Goal: Task Accomplishment & Management: Manage account settings

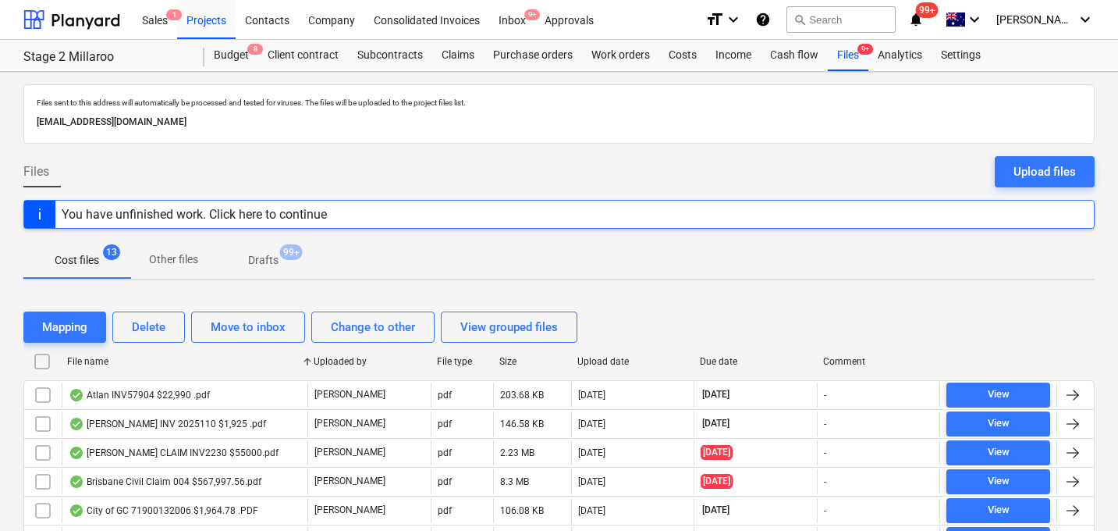
scroll to position [282, 0]
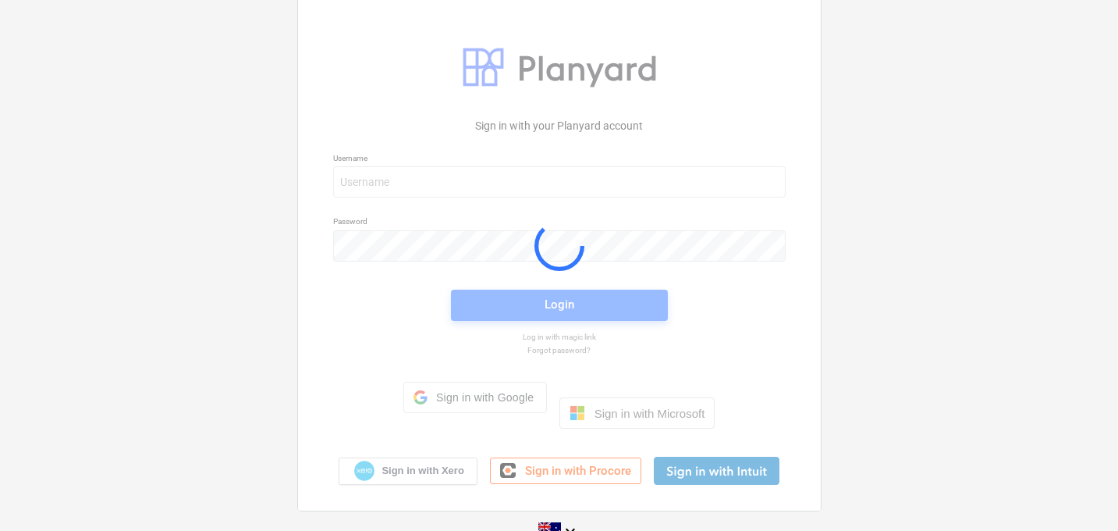
scroll to position [16, 0]
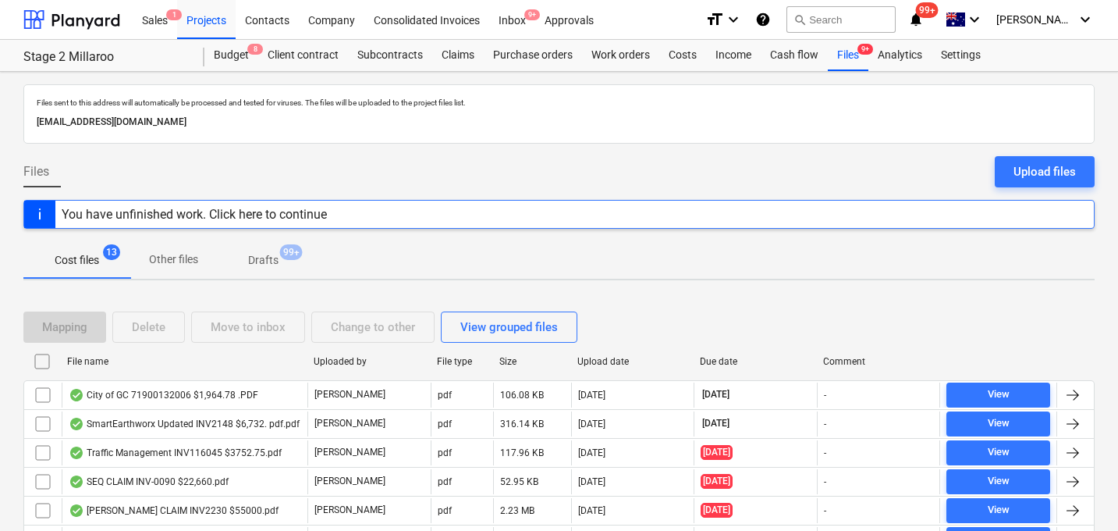
scroll to position [91, 0]
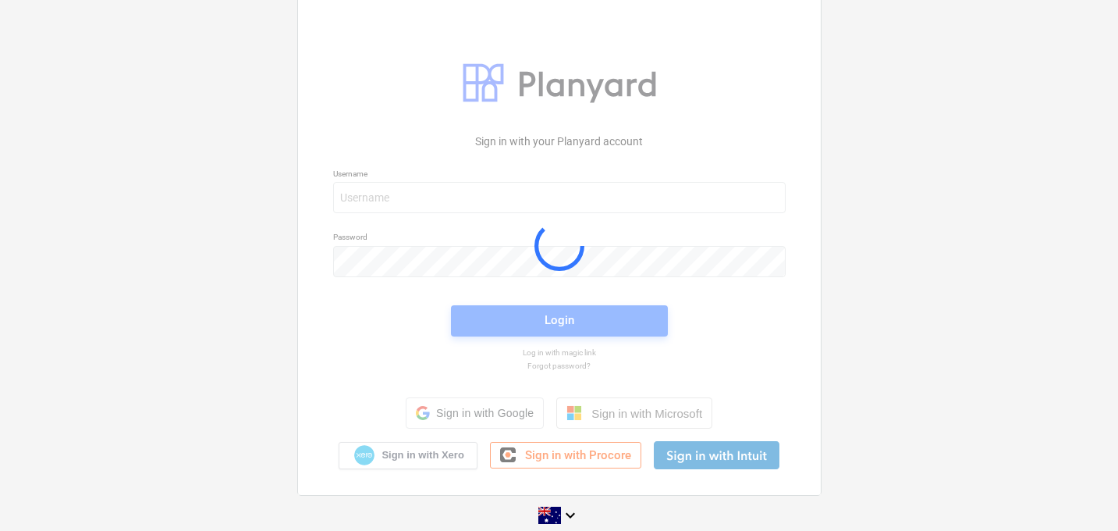
scroll to position [16, 0]
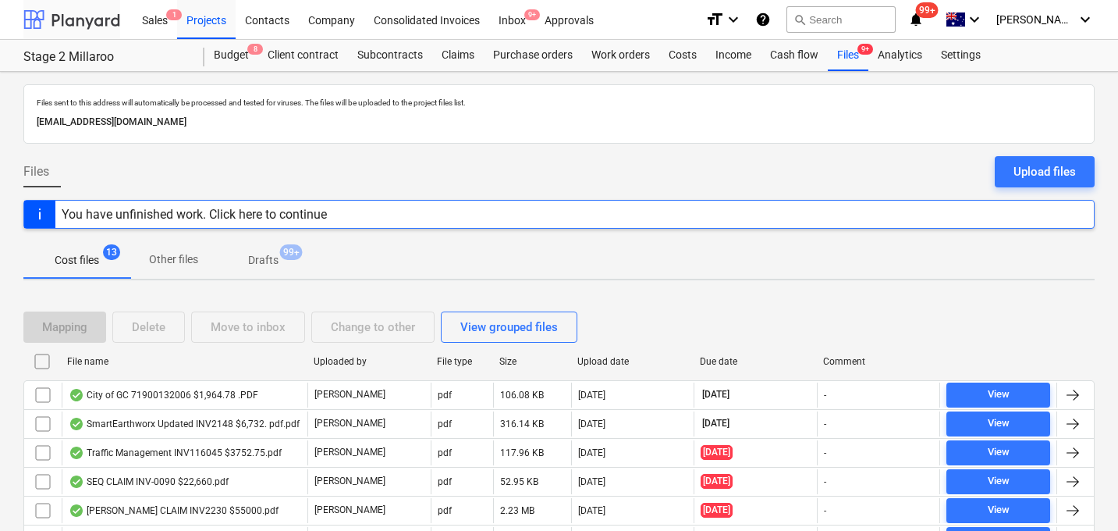
click at [87, 23] on div at bounding box center [71, 19] width 97 height 39
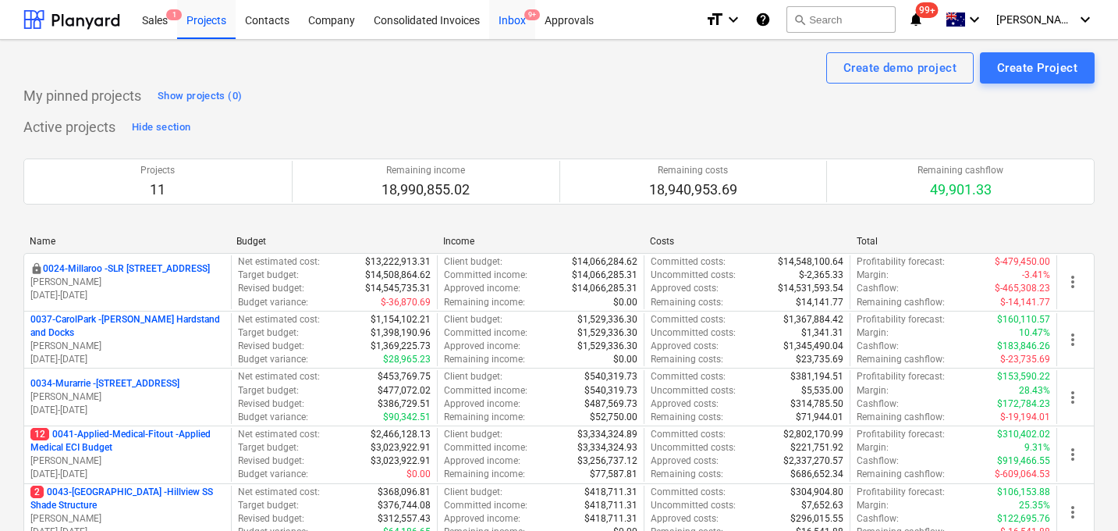
click at [519, 26] on div "Inbox 9+" at bounding box center [512, 19] width 46 height 40
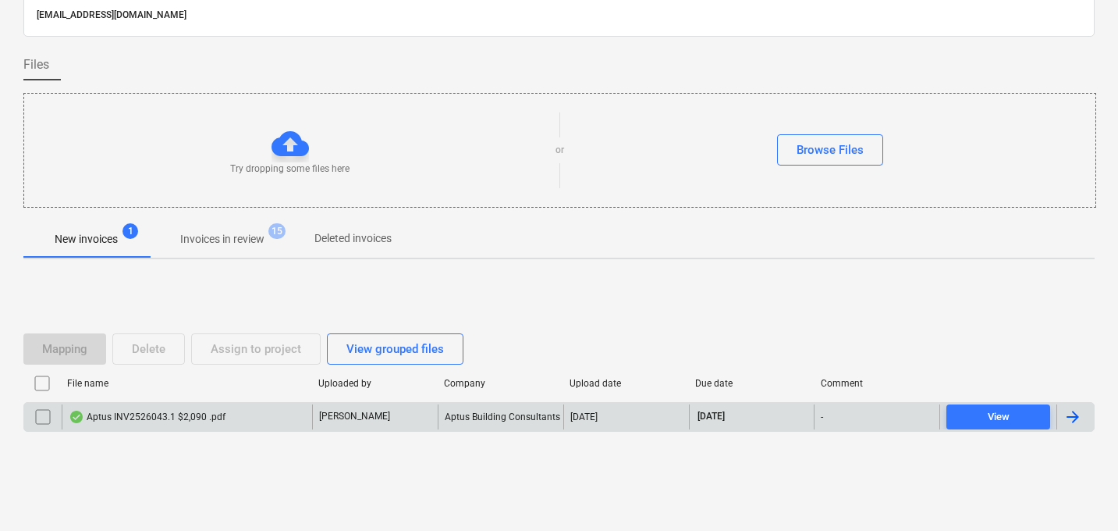
click at [177, 416] on div "Aptus INV2526043.1 $2,090 .pdf" at bounding box center [147, 416] width 157 height 12
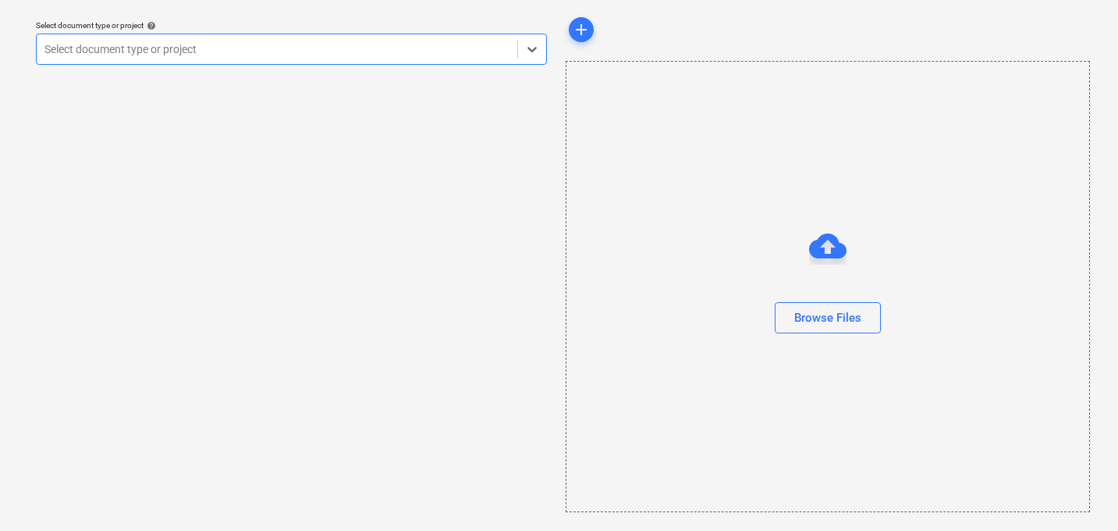
scroll to position [44, 0]
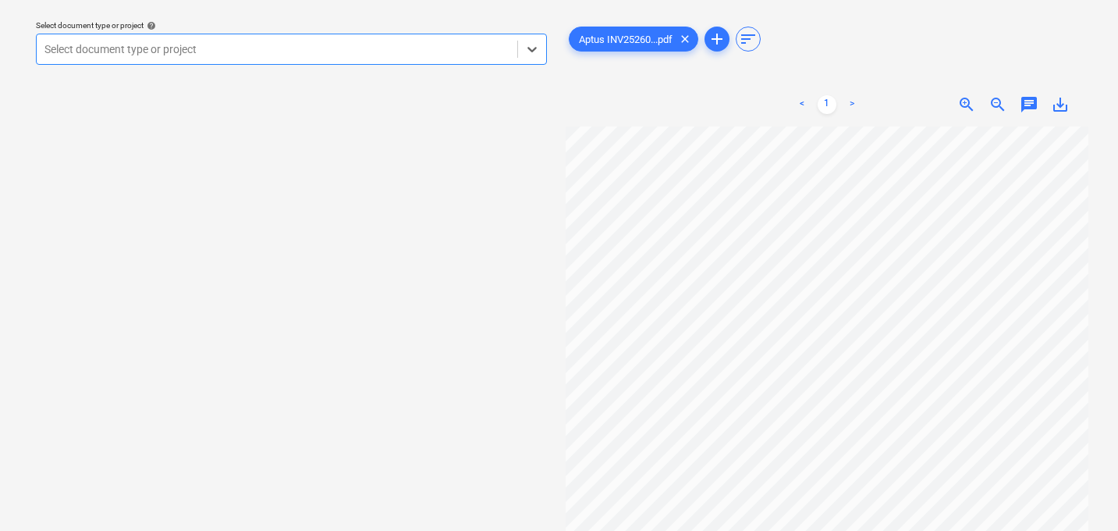
click at [340, 47] on div at bounding box center [276, 49] width 465 height 16
type input "o"
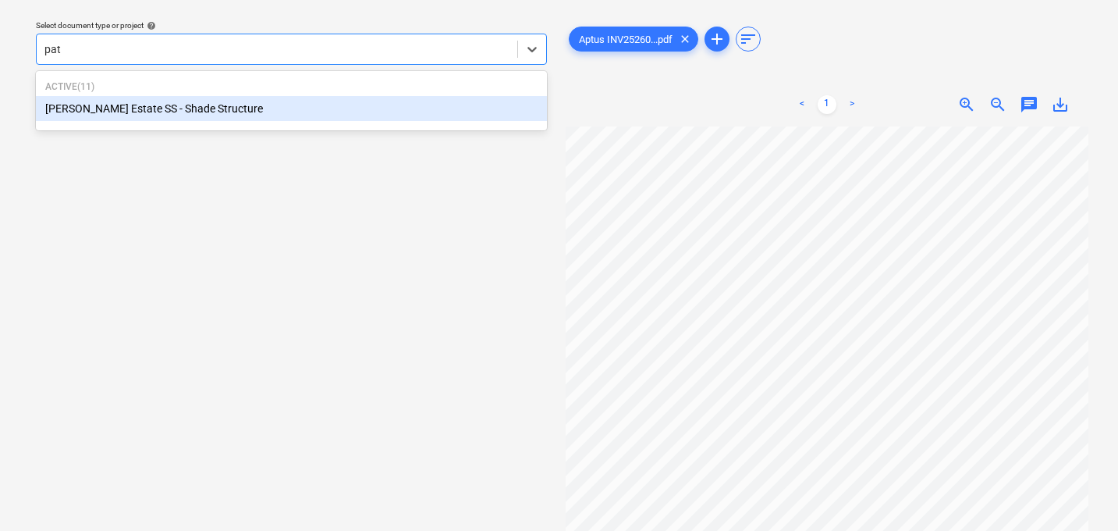
type input "patr"
click at [280, 103] on div "[PERSON_NAME] Estate SS - Shade Structure" at bounding box center [291, 108] width 511 height 25
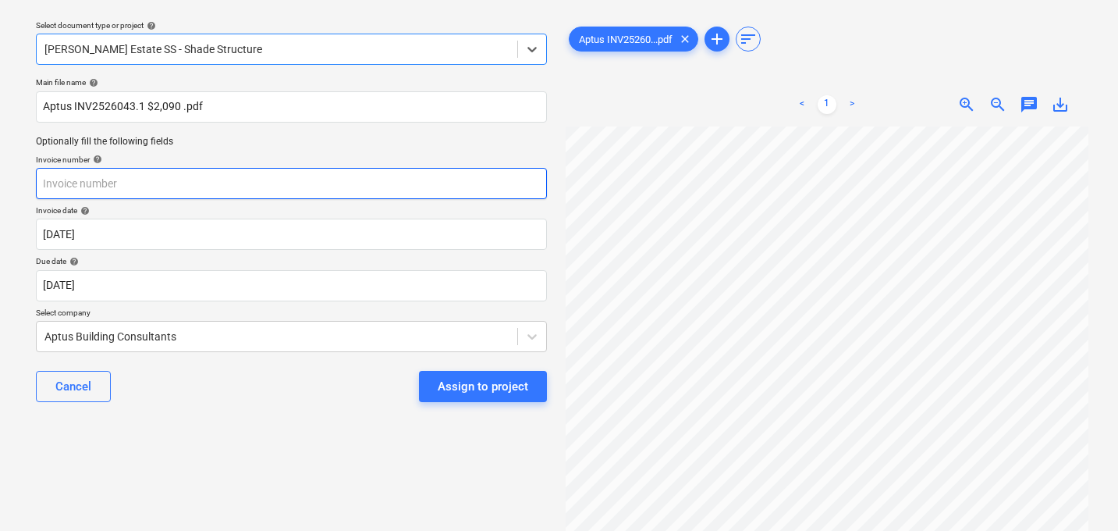
click at [239, 192] on input "text" at bounding box center [291, 183] width 511 height 31
paste input "2526043.1"
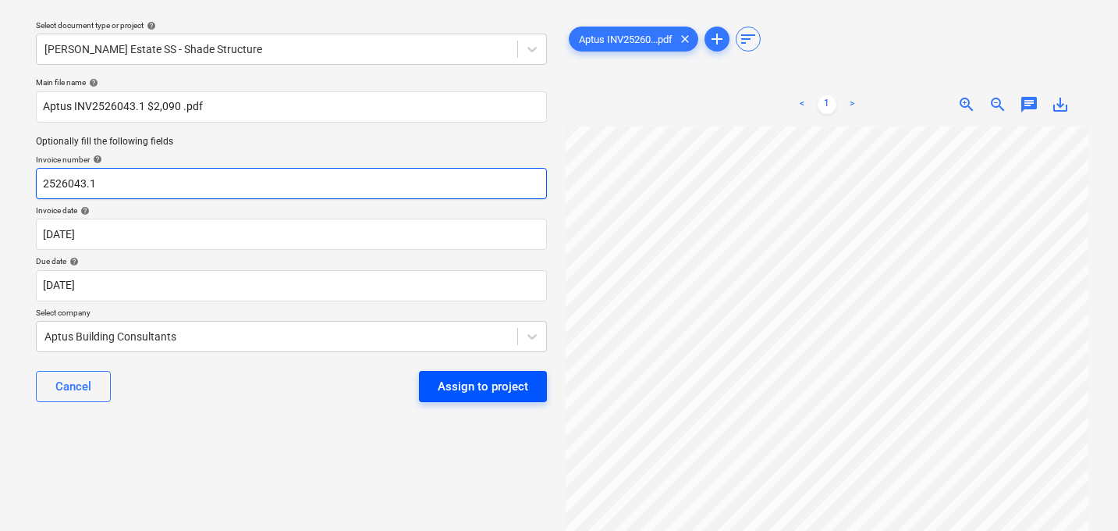
type input "2526043.1"
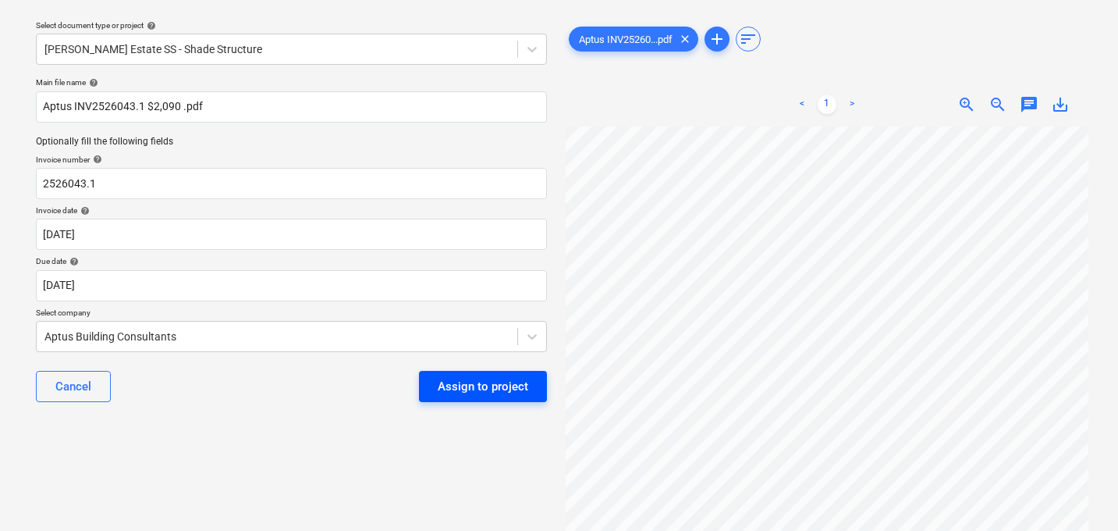
click at [460, 385] on div "Assign to project" at bounding box center [483, 386] width 91 height 20
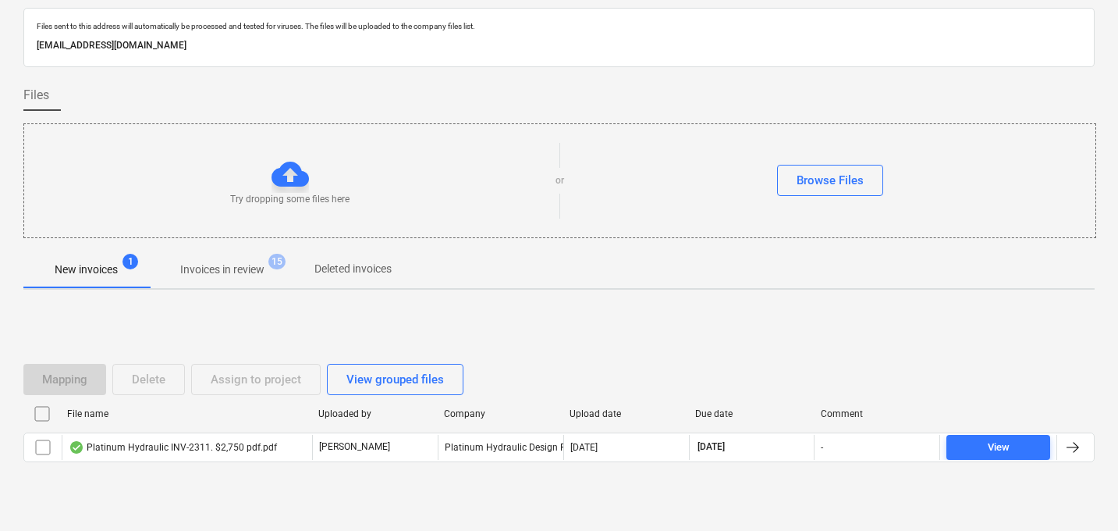
scroll to position [75, 0]
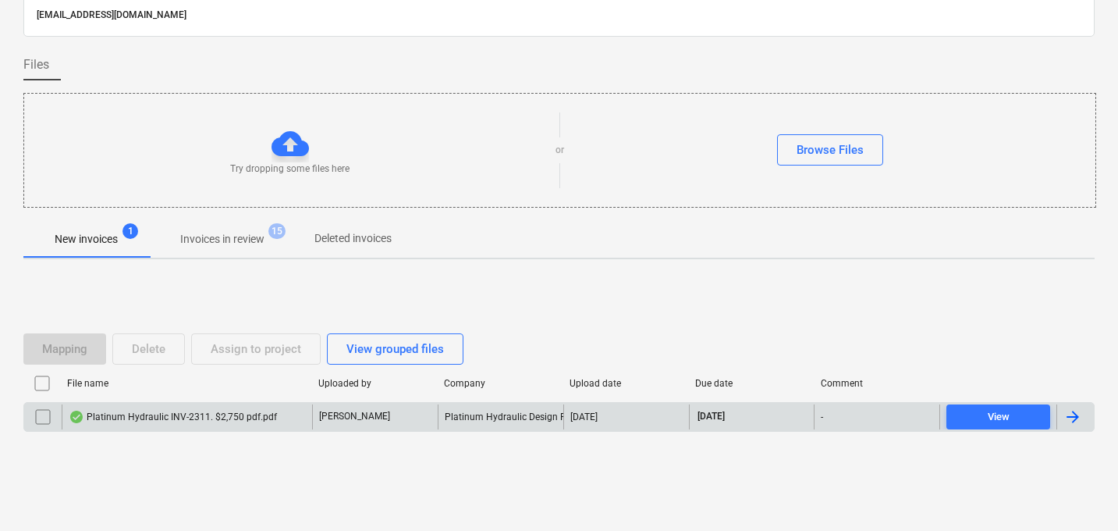
click at [206, 422] on div "Platinum Hydraulic INV-2311. $2,750 pdf.pdf" at bounding box center [173, 416] width 208 height 12
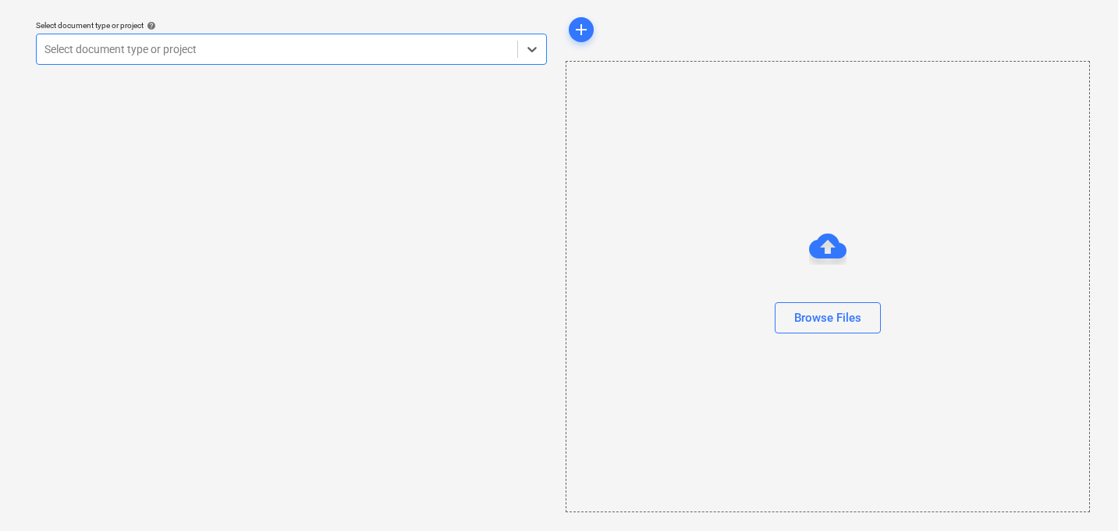
scroll to position [44, 0]
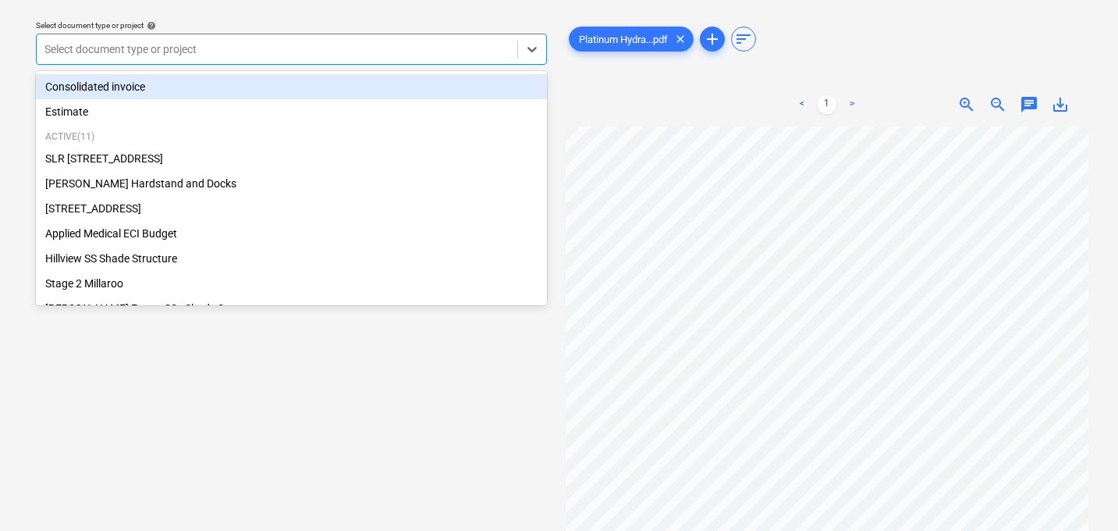
click at [266, 50] on div at bounding box center [276, 49] width 465 height 16
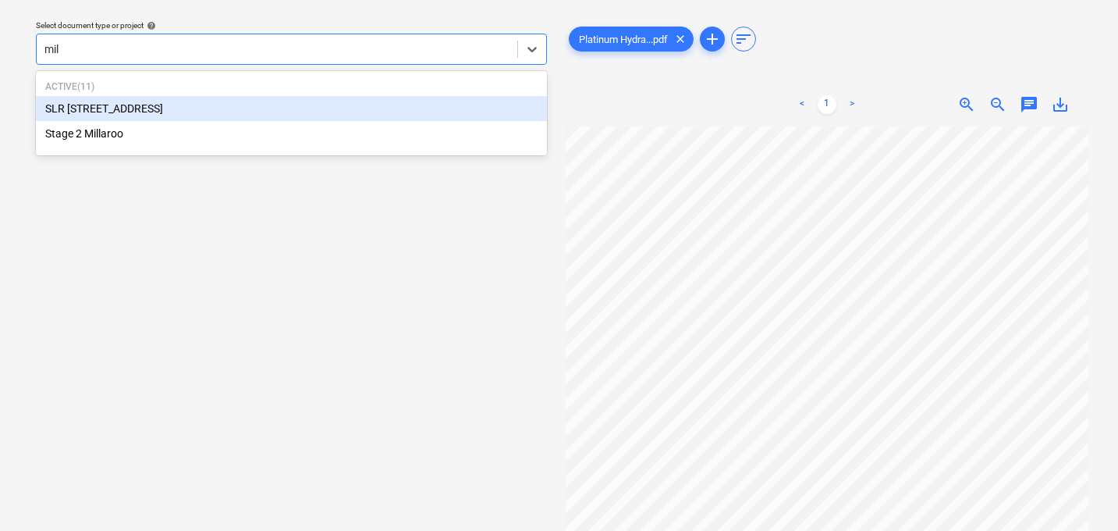
type input "mill"
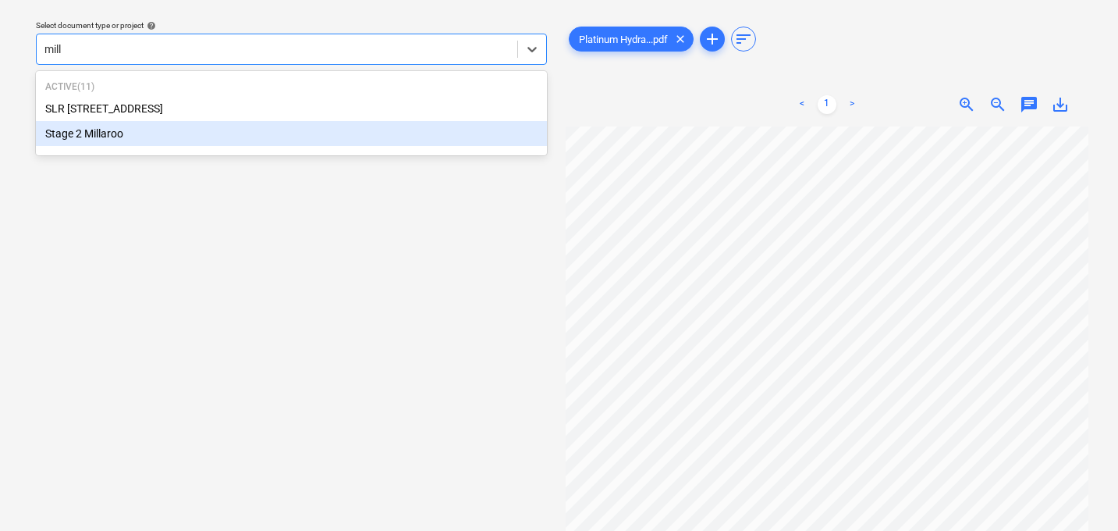
click at [190, 144] on div "Stage 2 Millaroo" at bounding box center [291, 133] width 511 height 25
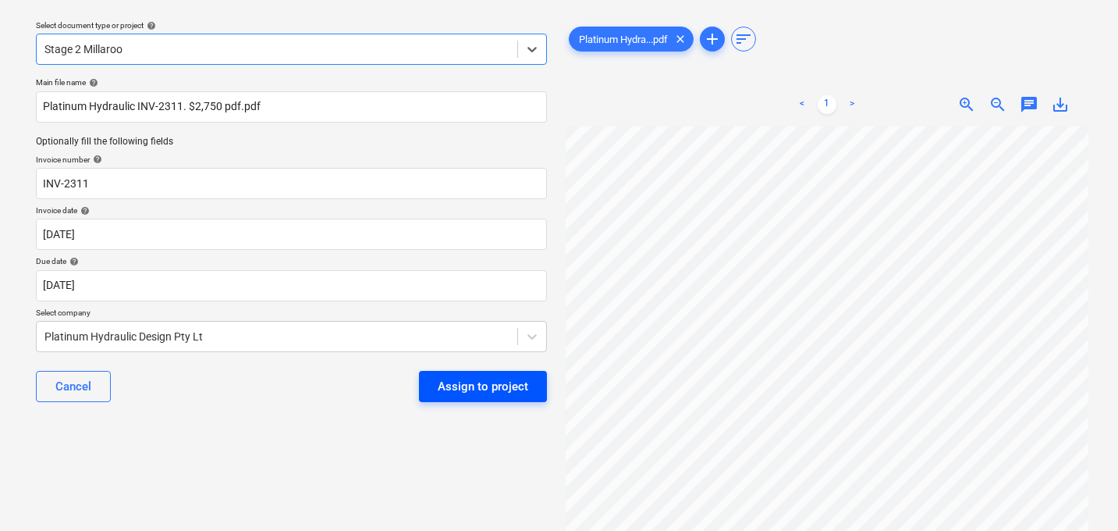
click at [456, 389] on div "Assign to project" at bounding box center [483, 386] width 91 height 20
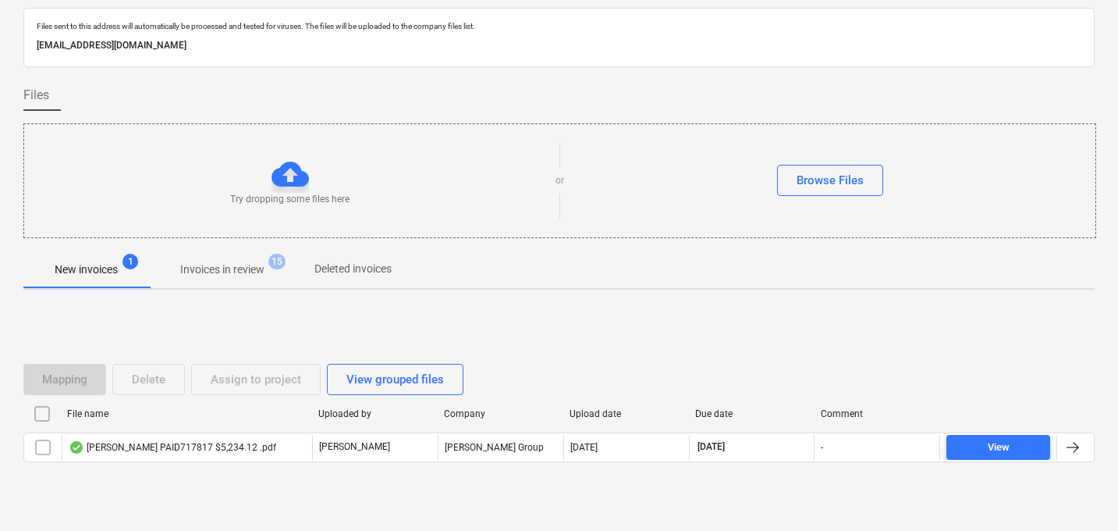
scroll to position [75, 0]
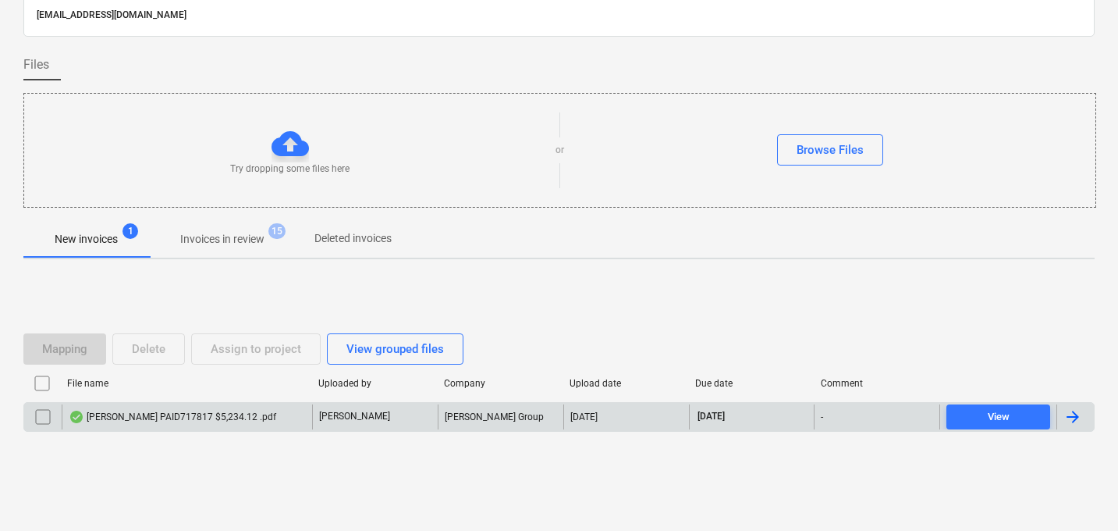
click at [188, 416] on div "[PERSON_NAME] PAID717817 $5,234.12 .pdf" at bounding box center [173, 416] width 208 height 12
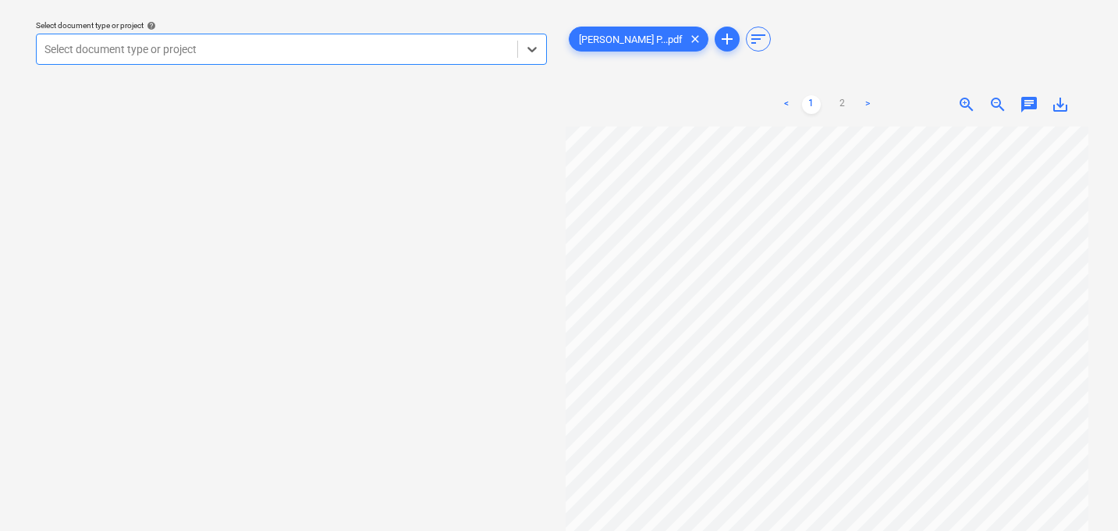
click at [1029, 103] on span "chat" at bounding box center [1029, 104] width 19 height 19
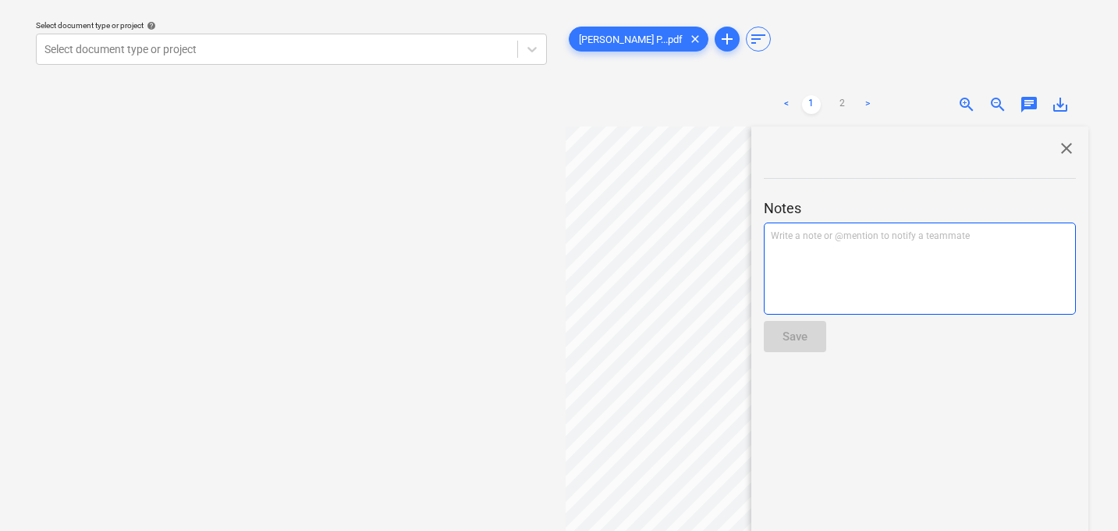
click at [825, 238] on p "Write a note or @mention to notify a teammate [PERSON_NAME]" at bounding box center [920, 235] width 298 height 13
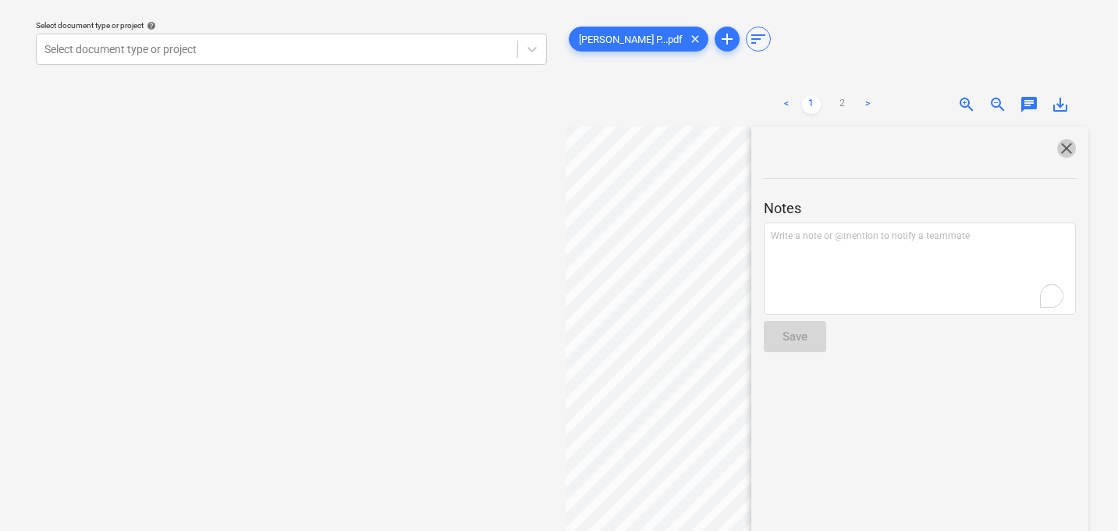
click at [1063, 146] on span "close" at bounding box center [1066, 148] width 19 height 19
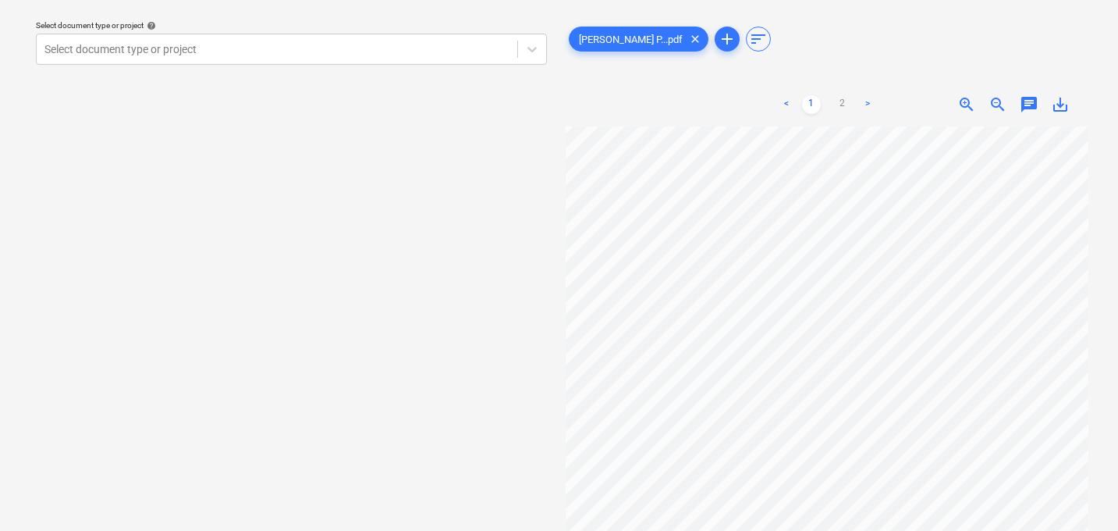
scroll to position [165, 0]
click at [217, 51] on div at bounding box center [276, 49] width 465 height 16
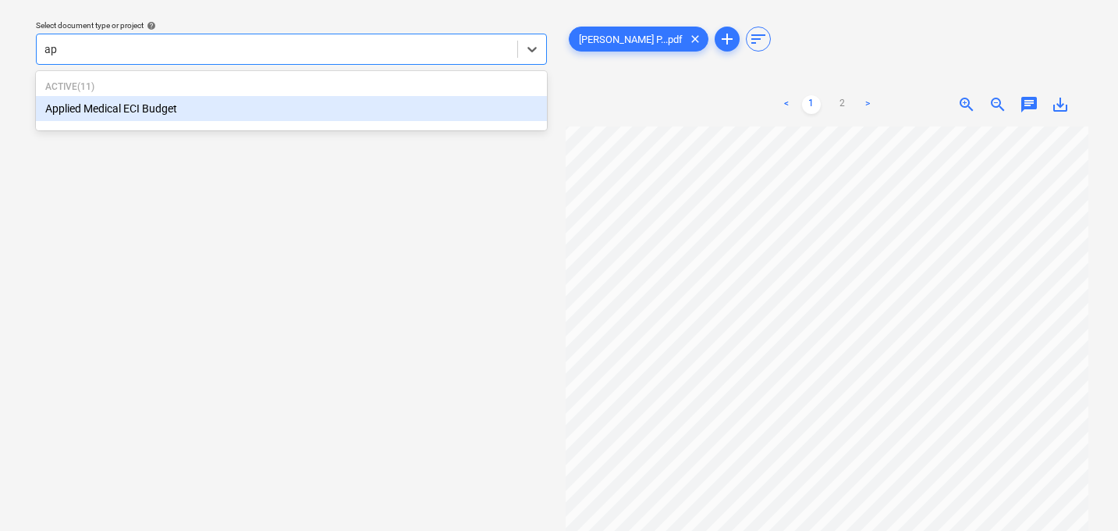
type input "app"
click at [128, 110] on div "Applied Medical ECI Budget" at bounding box center [291, 108] width 511 height 25
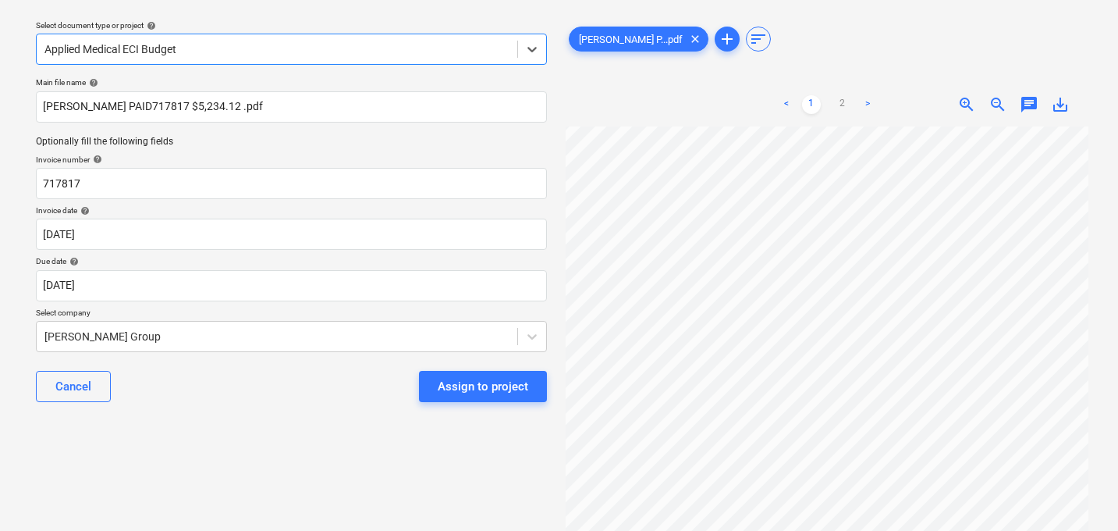
click at [126, 54] on div at bounding box center [276, 49] width 465 height 16
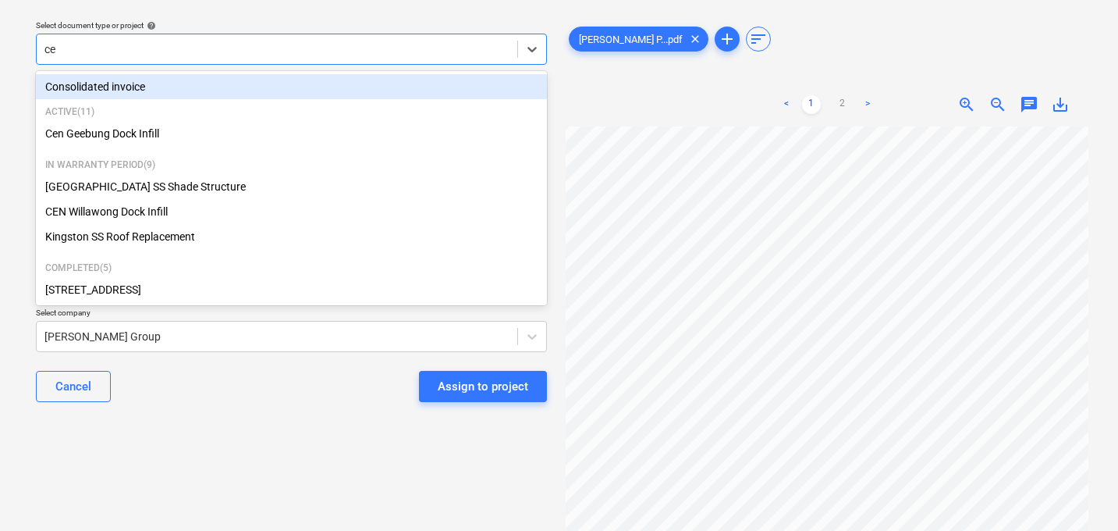
type input "cen"
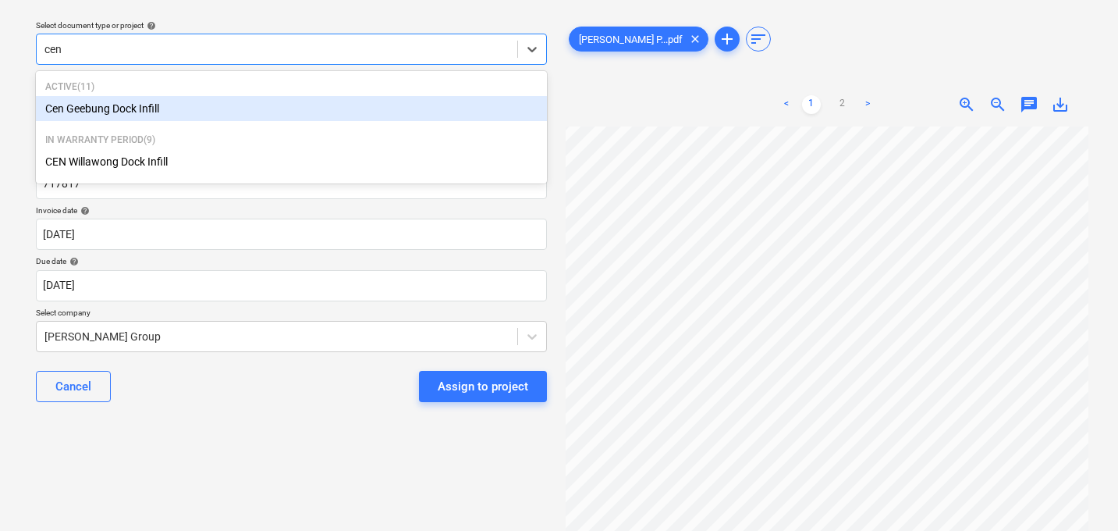
click at [125, 111] on div "Cen Geebung Dock Infill" at bounding box center [291, 108] width 511 height 25
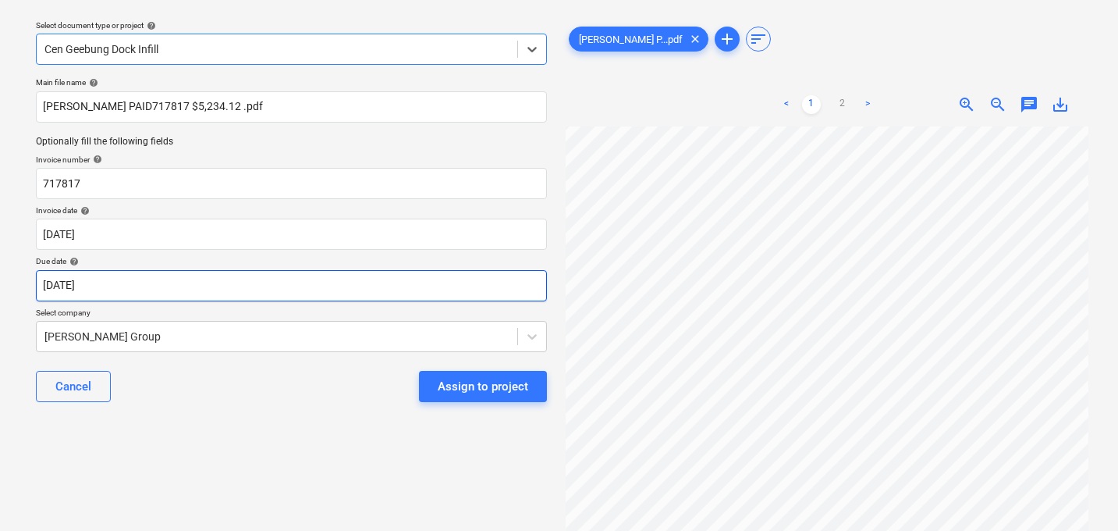
click at [147, 286] on body "Sales 1 Projects Contacts Company Consolidated Invoices Inbox 9+ Approvals form…" at bounding box center [559, 221] width 1118 height 531
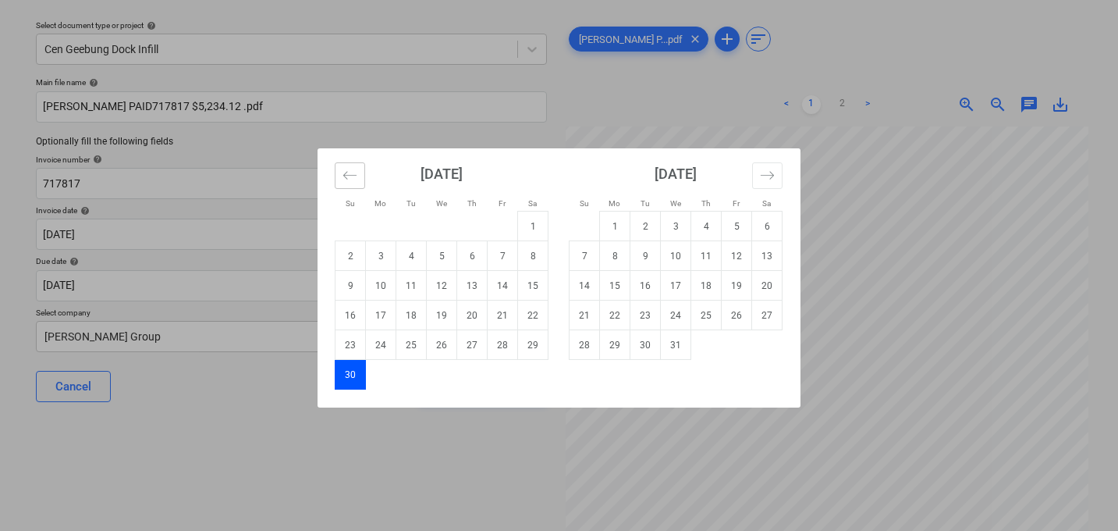
click at [339, 174] on button "Move backward to switch to the previous month." at bounding box center [350, 175] width 30 height 27
click at [388, 282] on td "13" at bounding box center [381, 286] width 30 height 30
type input "[DATE]"
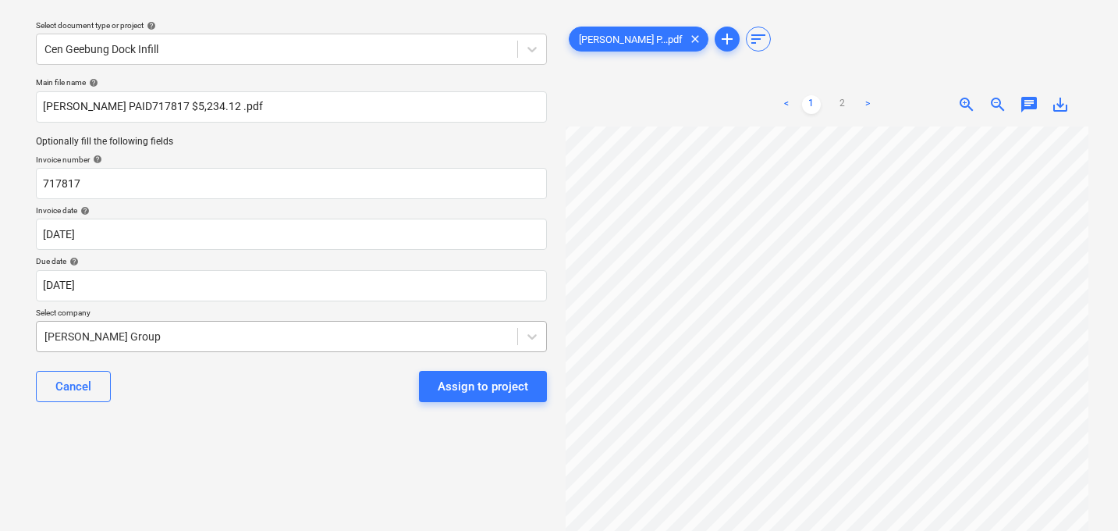
click at [217, 338] on body "Sales 1 Projects Contacts Company Consolidated Invoices Inbox 9+ Approvals form…" at bounding box center [559, 221] width 1118 height 531
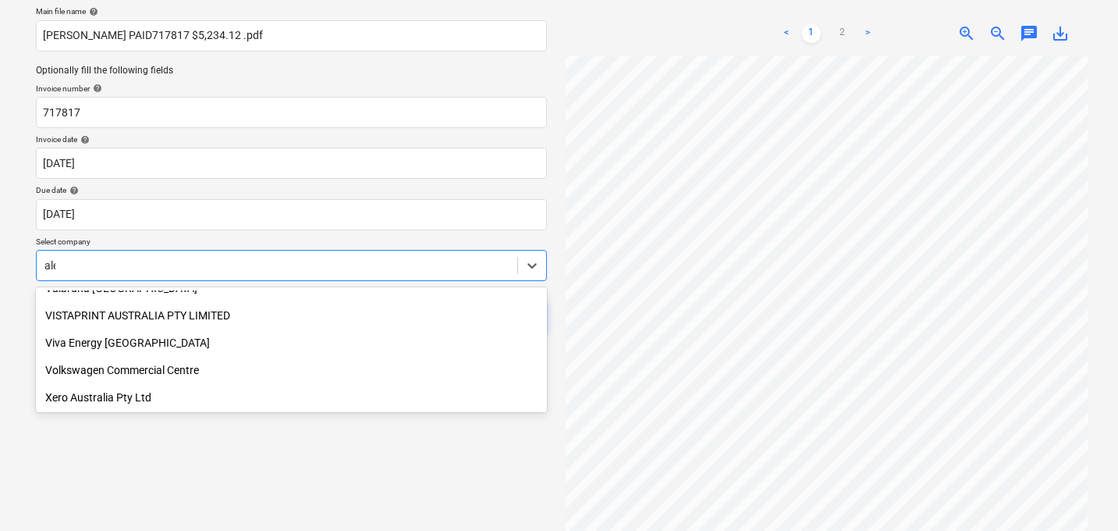
scroll to position [424, 0]
type input "[PERSON_NAME]"
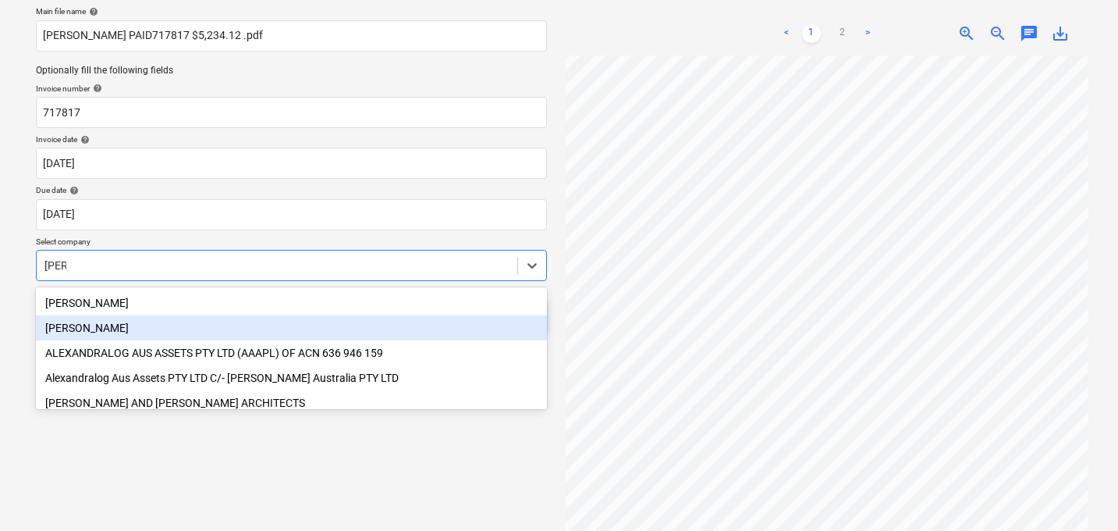
click at [104, 325] on div "[PERSON_NAME]" at bounding box center [291, 327] width 511 height 25
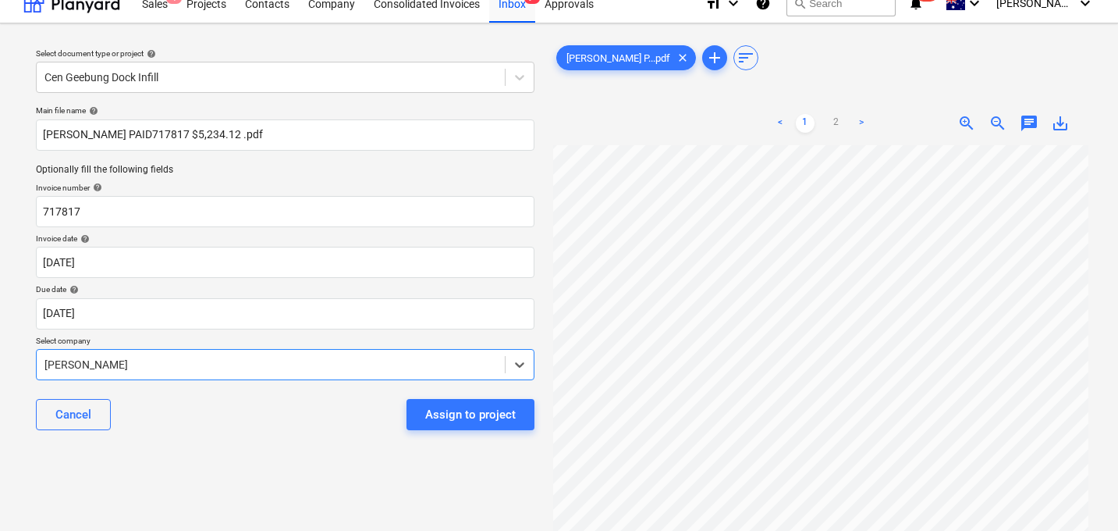
scroll to position [3, 0]
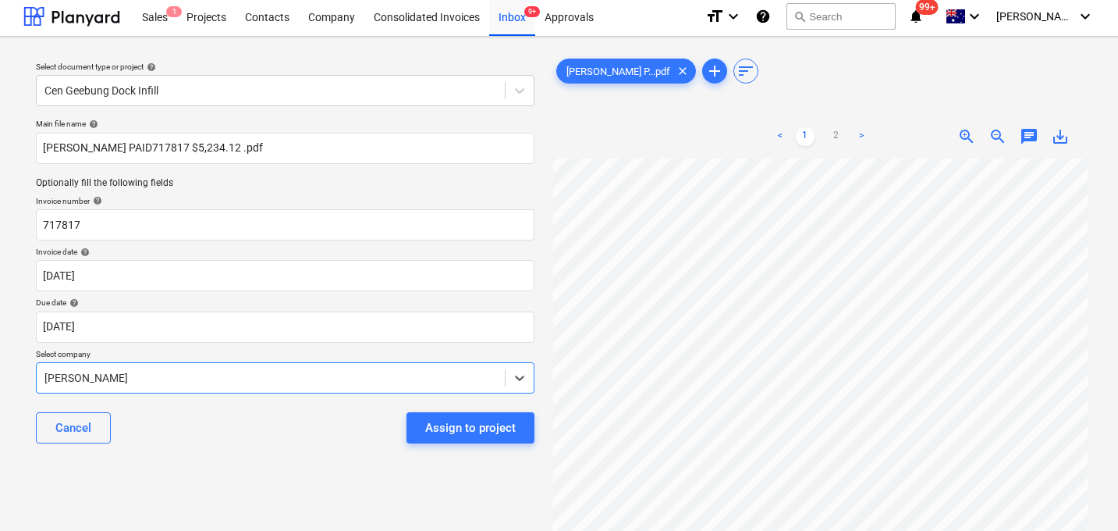
click at [1028, 138] on span "chat" at bounding box center [1029, 136] width 19 height 19
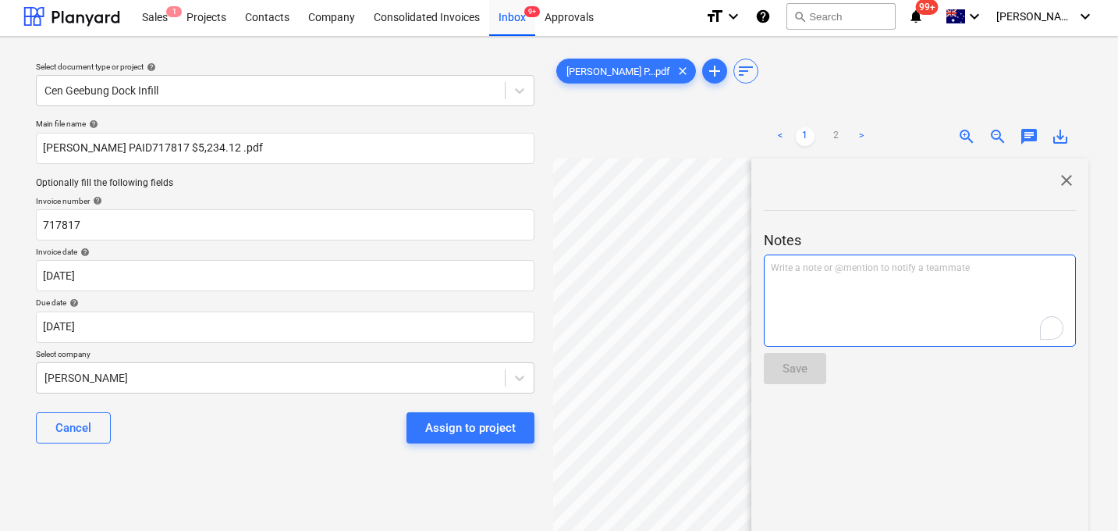
click at [790, 272] on p "Write a note or @mention to notify a teammate [PERSON_NAME]" at bounding box center [920, 267] width 298 height 13
click at [836, 270] on span "Invoice paid prebooking. Approved by [PERSON_NAME]" at bounding box center [887, 267] width 232 height 11
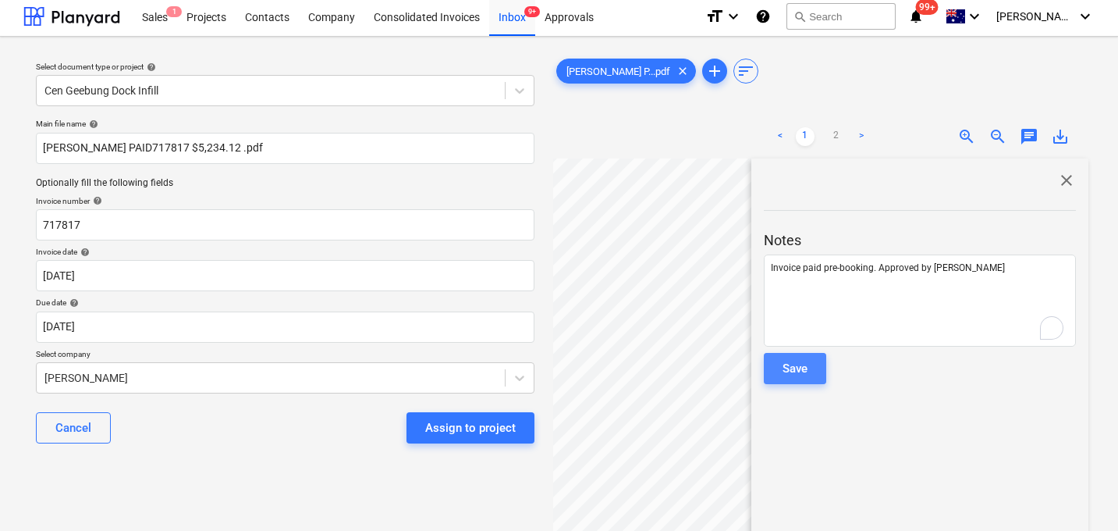
click at [796, 367] on div "Save" at bounding box center [795, 368] width 25 height 20
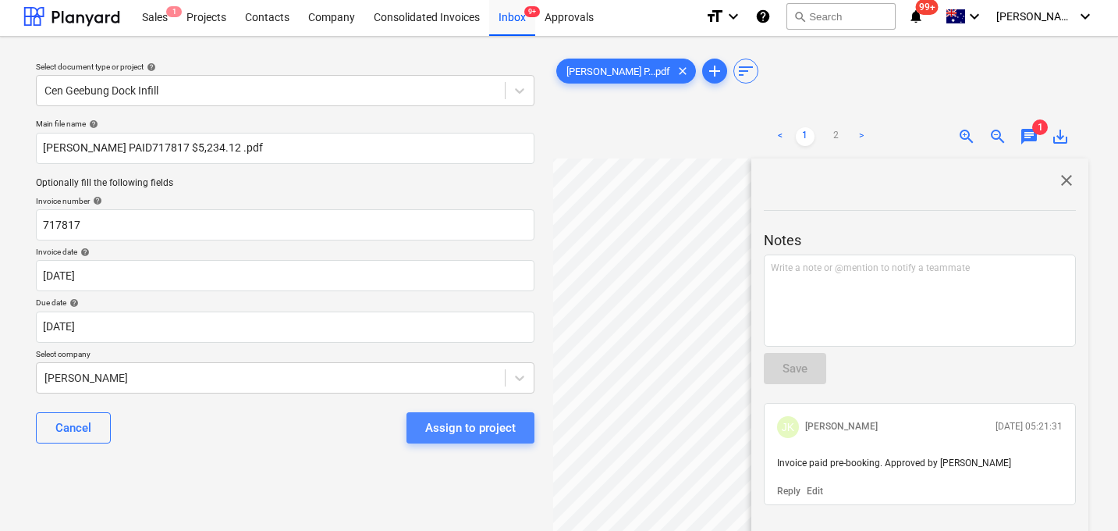
click at [518, 419] on button "Assign to project" at bounding box center [470, 427] width 128 height 31
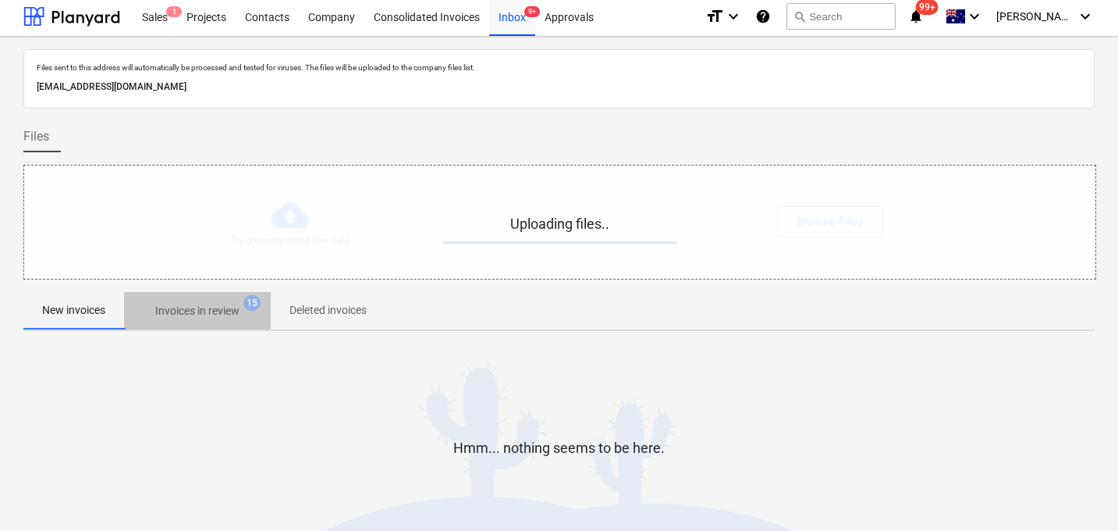
click at [222, 308] on p "Invoices in review" at bounding box center [197, 311] width 84 height 16
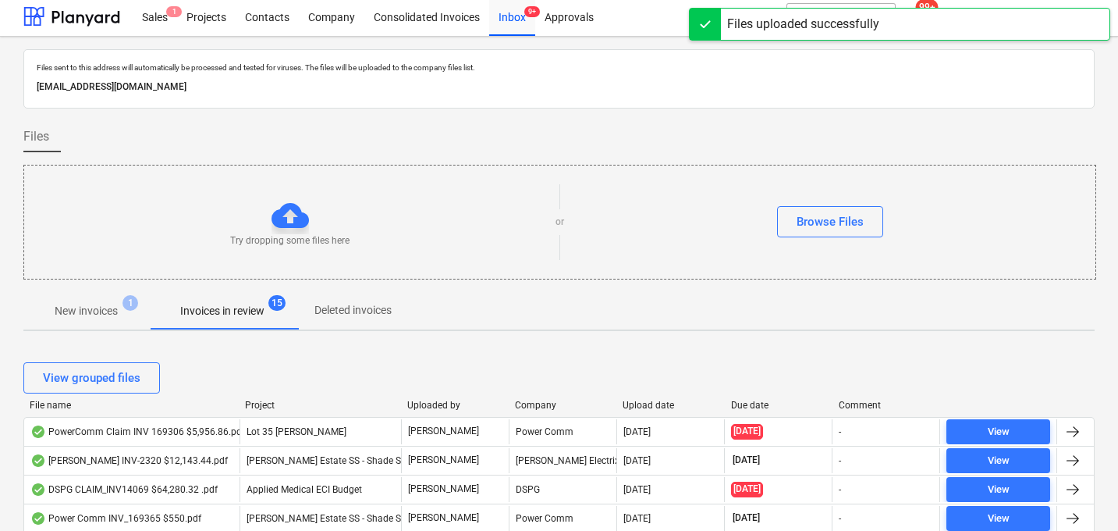
scroll to position [57, 0]
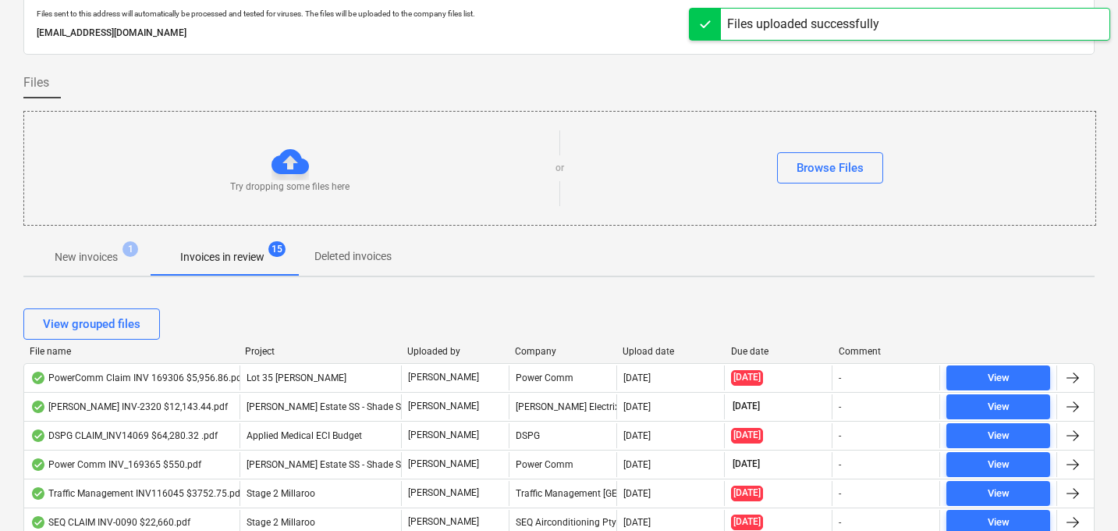
click at [637, 352] on div "Upload date" at bounding box center [670, 351] width 95 height 11
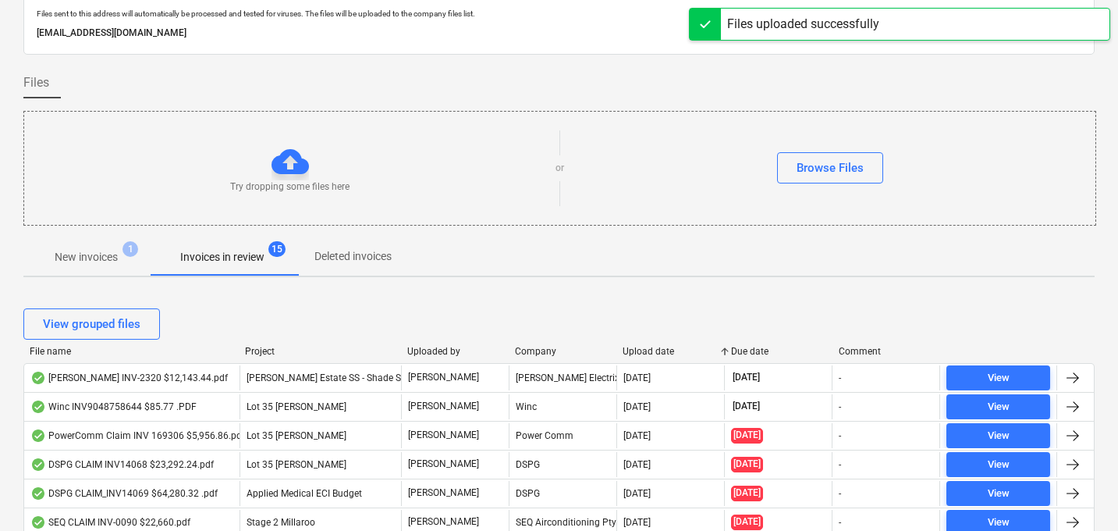
click at [637, 352] on div "Upload date" at bounding box center [670, 351] width 95 height 11
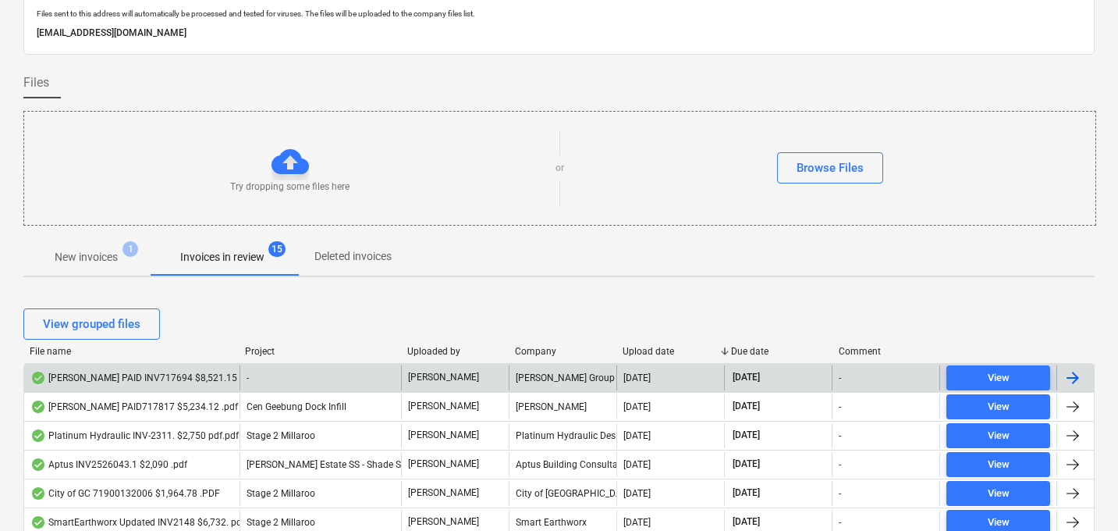
click at [126, 379] on div "[PERSON_NAME] PAID INV717694 $8,521.15 .pdf" at bounding box center [142, 377] width 225 height 12
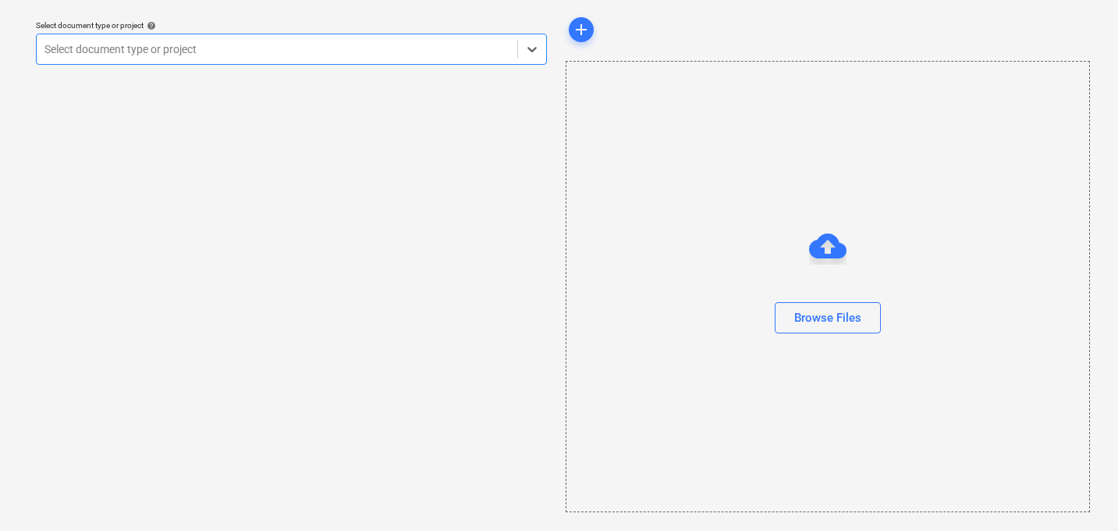
scroll to position [44, 0]
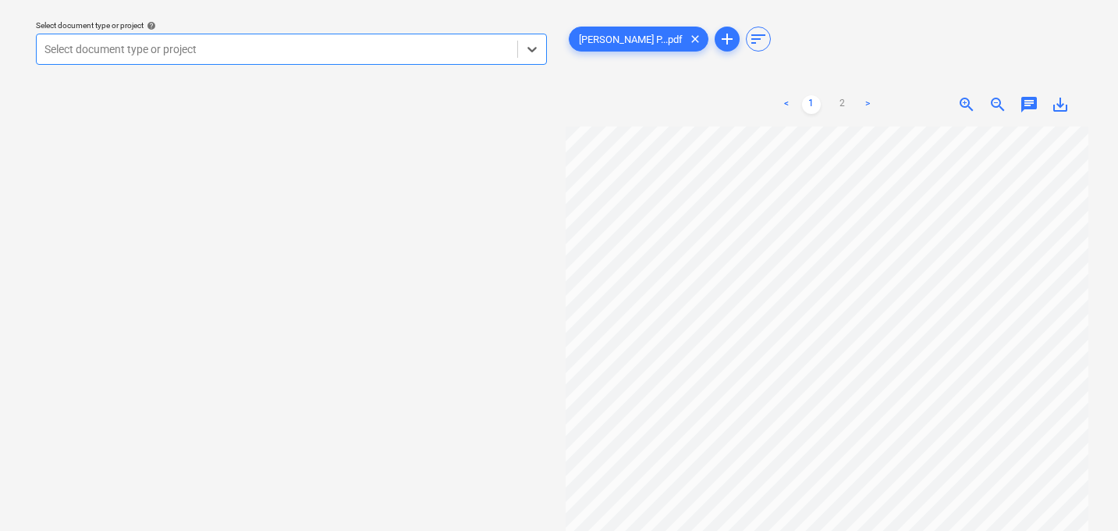
click at [232, 49] on div at bounding box center [276, 49] width 465 height 16
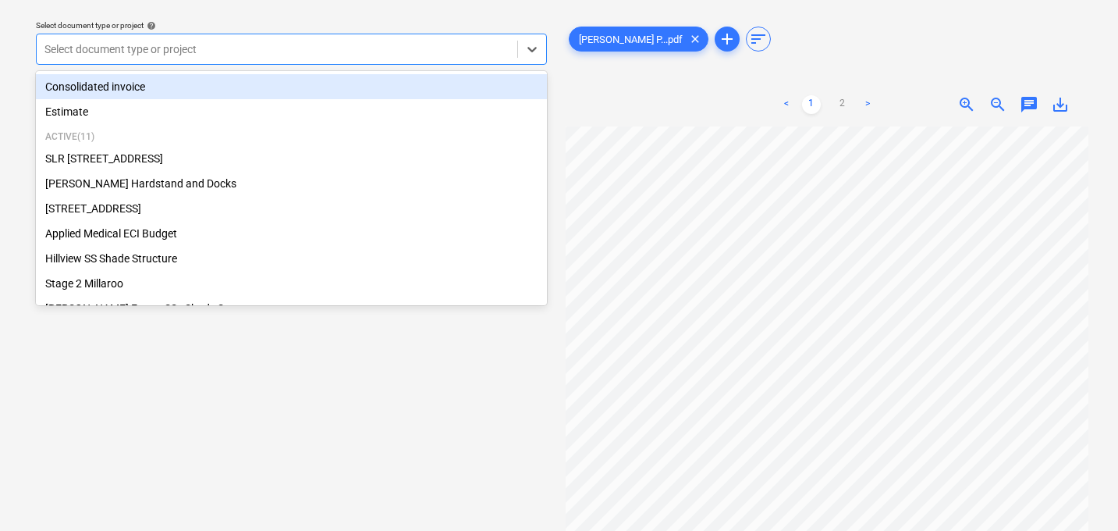
scroll to position [55, 0]
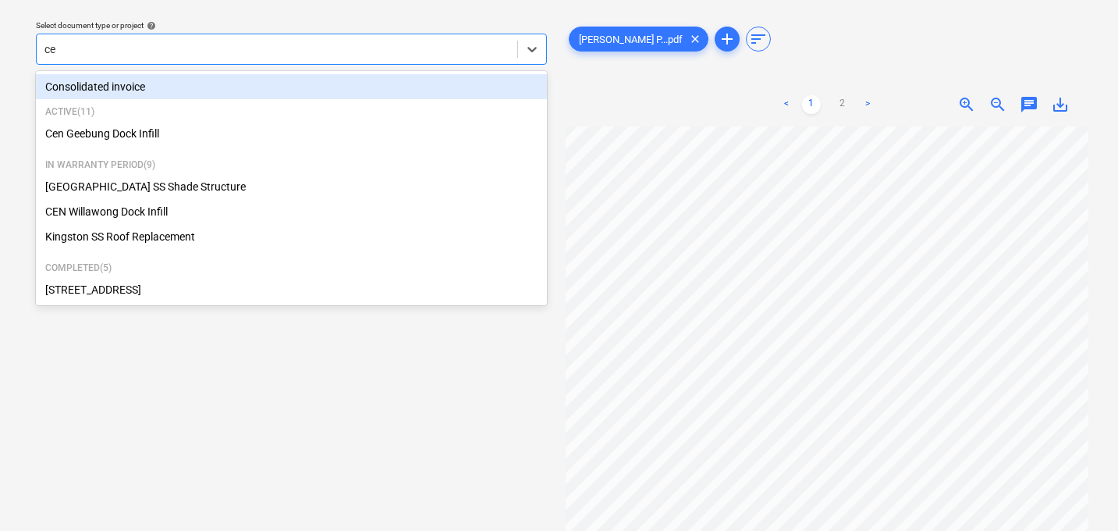
type input "cen"
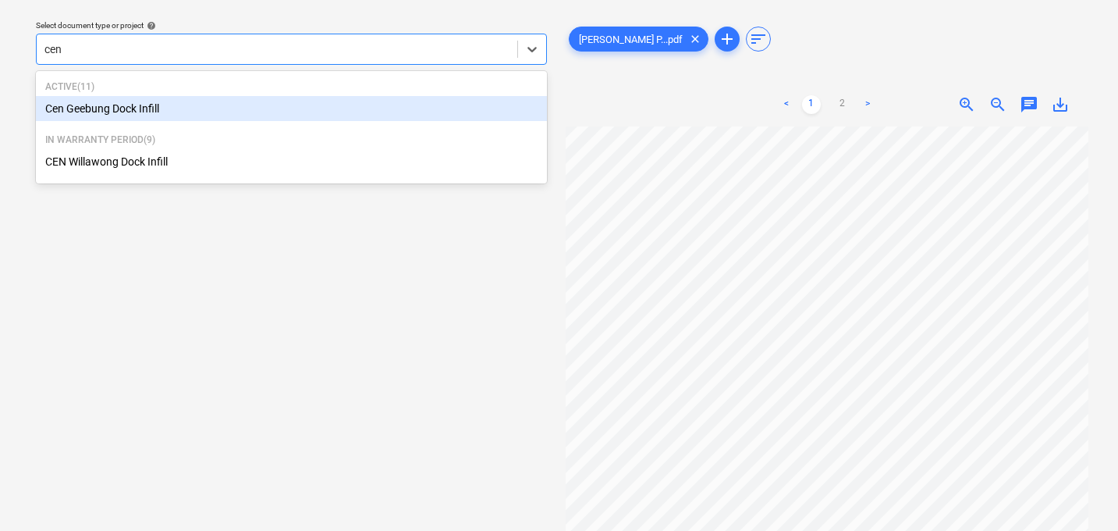
click at [112, 104] on div "Cen Geebung Dock Infill" at bounding box center [291, 108] width 511 height 25
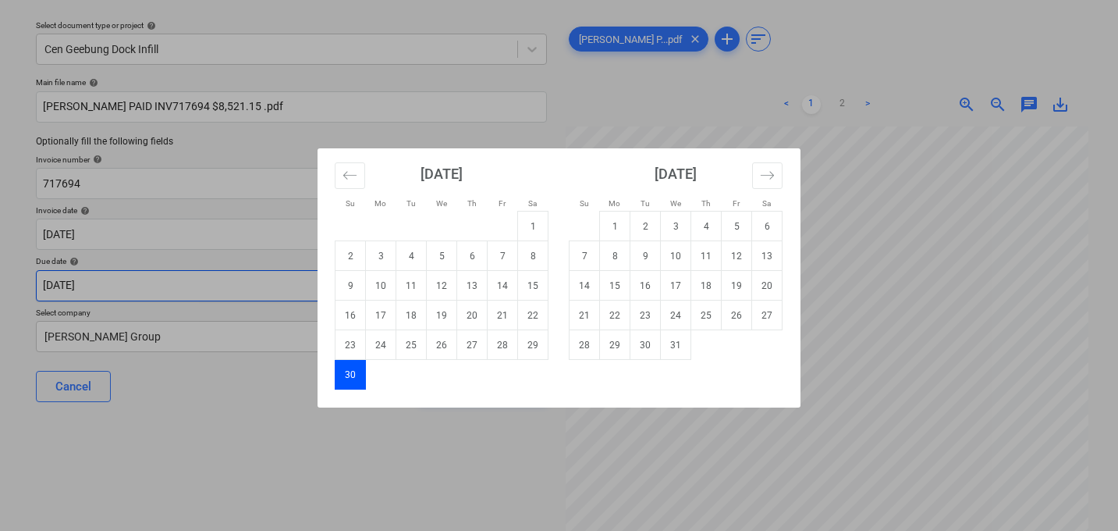
click at [115, 286] on body "Sales 1 Projects Contacts Company Consolidated Invoices Inbox 9+ Approvals form…" at bounding box center [559, 221] width 1118 height 531
click at [352, 181] on icon "Move backward to switch to the previous month." at bounding box center [350, 175] width 15 height 15
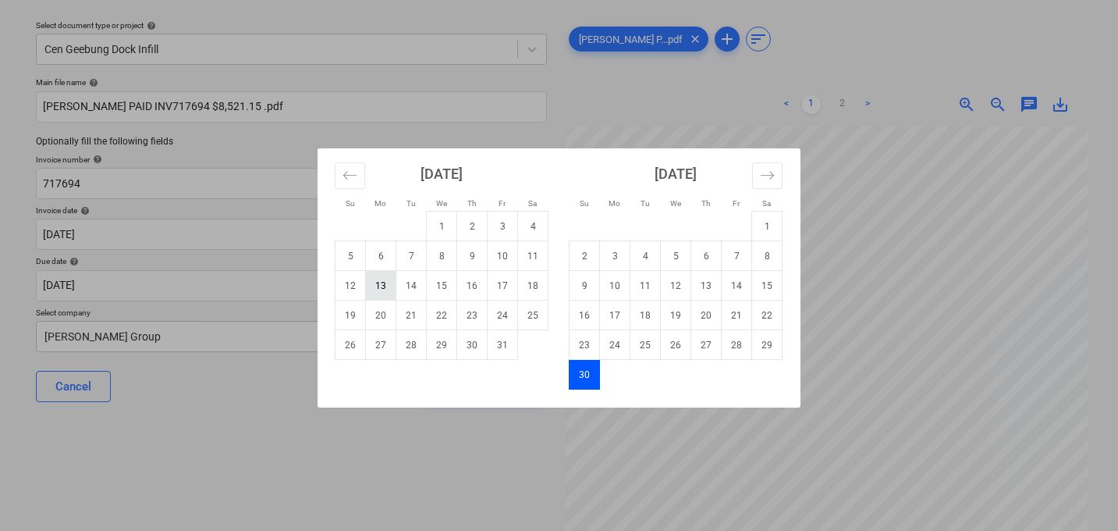
click at [385, 289] on td "13" at bounding box center [381, 286] width 30 height 30
type input "[DATE]"
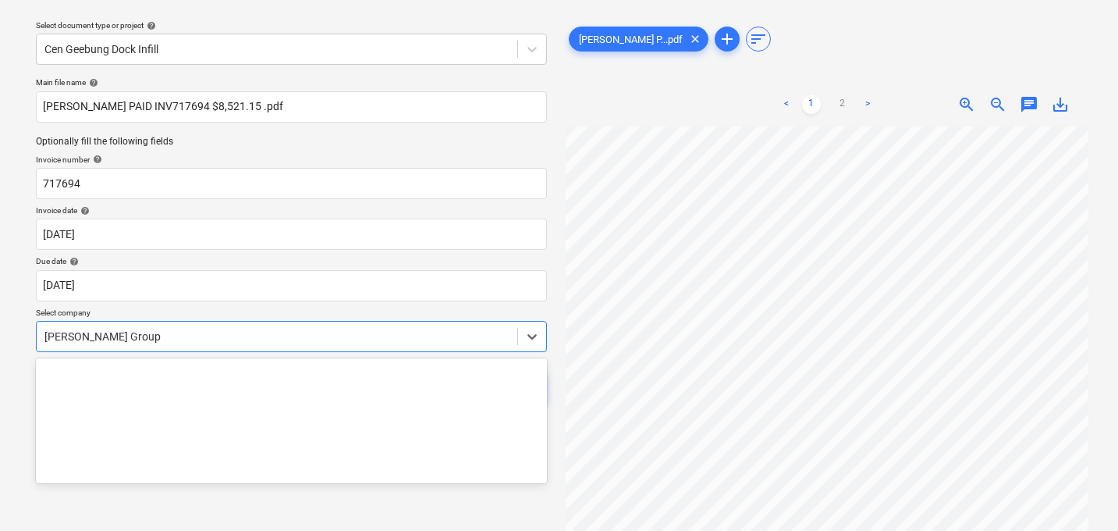
scroll to position [109, 0]
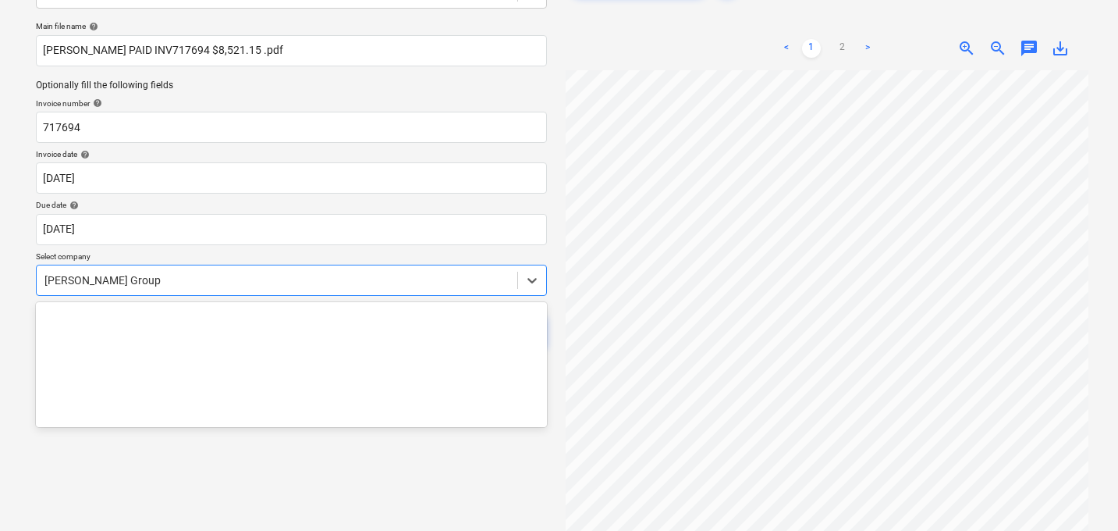
click at [155, 334] on body "Sales 1 Projects Contacts Company Consolidated Invoices Inbox 9+ Approvals form…" at bounding box center [559, 164] width 1118 height 531
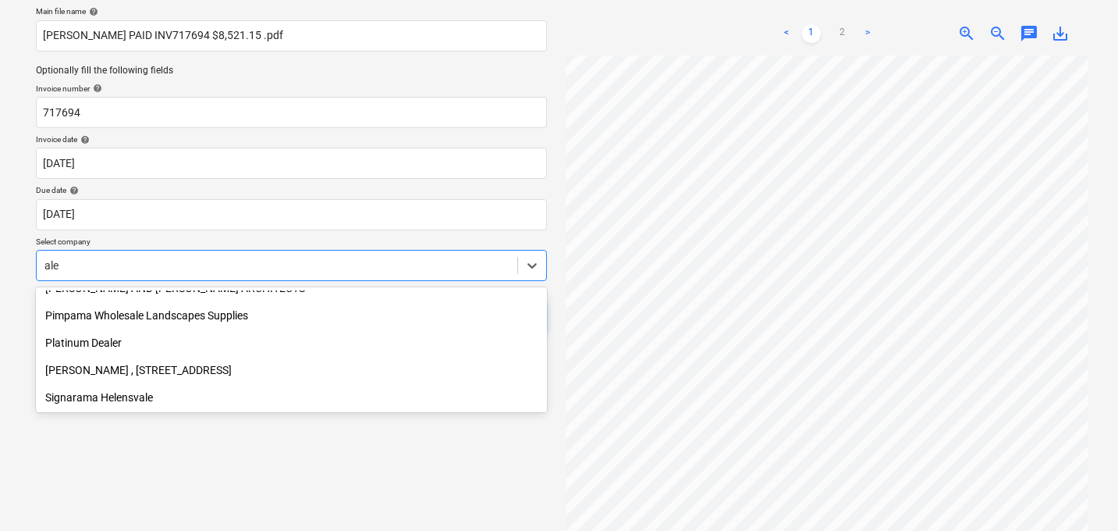
scroll to position [424, 0]
type input "[PERSON_NAME]"
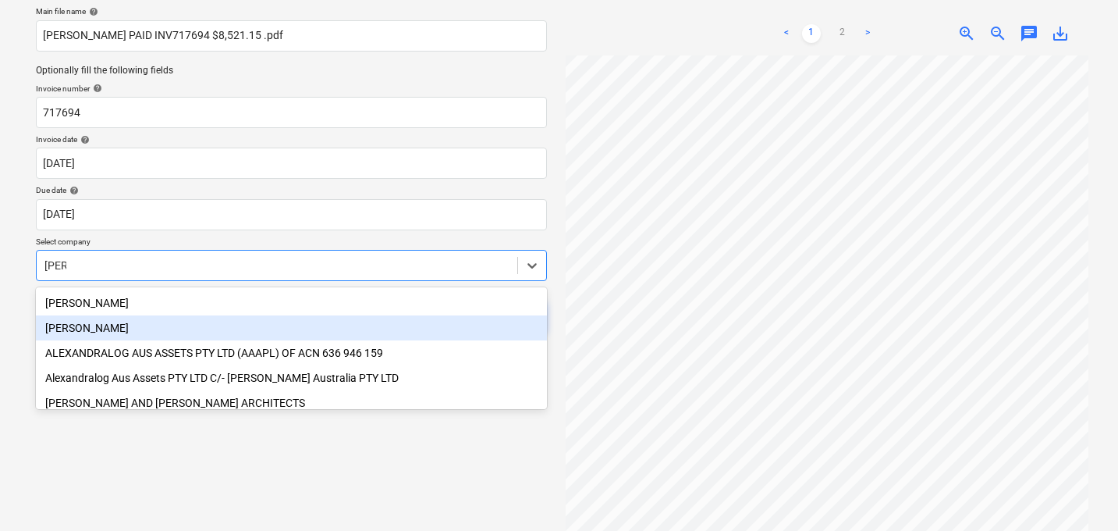
click at [144, 337] on div "[PERSON_NAME]" at bounding box center [291, 327] width 511 height 25
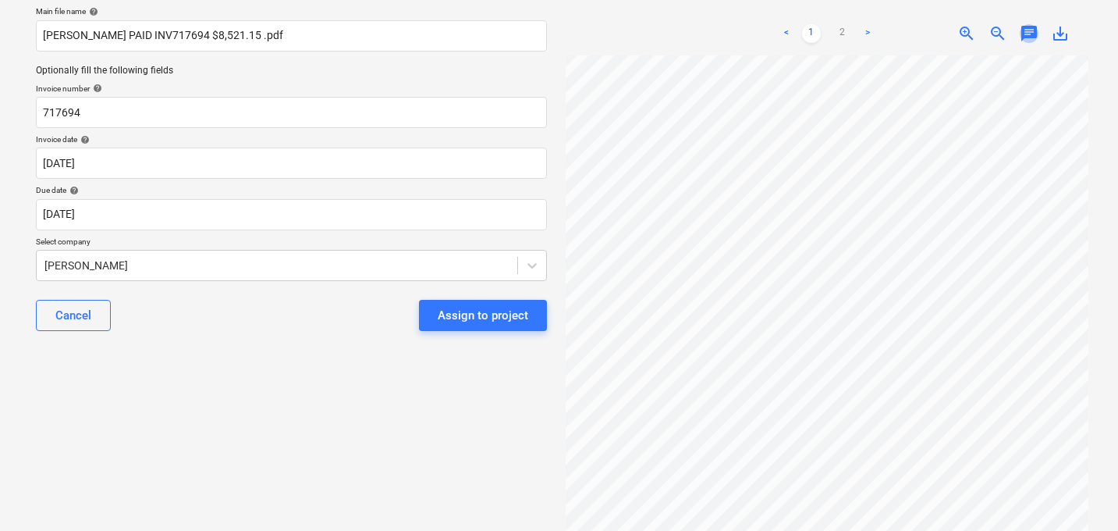
click at [1037, 35] on span "chat" at bounding box center [1029, 33] width 19 height 19
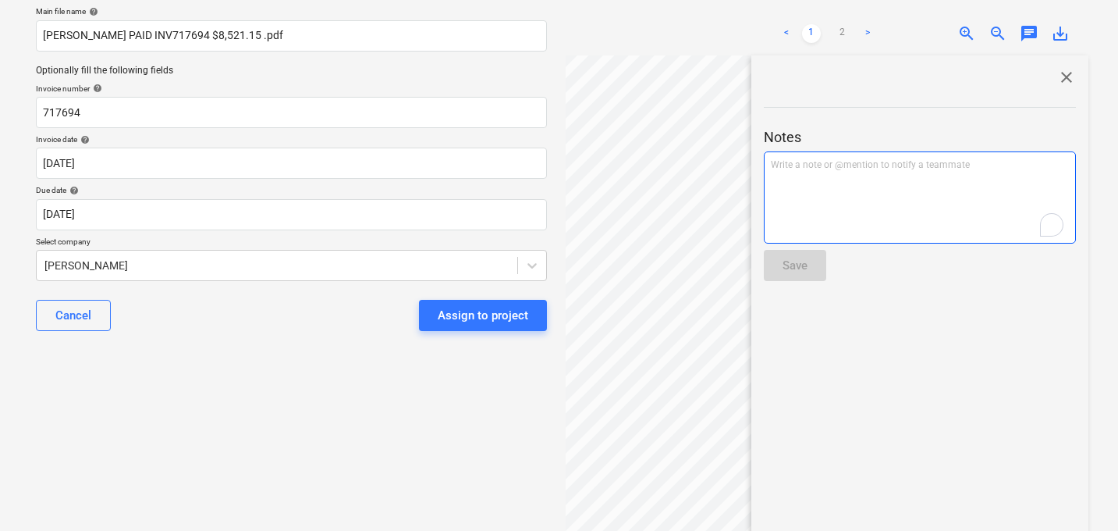
click at [815, 177] on div "Write a note or @mention to notify a teammate [PERSON_NAME]" at bounding box center [920, 197] width 312 height 92
click at [882, 162] on span "Invocie paid pre-booking. approved by [PERSON_NAME]" at bounding box center [887, 164] width 233 height 11
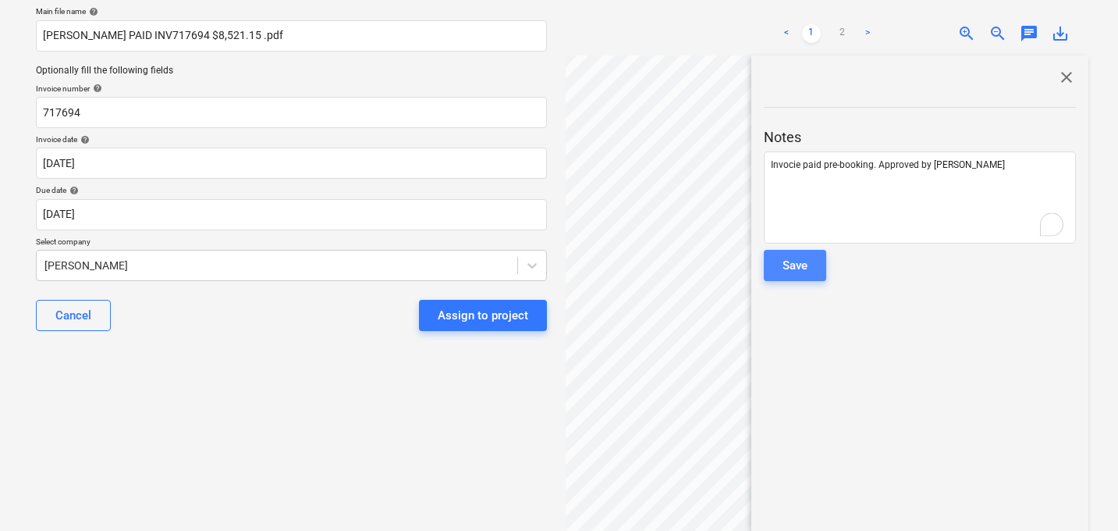
click at [800, 266] on div "Save" at bounding box center [795, 265] width 25 height 20
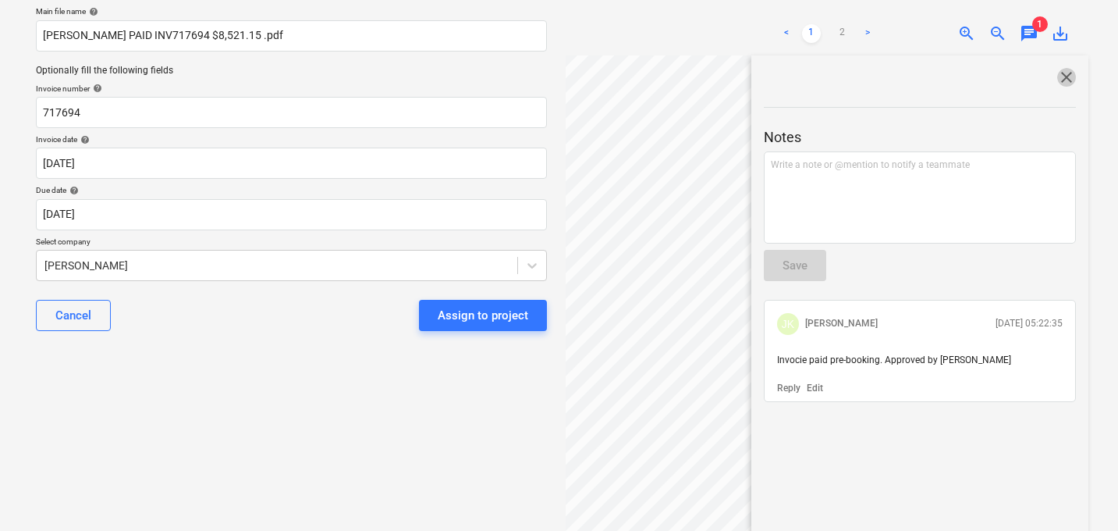
click at [1057, 75] on span "close" at bounding box center [1066, 77] width 19 height 19
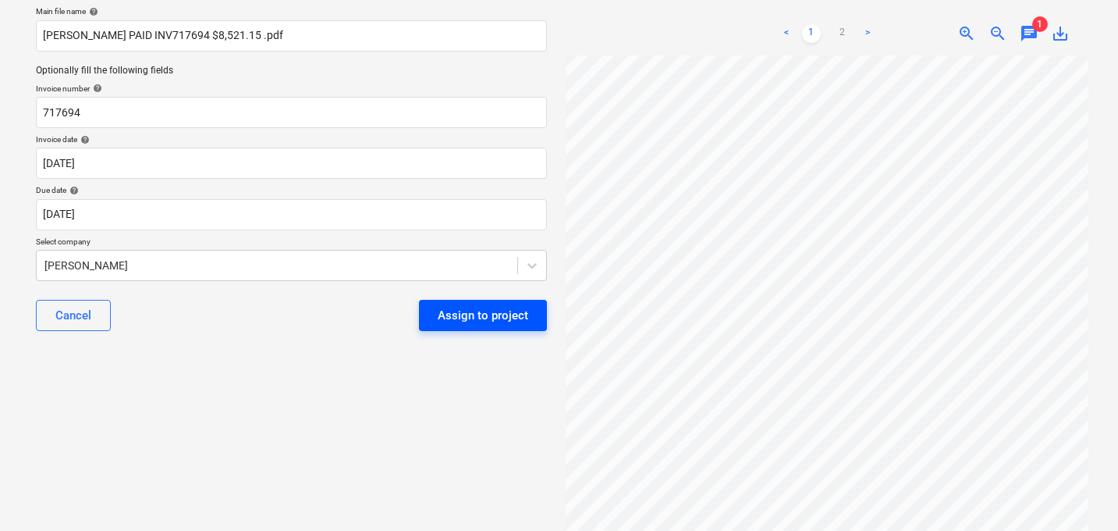
click at [478, 321] on div "Assign to project" at bounding box center [483, 315] width 91 height 20
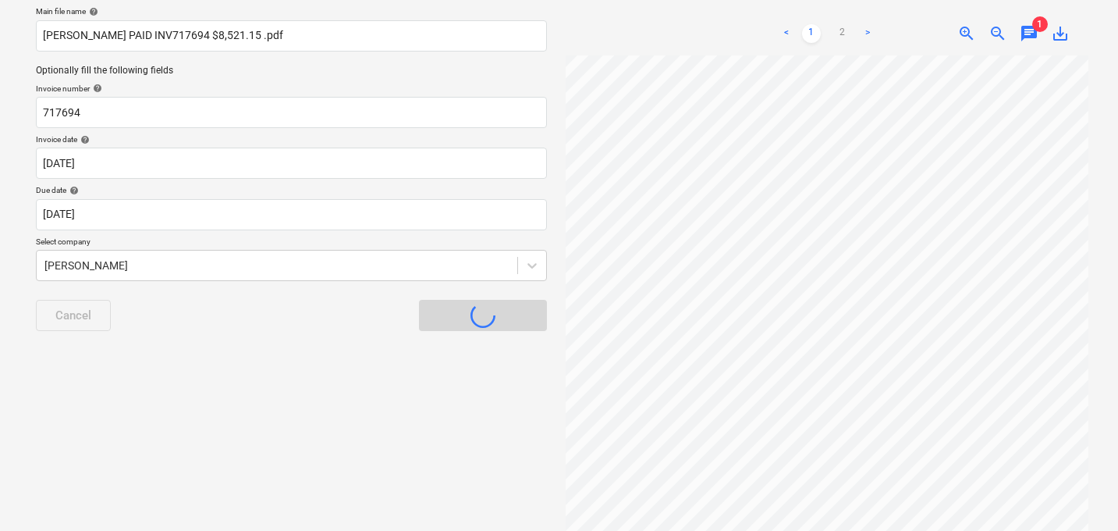
scroll to position [75, 0]
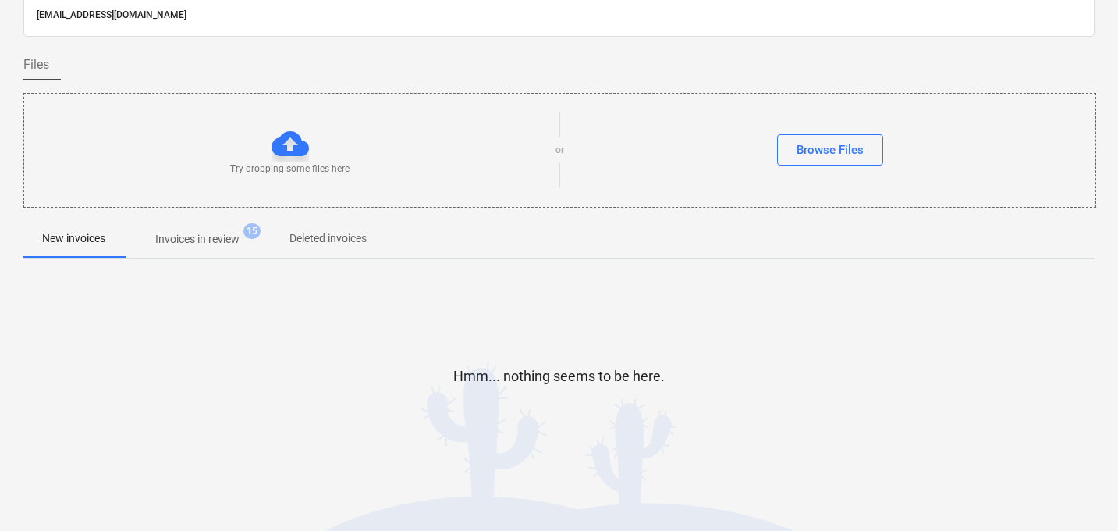
click at [206, 242] on p "Invoices in review" at bounding box center [197, 239] width 84 height 16
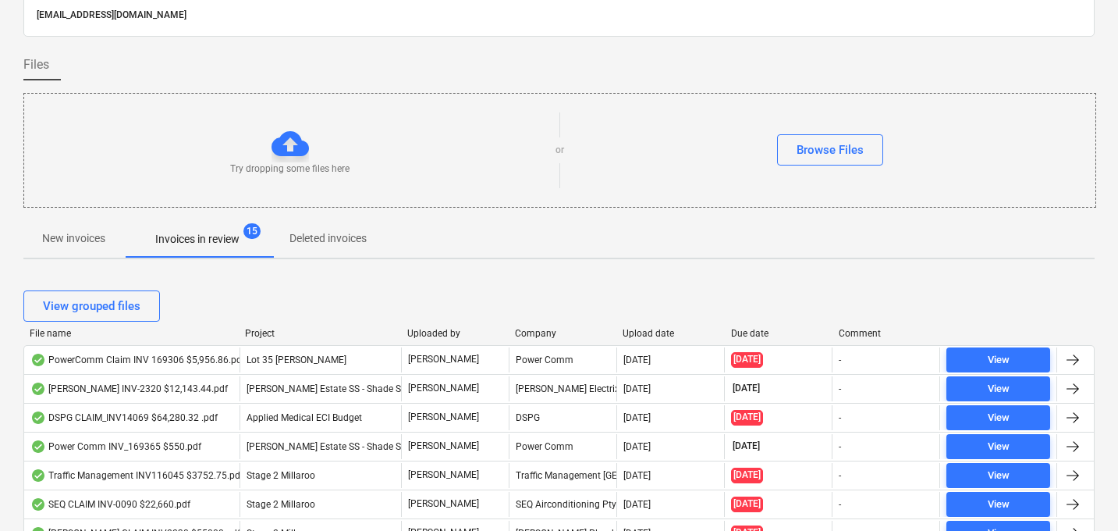
click at [641, 332] on div "Upload date" at bounding box center [670, 333] width 95 height 11
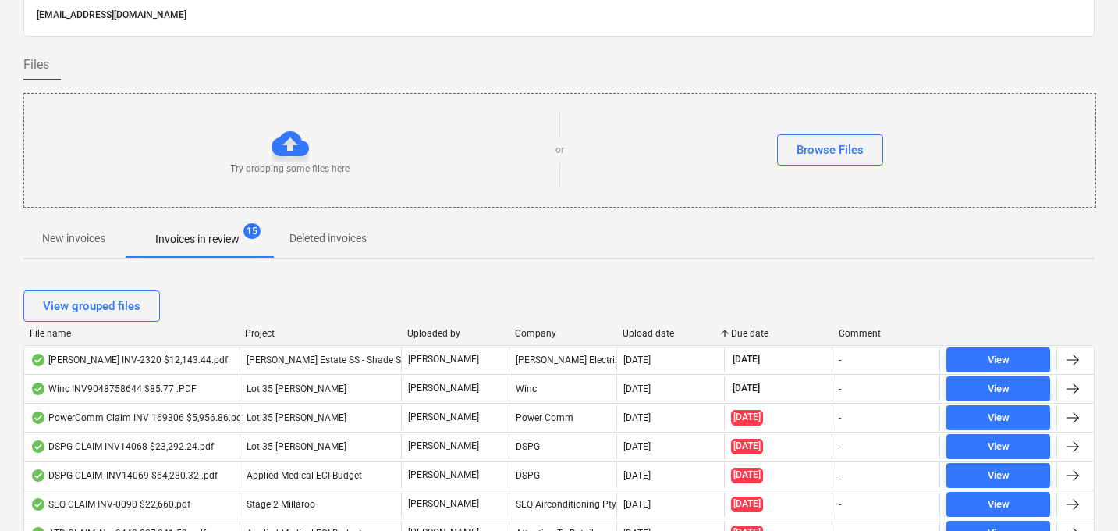
click at [641, 332] on div "Upload date" at bounding box center [670, 333] width 95 height 11
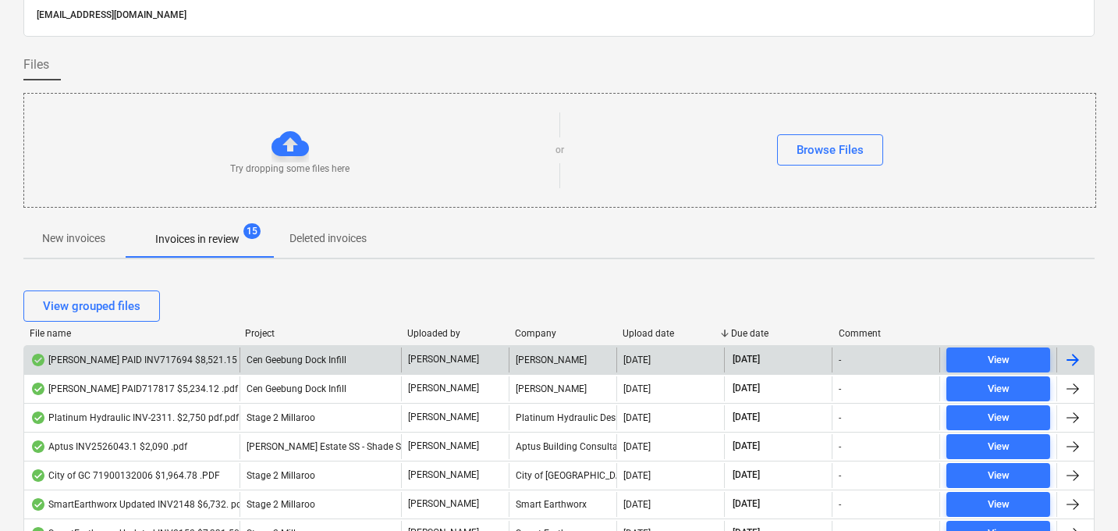
click at [212, 364] on div "[PERSON_NAME] PAID INV717694 $8,521.15 .pdf" at bounding box center [142, 359] width 225 height 12
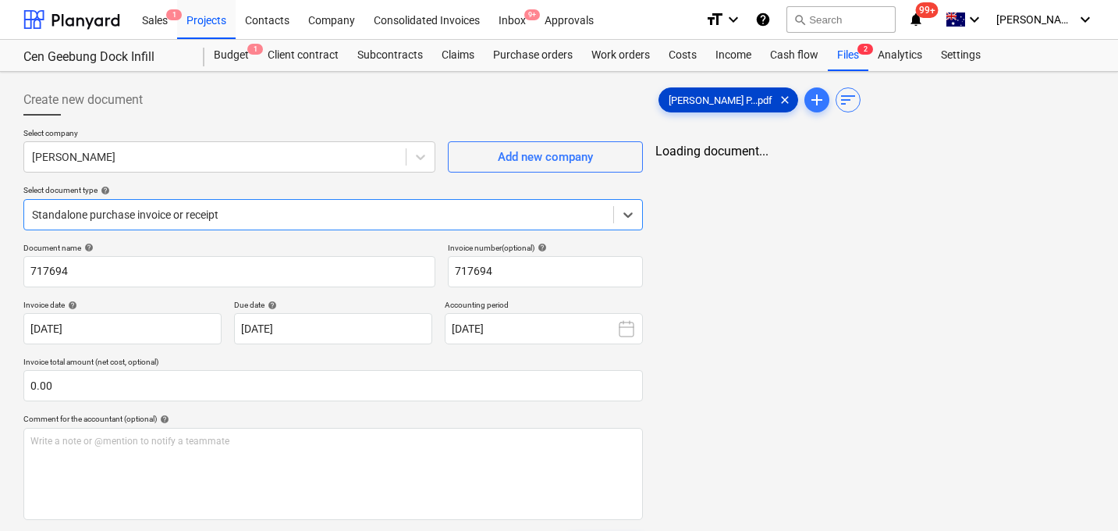
click at [725, 108] on div "[PERSON_NAME] P...pdf clear" at bounding box center [728, 99] width 140 height 25
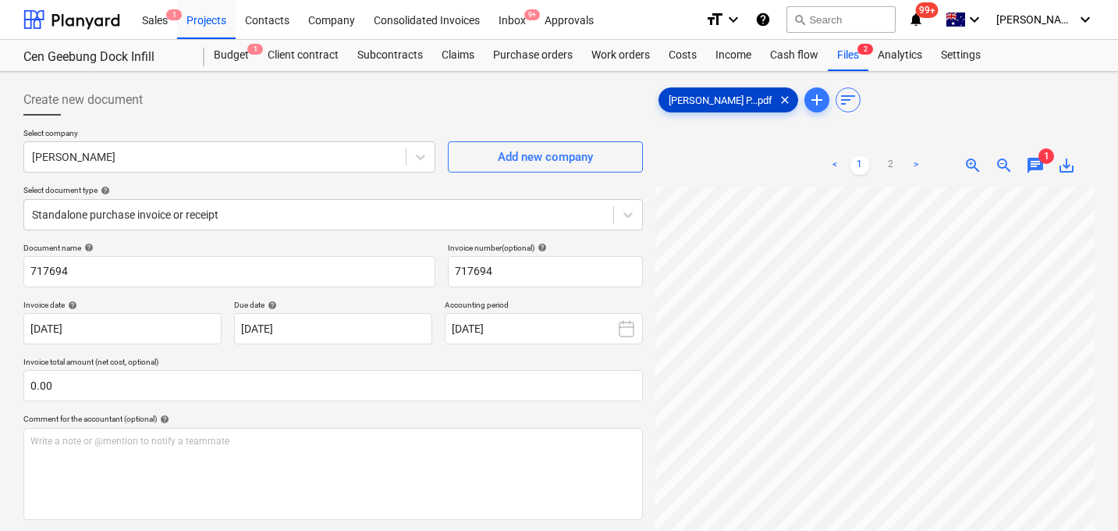
scroll to position [346, 150]
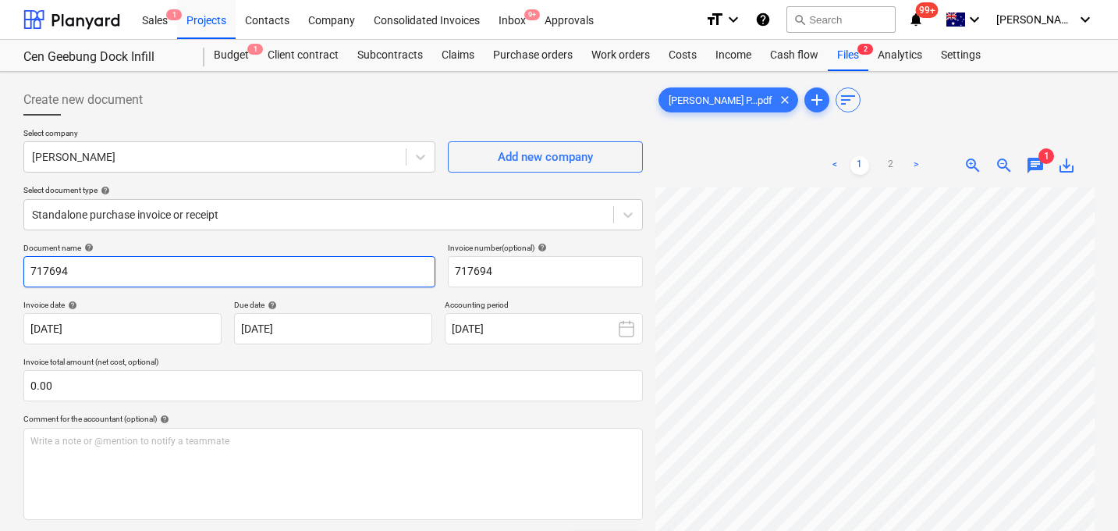
drag, startPoint x: 81, startPoint y: 275, endPoint x: 18, endPoint y: 268, distance: 63.7
click at [18, 268] on div "Create new document Select company [PERSON_NAME] Add new company Select documen…" at bounding box center [333, 379] width 632 height 602
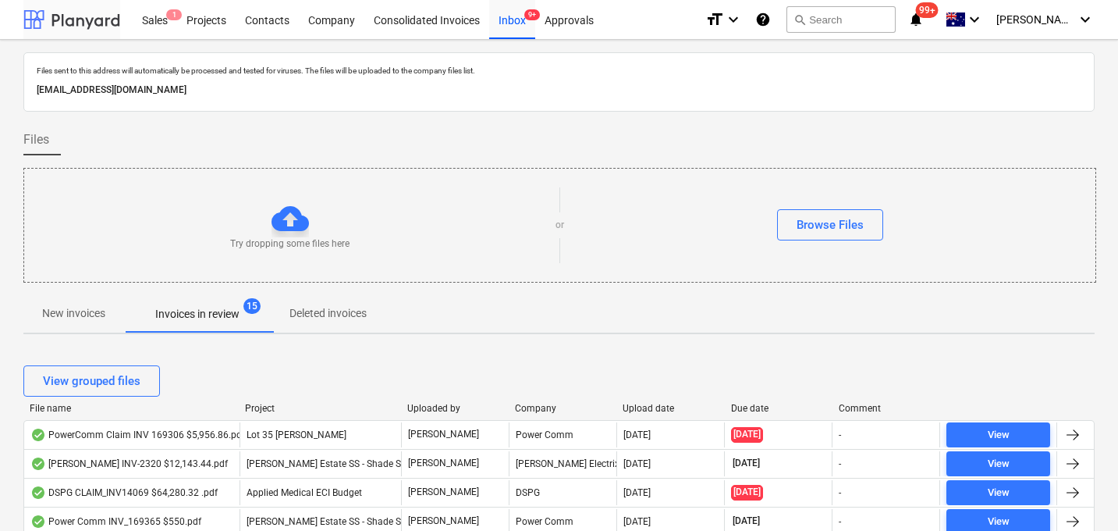
scroll to position [75, 0]
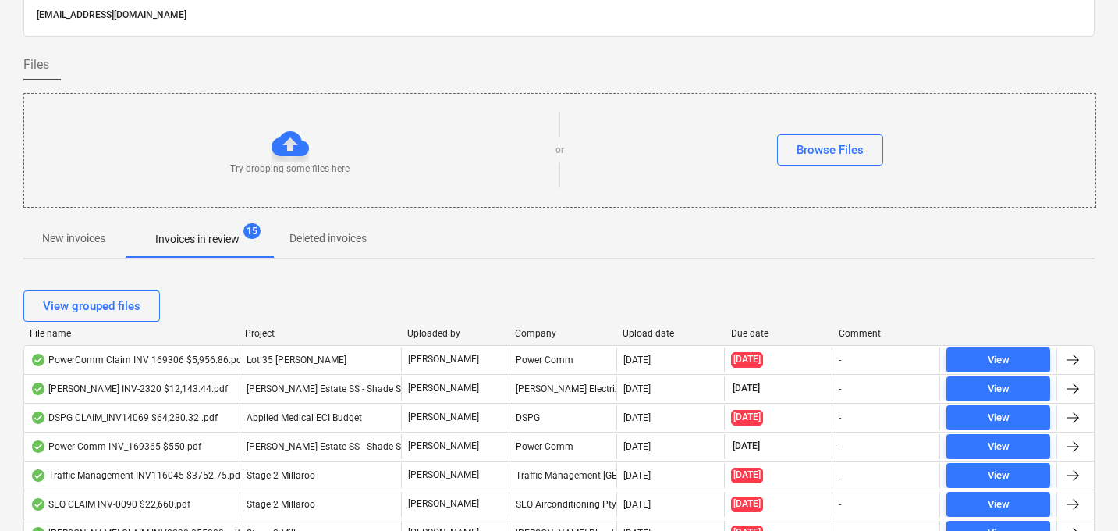
click at [625, 328] on div at bounding box center [616, 333] width 28 height 11
click at [633, 334] on div "Upload date" at bounding box center [670, 333] width 95 height 11
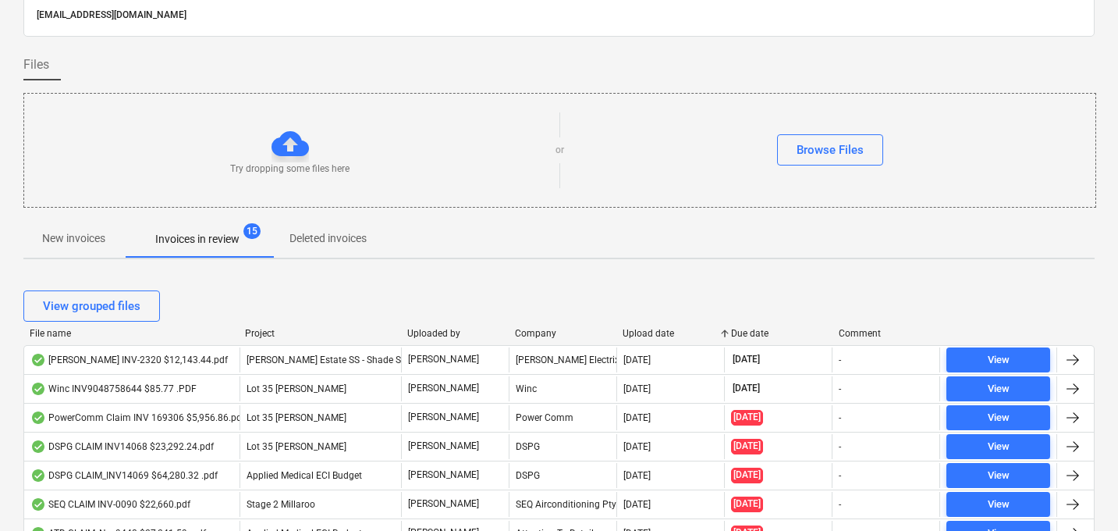
click at [633, 335] on div "Upload date" at bounding box center [670, 333] width 95 height 11
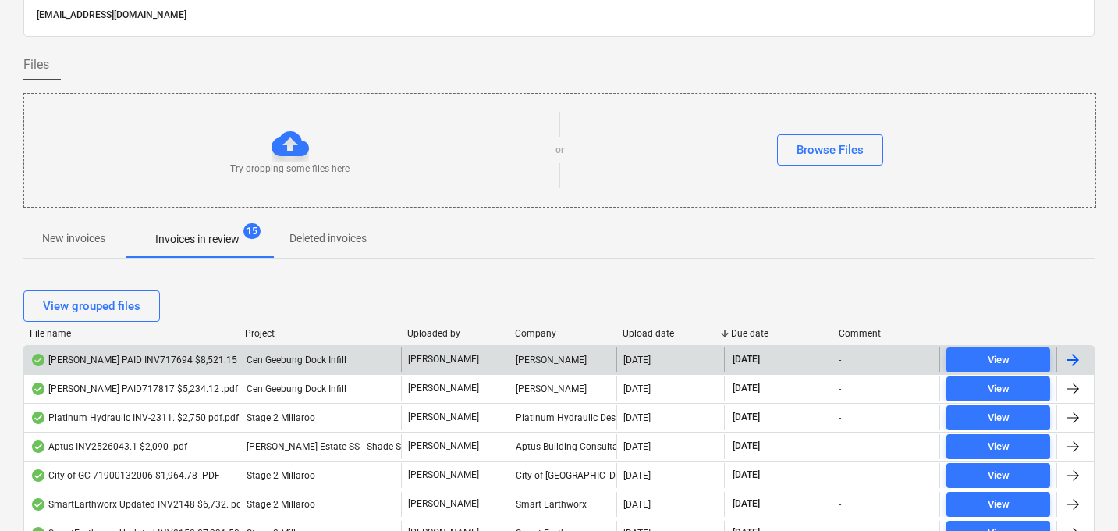
click at [171, 360] on div "[PERSON_NAME] PAID INV717694 $8,521.15 .pdf" at bounding box center [142, 359] width 225 height 12
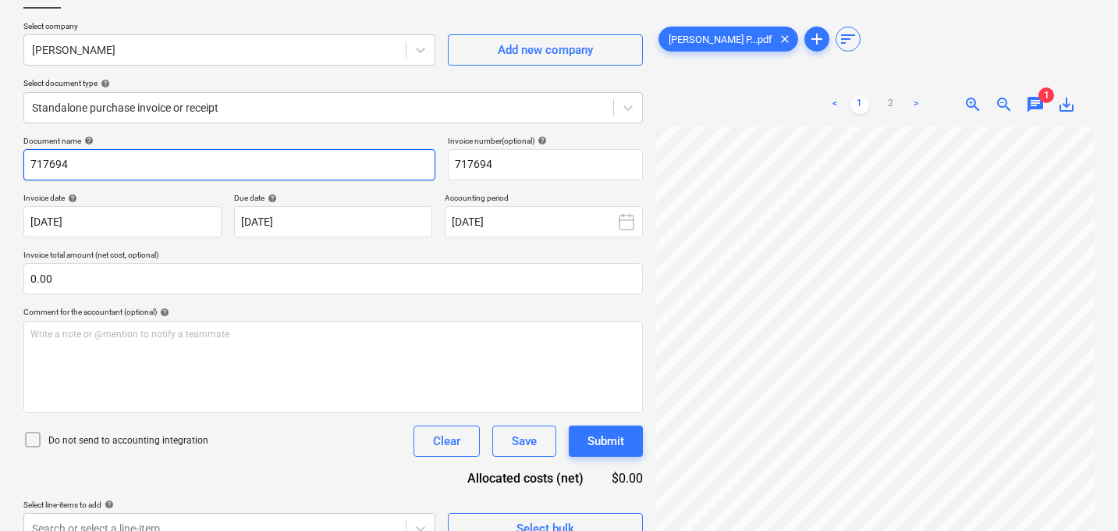
drag, startPoint x: 83, startPoint y: 166, endPoint x: 5, endPoint y: 166, distance: 77.2
click at [5, 166] on div "Create new document Select company [PERSON_NAME] Add new company Select documen…" at bounding box center [559, 260] width 1118 height 591
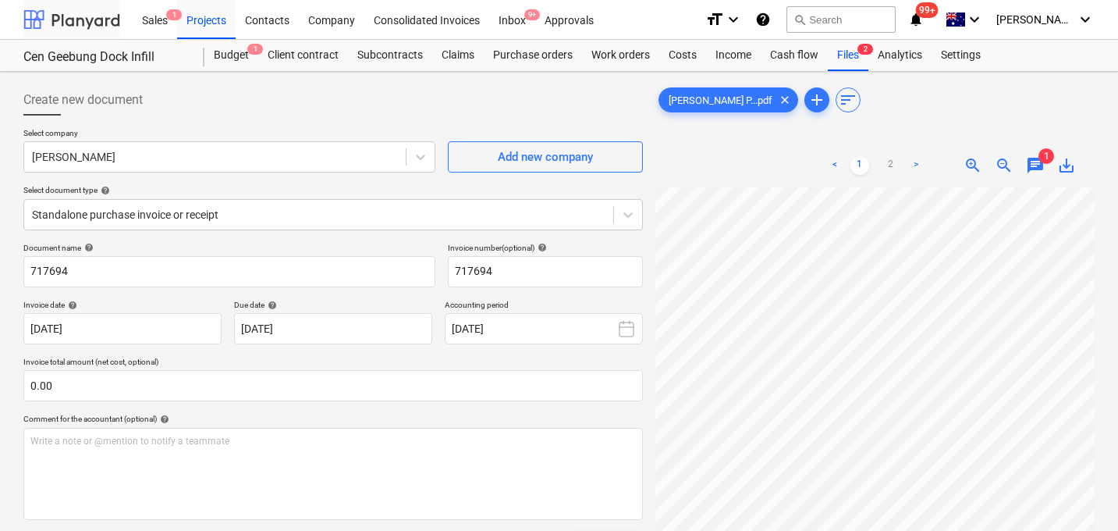
click at [70, 25] on div at bounding box center [71, 19] width 97 height 39
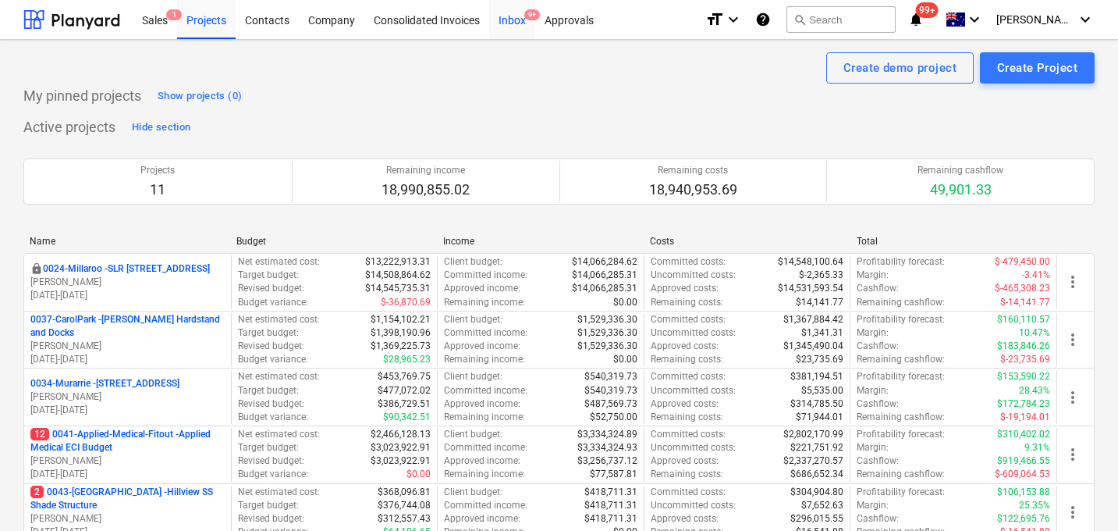
click at [516, 23] on div "Inbox 9+" at bounding box center [512, 19] width 46 height 40
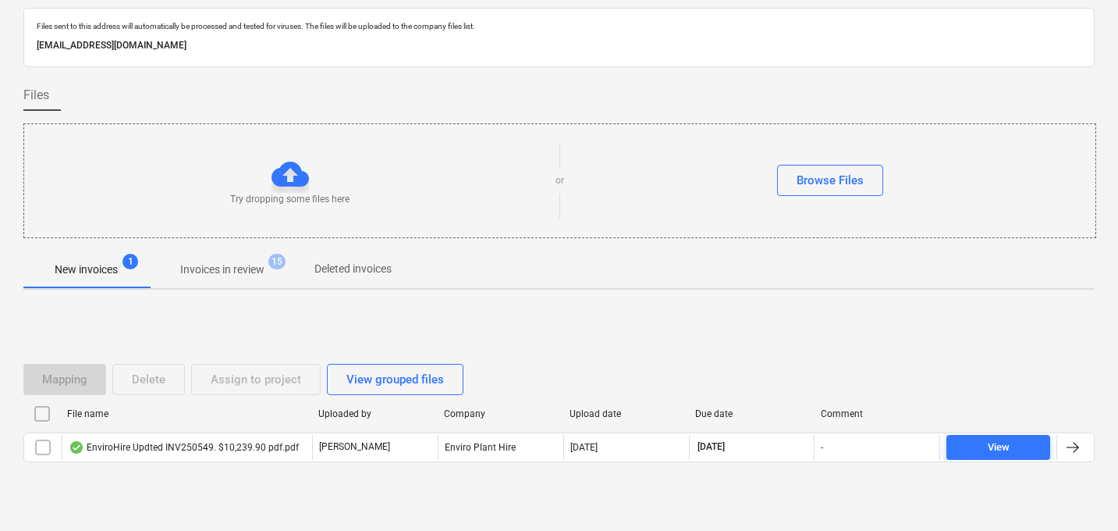
scroll to position [75, 0]
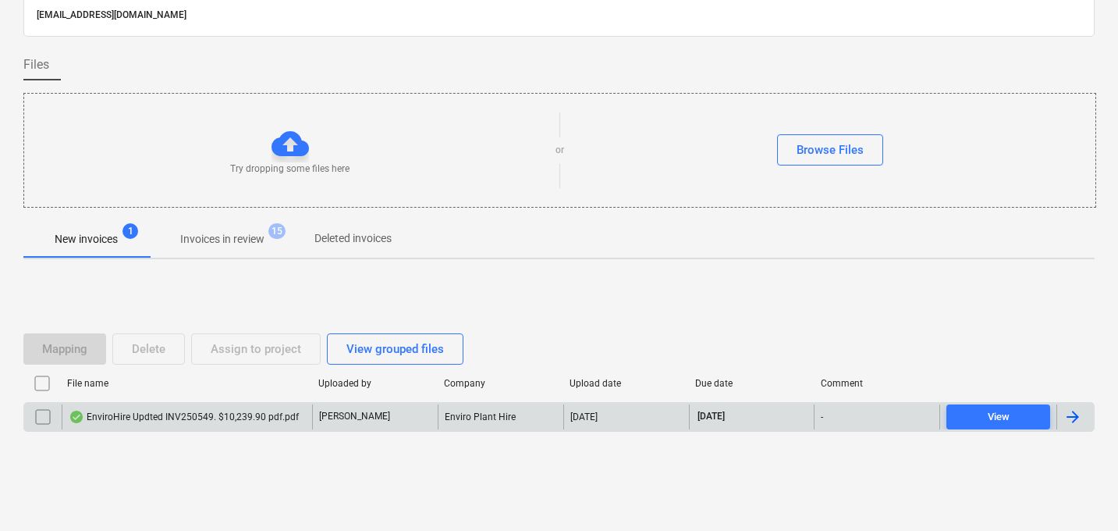
click at [235, 421] on div "EnviroHire Updted INV250549. $10,239.90 pdf.pdf" at bounding box center [184, 416] width 230 height 12
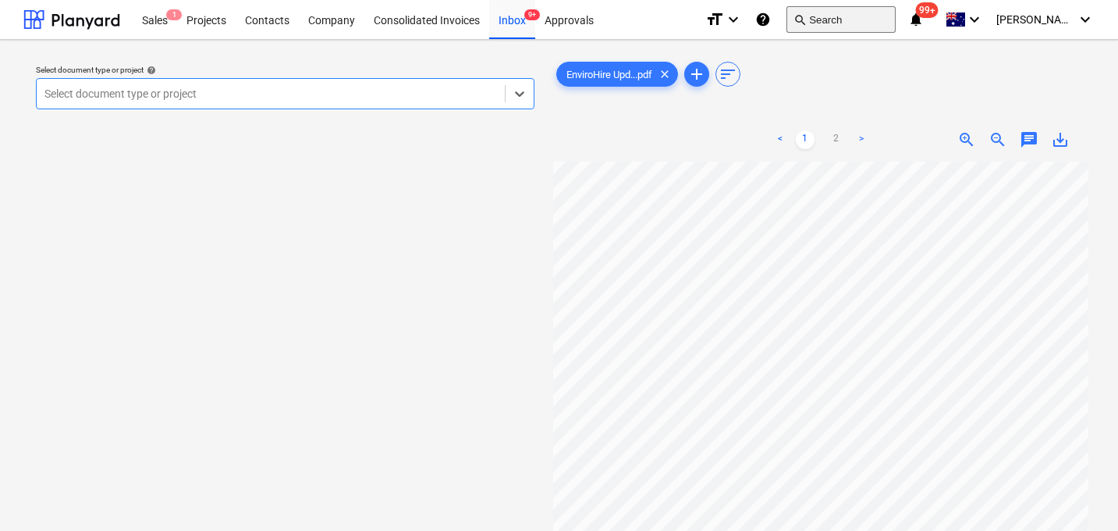
click at [850, 17] on button "search Search" at bounding box center [840, 19] width 109 height 27
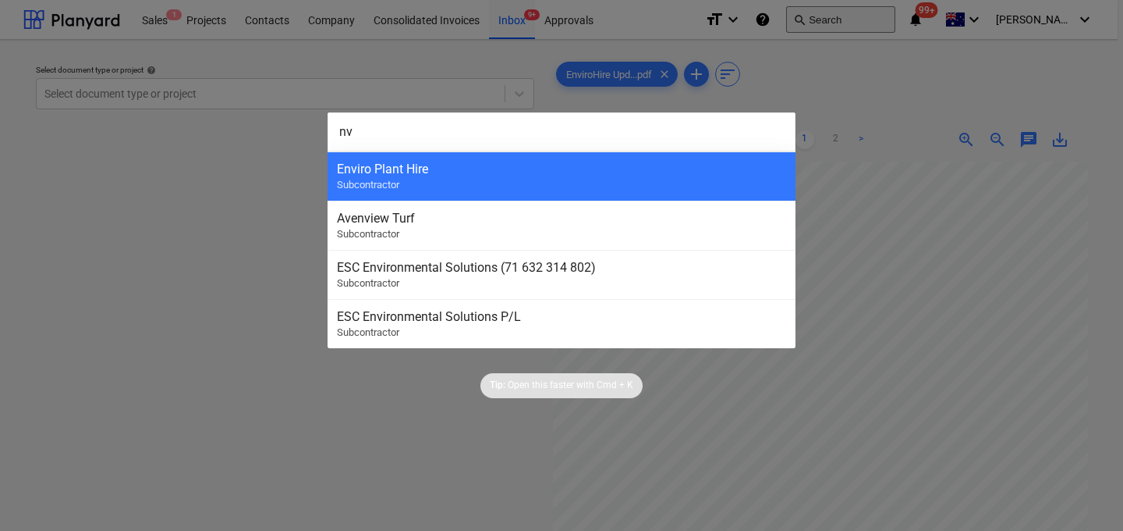
type input "n"
type input "enviro"
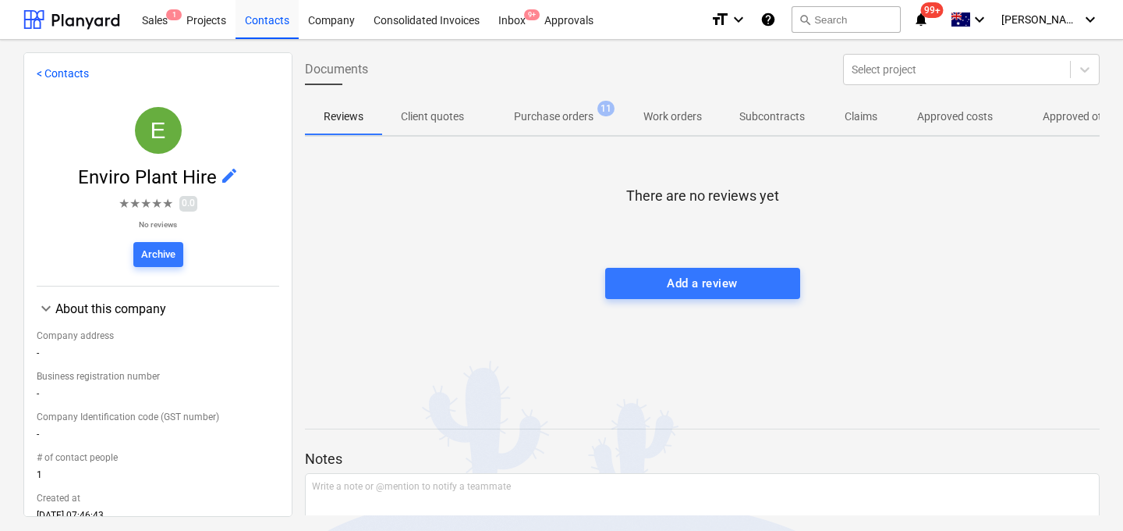
click at [857, 111] on p "Claims" at bounding box center [861, 116] width 37 height 16
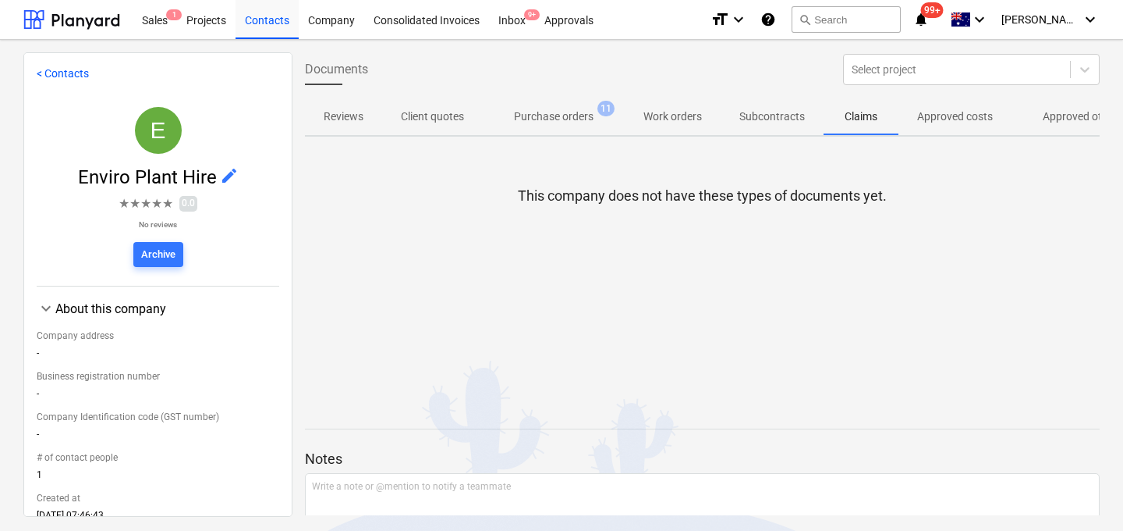
click at [856, 119] on p "Claims" at bounding box center [861, 116] width 37 height 16
click at [574, 119] on p "Purchase orders" at bounding box center [554, 116] width 80 height 16
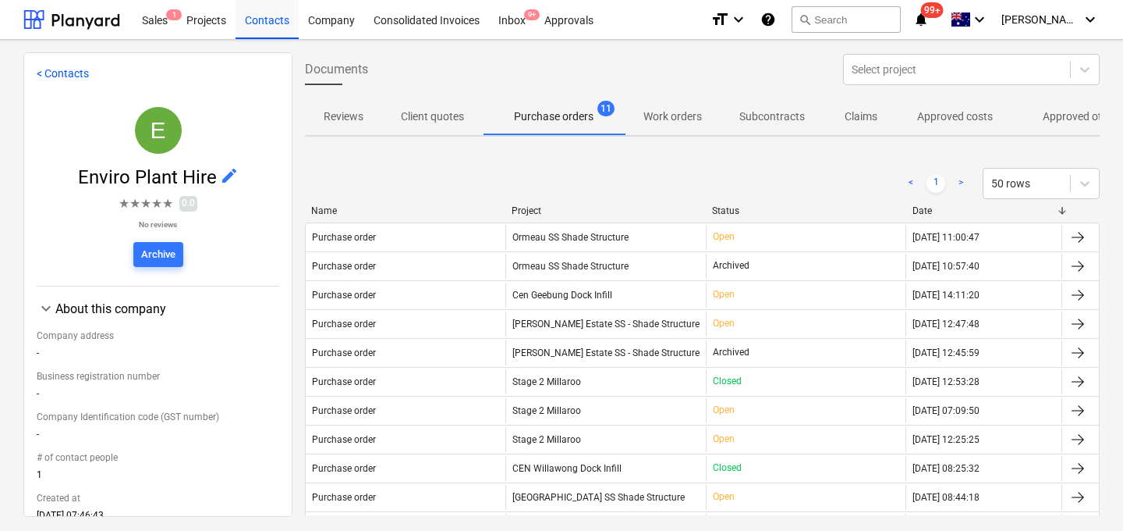
click at [1035, 121] on span "Approved other costs 14" at bounding box center [1095, 116] width 129 height 16
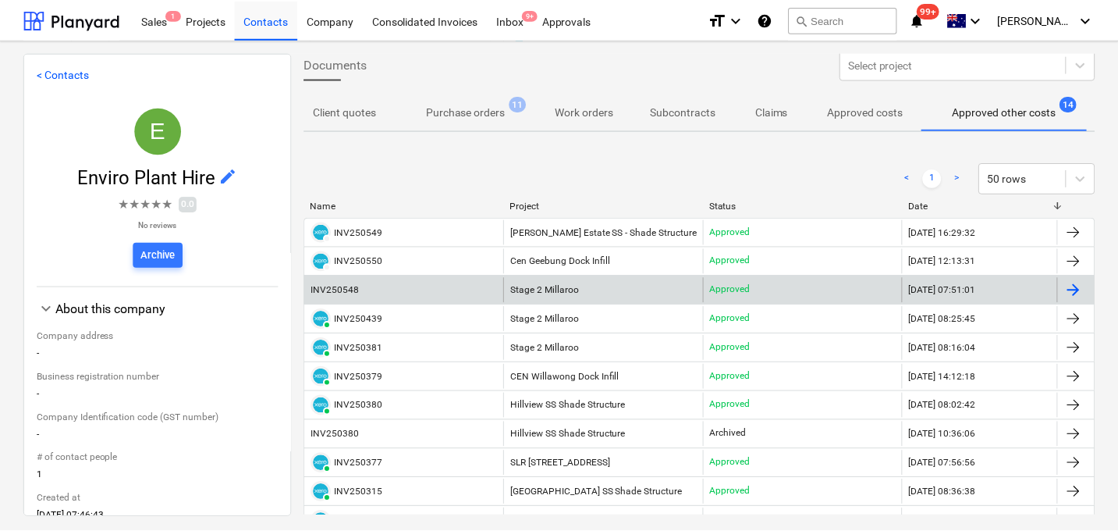
scroll to position [7, 0]
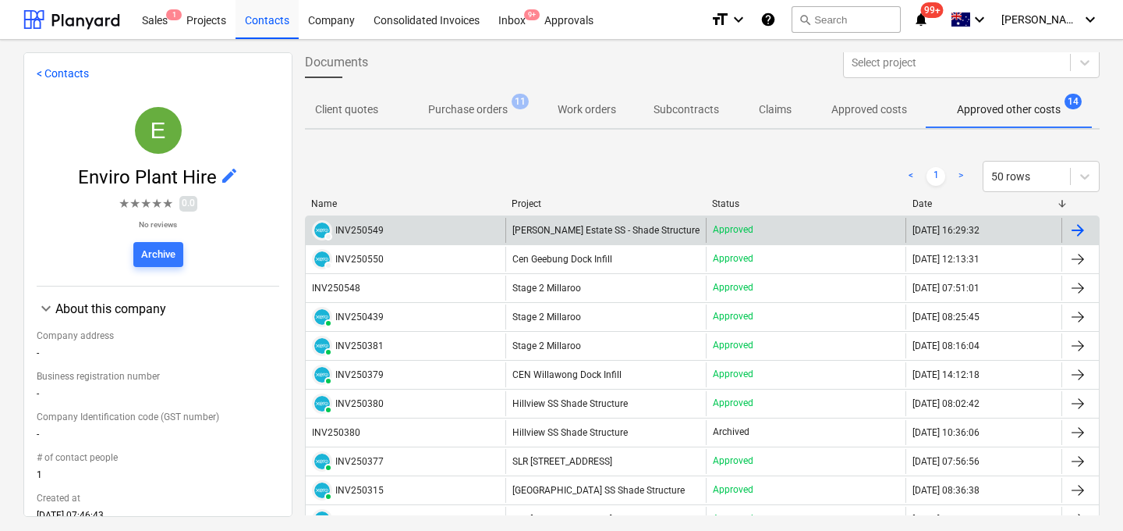
click at [586, 228] on span "[PERSON_NAME] Estate SS - Shade Structure" at bounding box center [606, 230] width 187 height 11
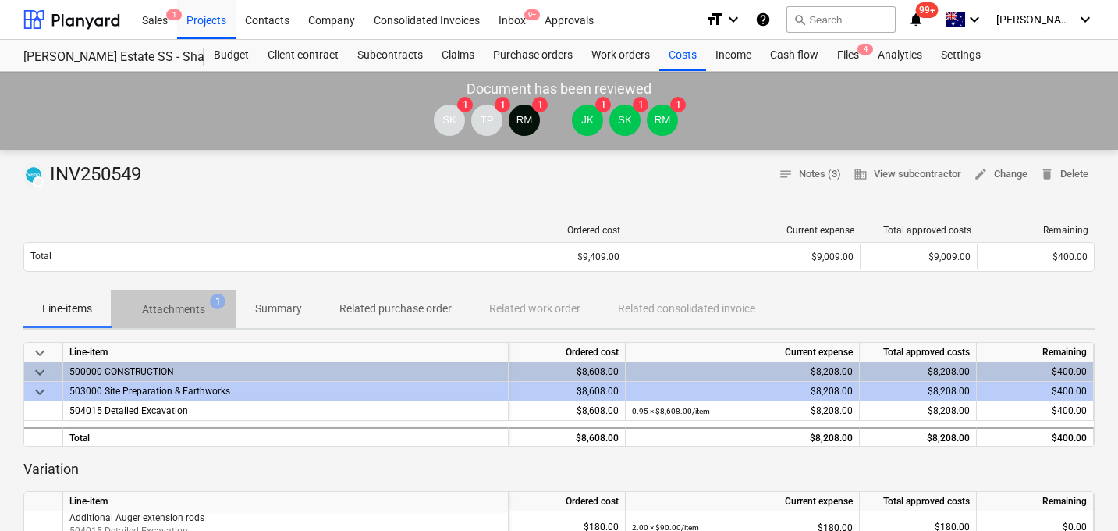
click at [195, 308] on p "Attachments" at bounding box center [173, 309] width 63 height 16
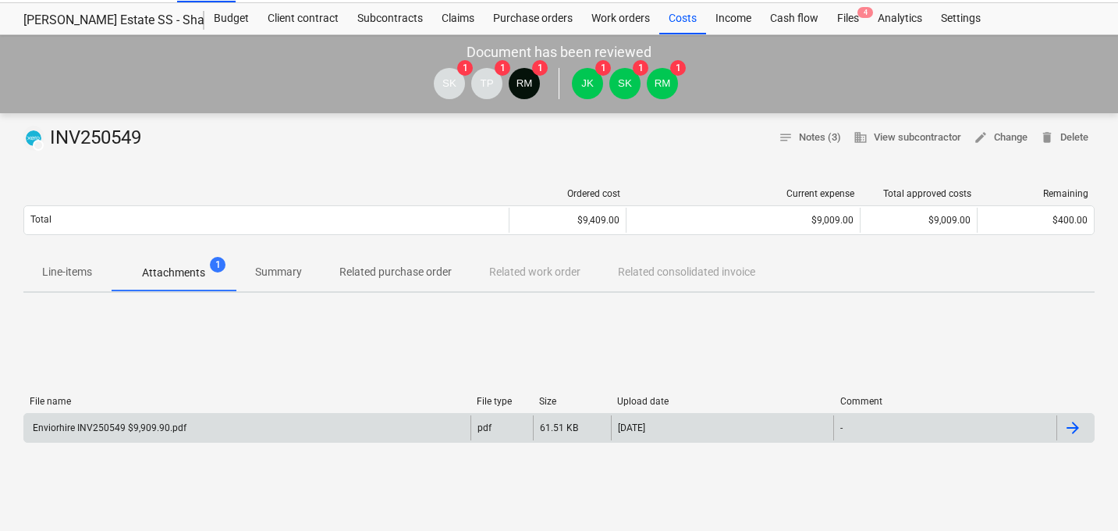
scroll to position [76, 0]
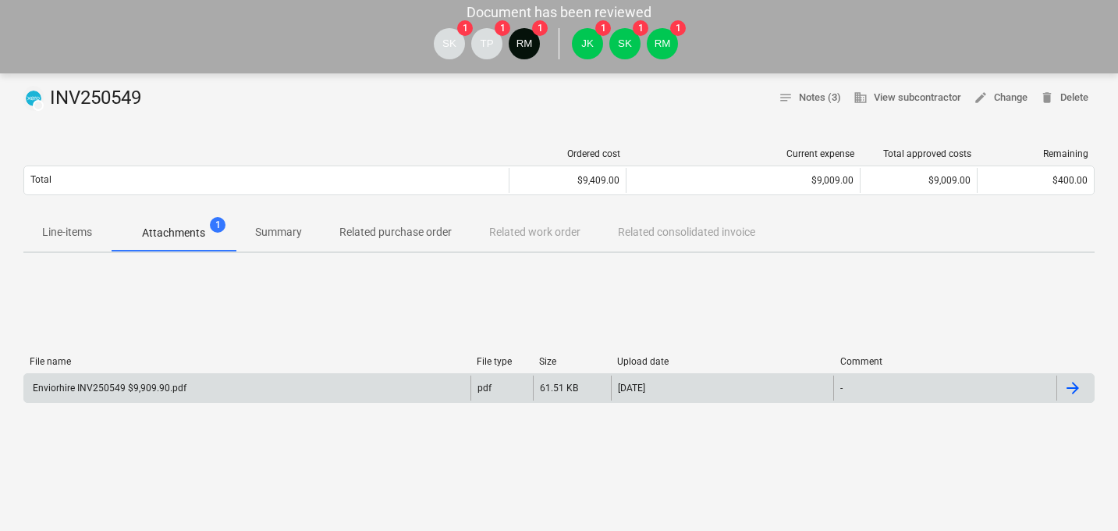
click at [289, 389] on div "Enviorhire INV250549 $9,909.90.pdf" at bounding box center [247, 387] width 446 height 25
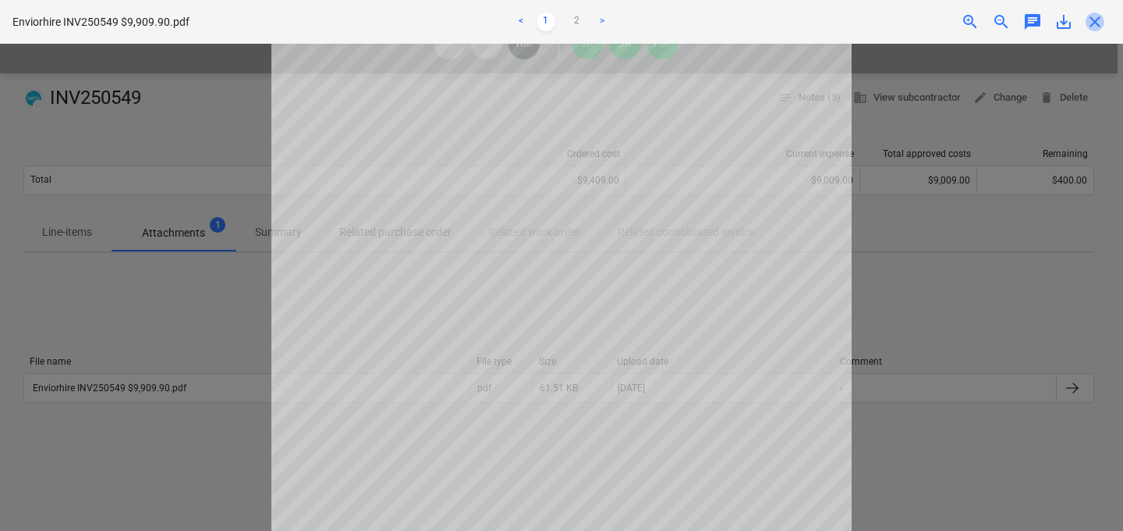
click at [1093, 24] on span "close" at bounding box center [1095, 21] width 19 height 19
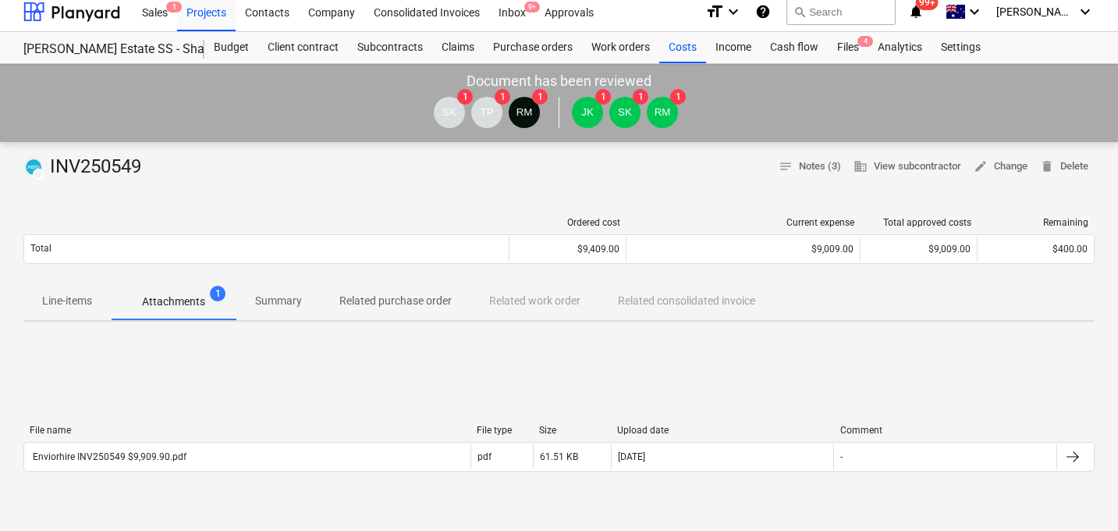
scroll to position [0, 0]
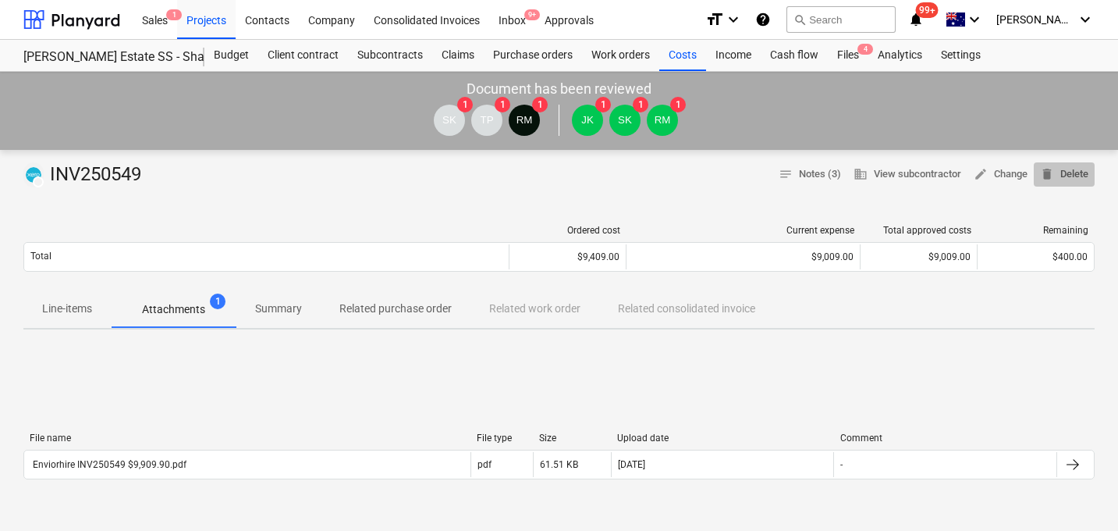
click at [1058, 172] on span "delete Delete" at bounding box center [1064, 174] width 48 height 18
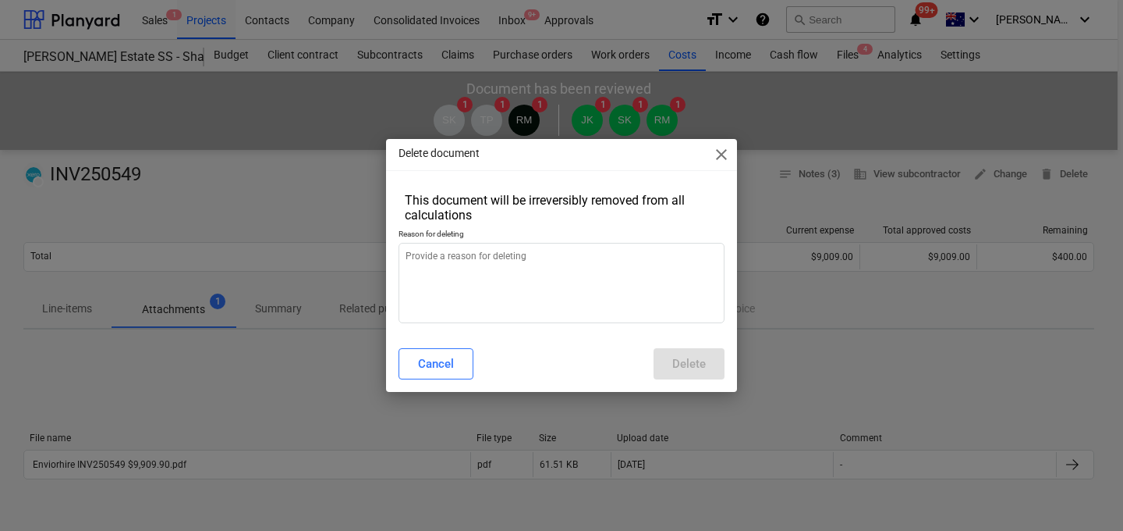
type textarea "x"
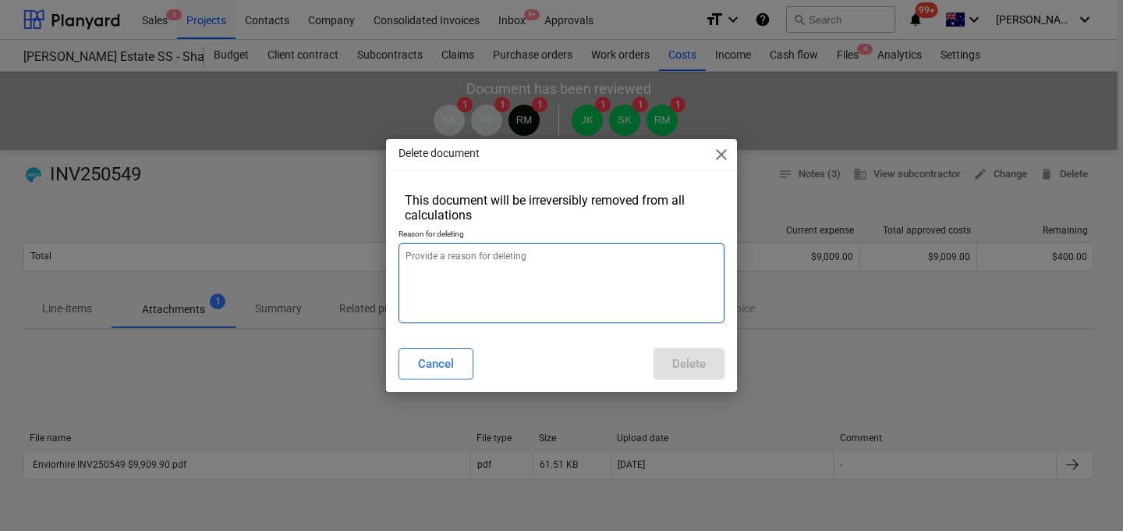
click at [607, 280] on textarea at bounding box center [562, 283] width 326 height 80
type textarea "e"
type textarea "x"
type textarea "er"
type textarea "x"
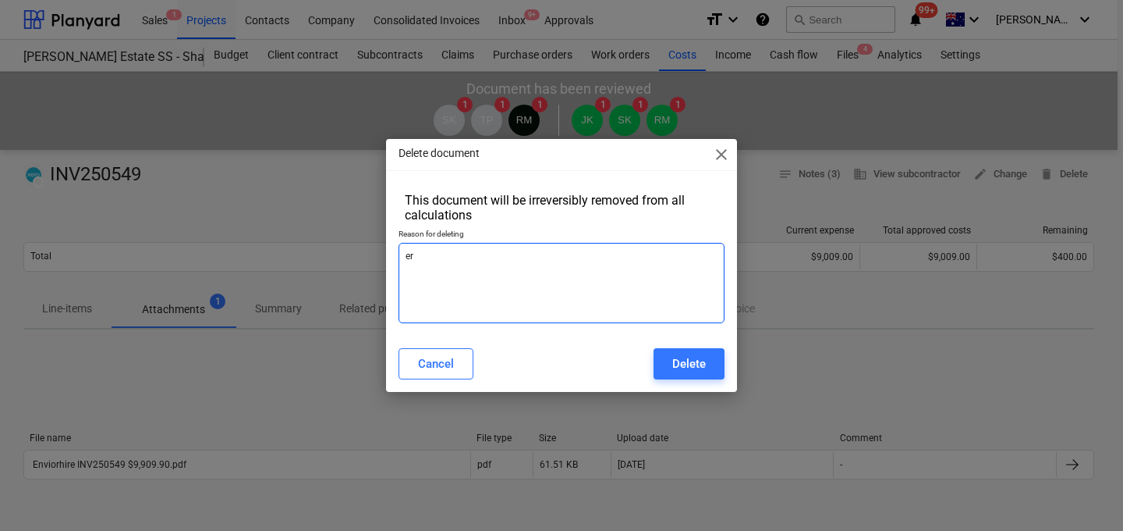
type textarea "err"
type textarea "x"
type textarea "erro"
type textarea "x"
type textarea "error"
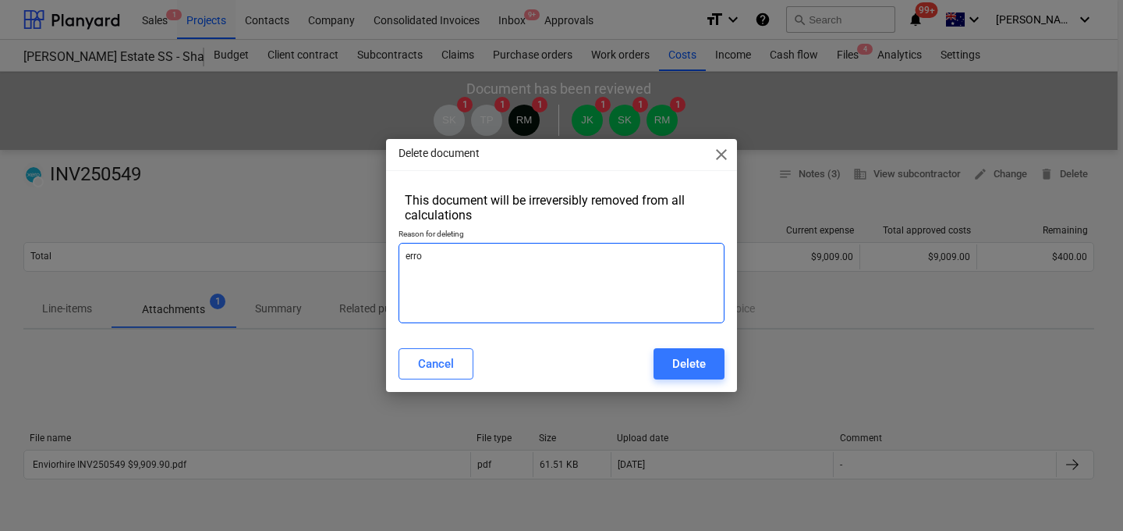
type textarea "x"
type textarea "error."
type textarea "x"
type textarea "error."
type textarea "x"
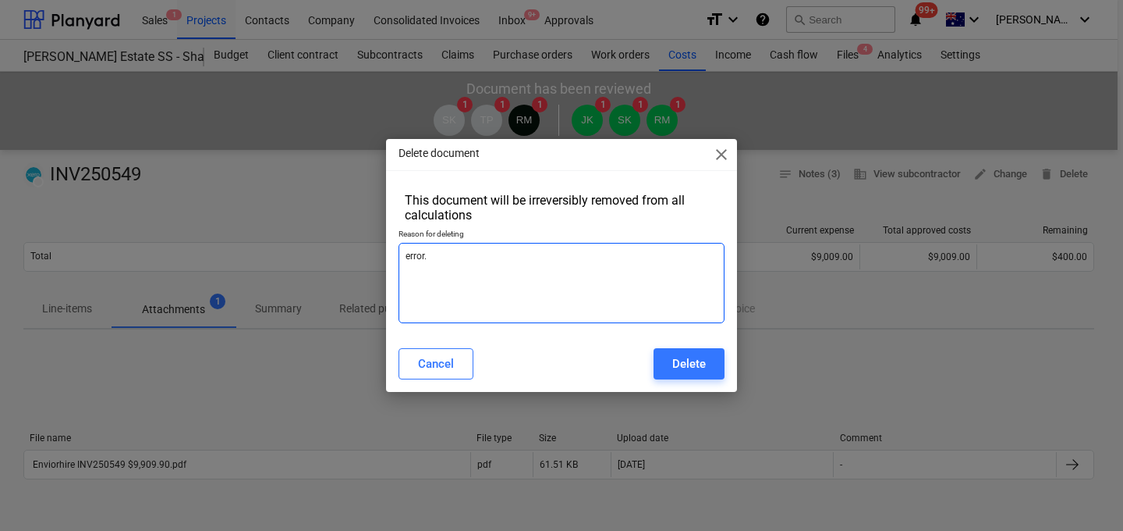
type textarea "error. U"
type textarea "x"
type textarea "error. Up"
type textarea "x"
type textarea "error. Upd"
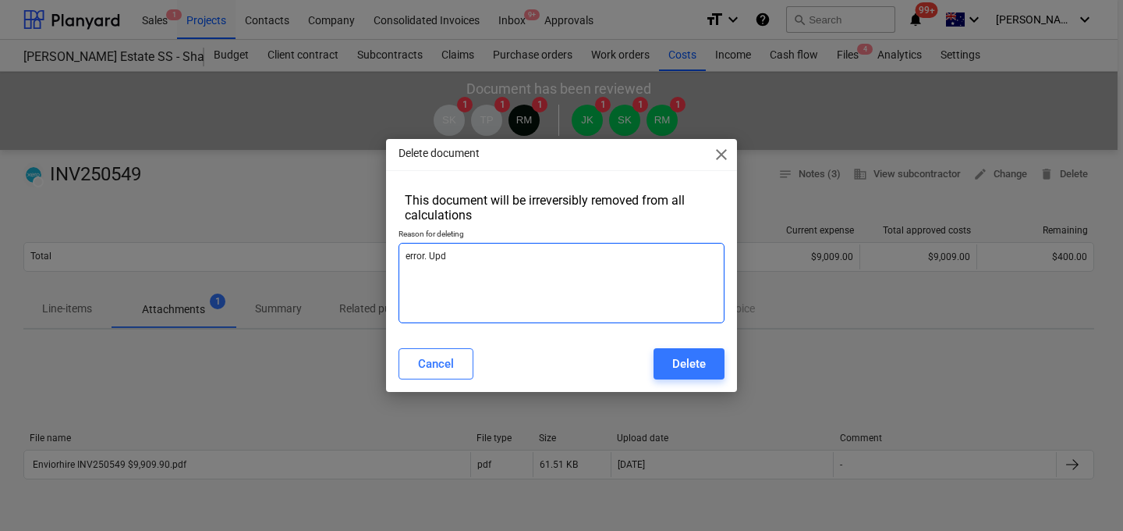
type textarea "x"
type textarea "error. Upda"
type textarea "x"
type textarea "error. Updat"
type textarea "x"
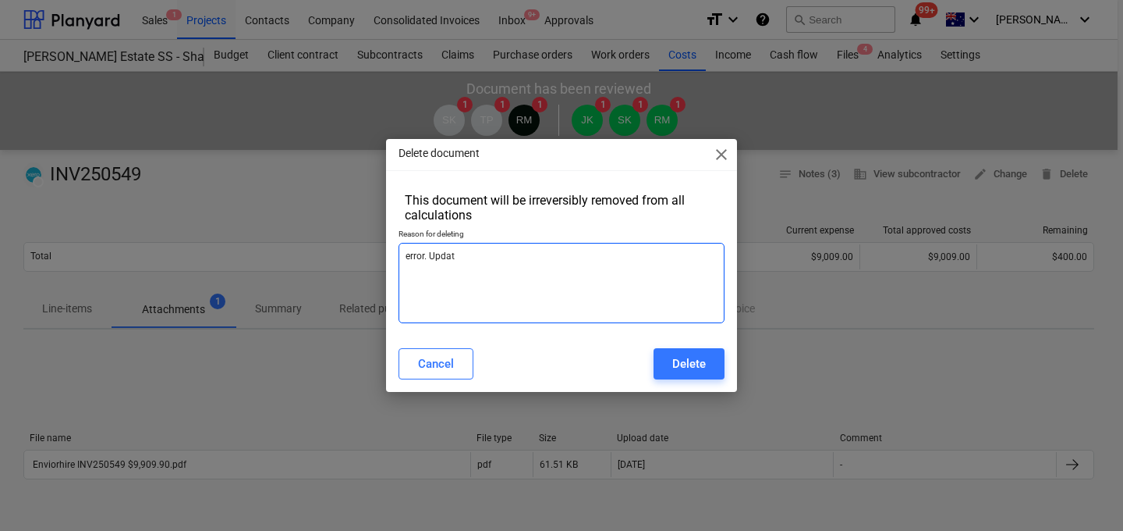
type textarea "error. Updatd"
type textarea "x"
type textarea "error. Updat"
type textarea "x"
type textarea "error. Update"
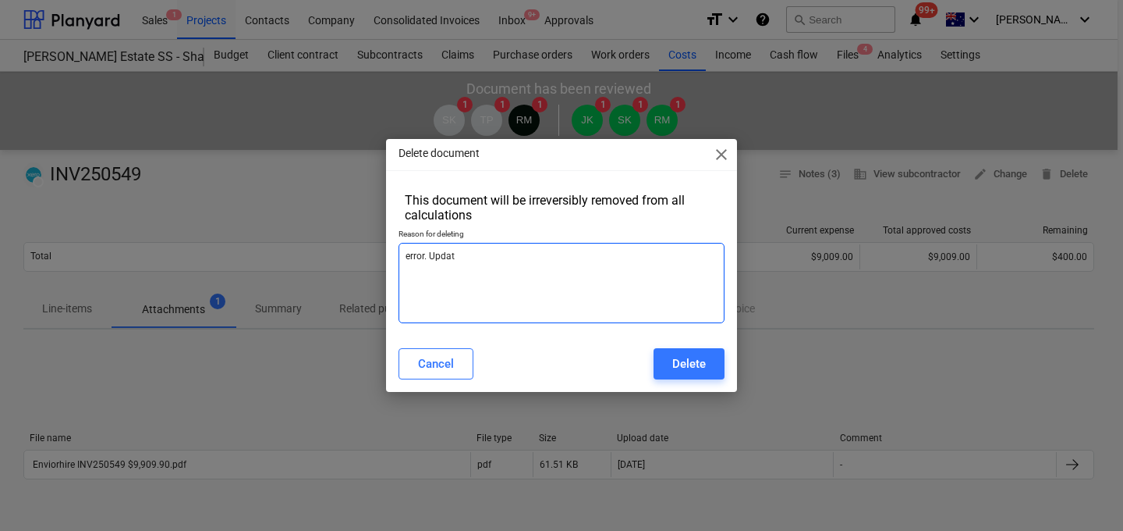
type textarea "x"
type textarea "error. Updated"
type textarea "x"
type textarea "error. Updated"
type textarea "x"
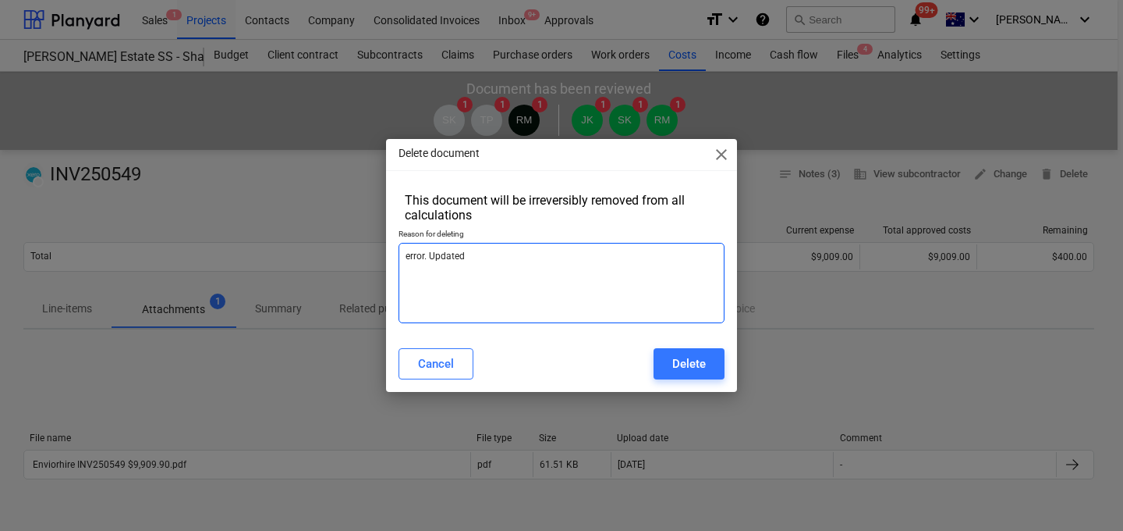
type textarea "error. Updated i"
type textarea "x"
type textarea "error. Updated in"
type textarea "x"
type textarea "error. Updated inv"
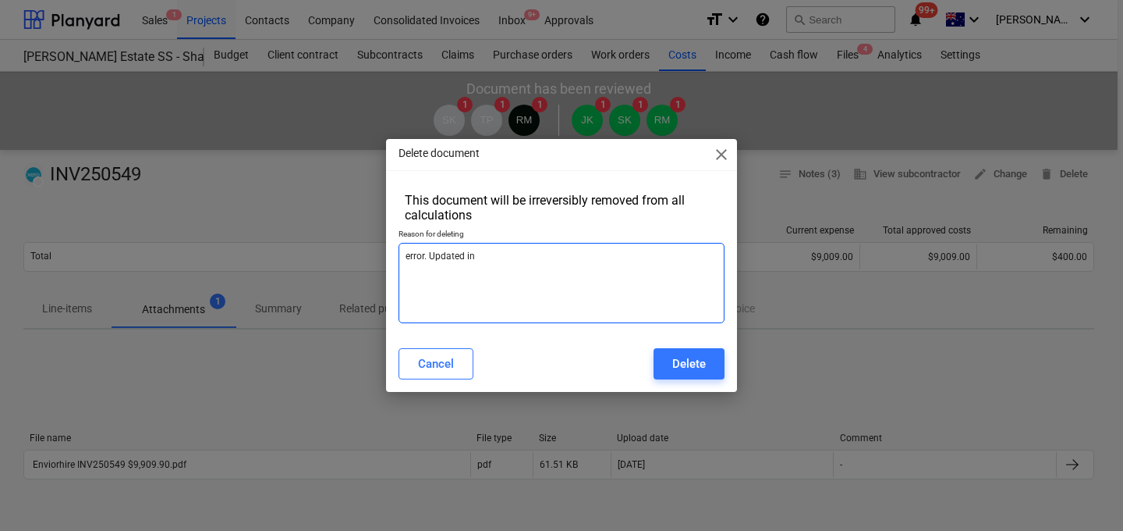
type textarea "x"
type textarea "error. Updated invo"
type textarea "x"
type textarea "error. Updated invoci"
type textarea "x"
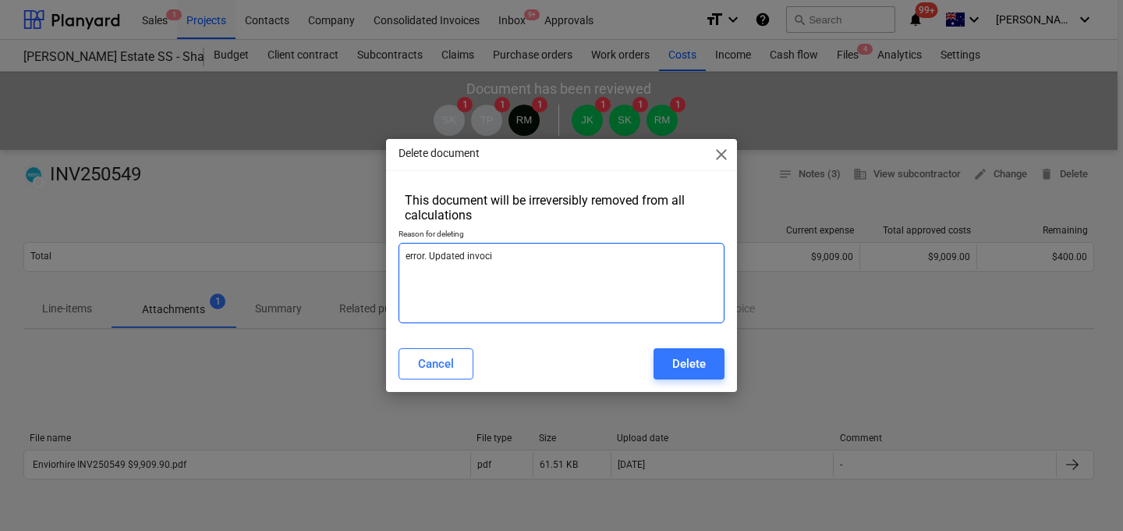
type textarea "error. Updated invocie"
type textarea "x"
type textarea "error. Updated invocie"
type textarea "x"
type textarea "error. Updated invocie s"
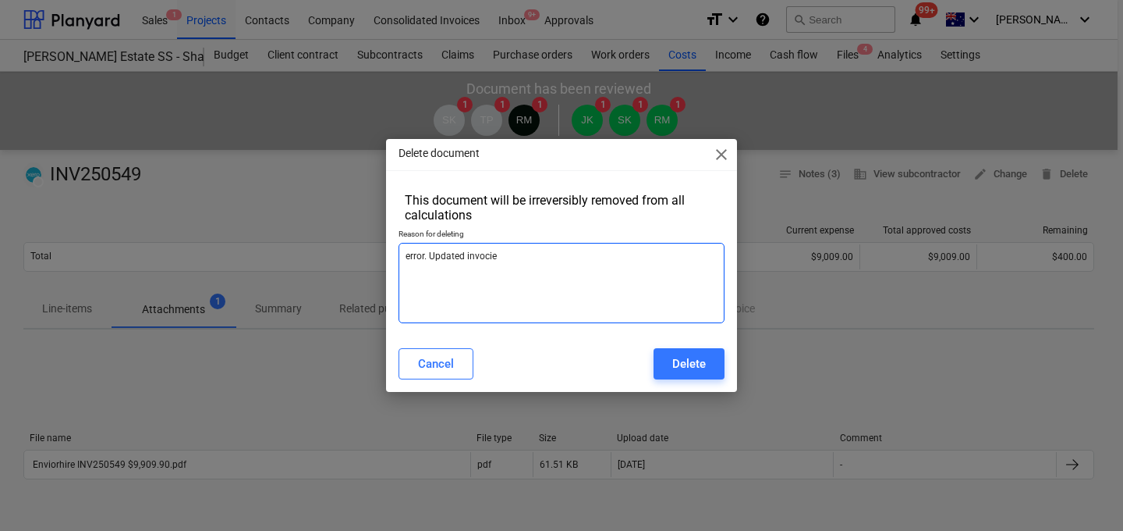
type textarea "x"
type textarea "error. Updated invocie se"
type textarea "x"
type textarea "error. Updated invocie sen"
type textarea "x"
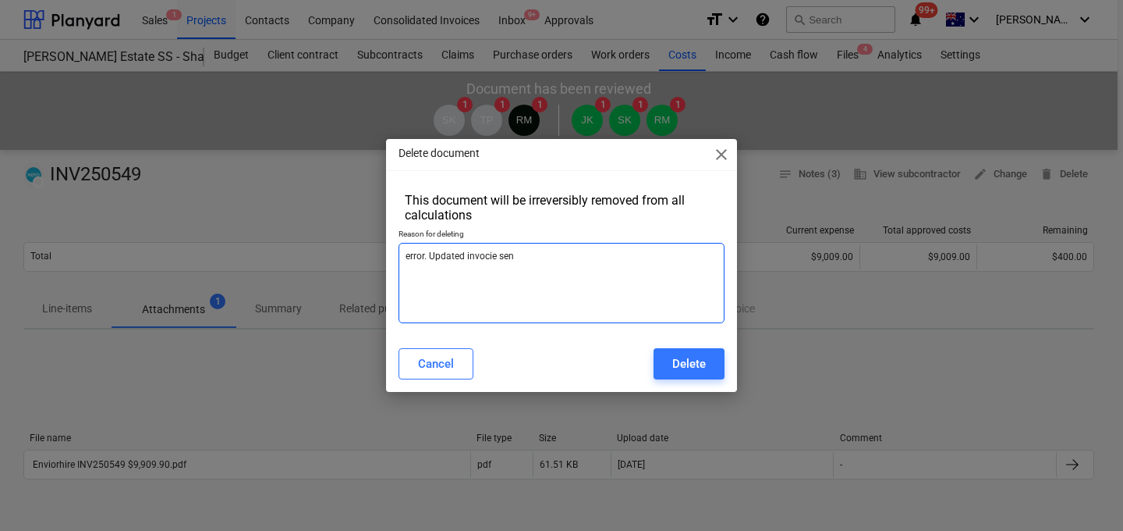
type textarea "error. Updated invocie sent"
type textarea "x"
type textarea "error. Updated invocie sent"
type textarea "x"
type textarea "error. Updated invocie sent a"
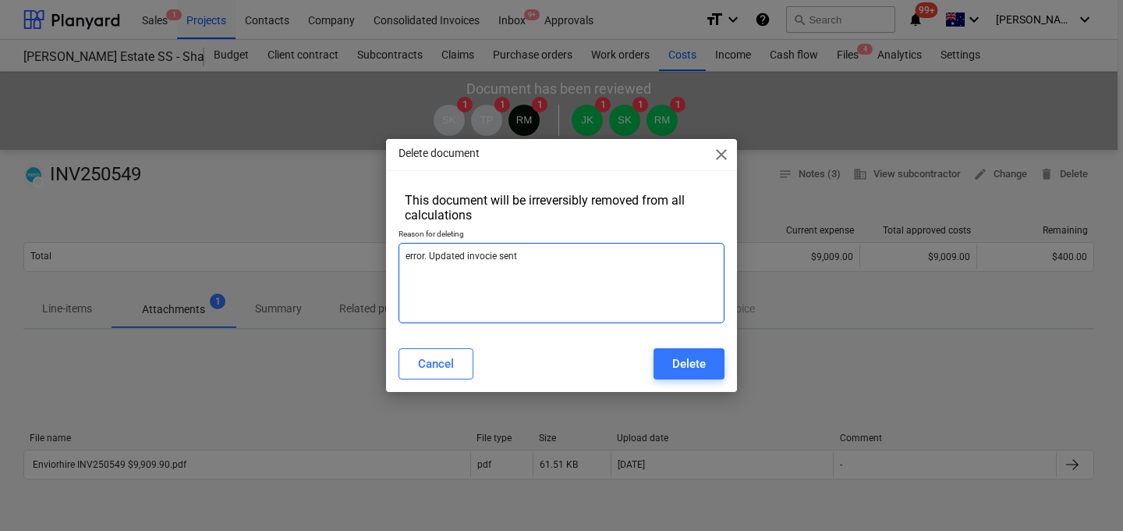
type textarea "x"
type textarea "error. Updated invocie sent af"
type textarea "x"
type textarea "error. Updated invocie sent aft"
type textarea "x"
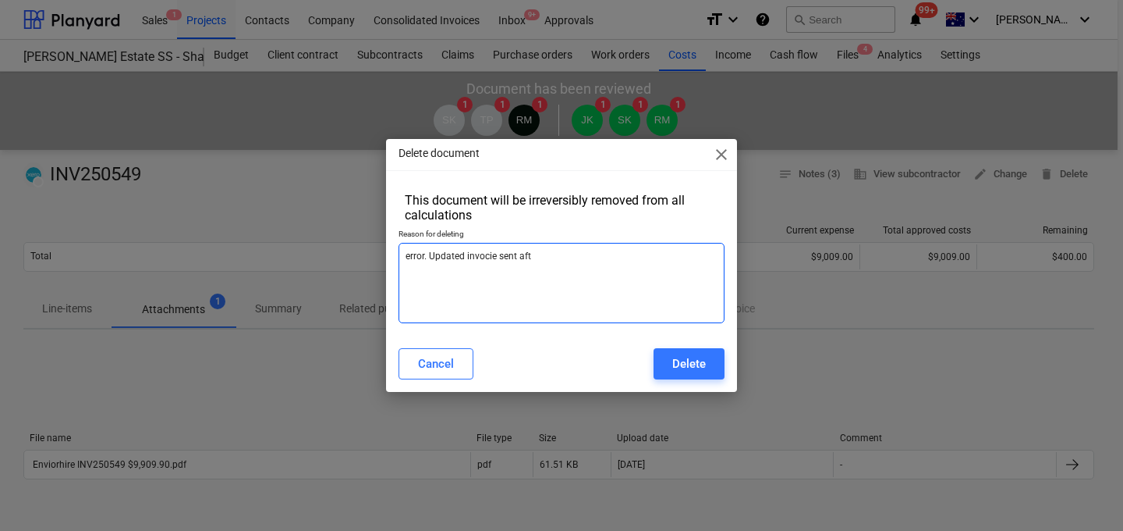
type textarea "error. Updated invocie sent afte"
type textarea "x"
type textarea "error. Updated invocie sent after"
type textarea "x"
type textarea "error. Updated invocie sent after"
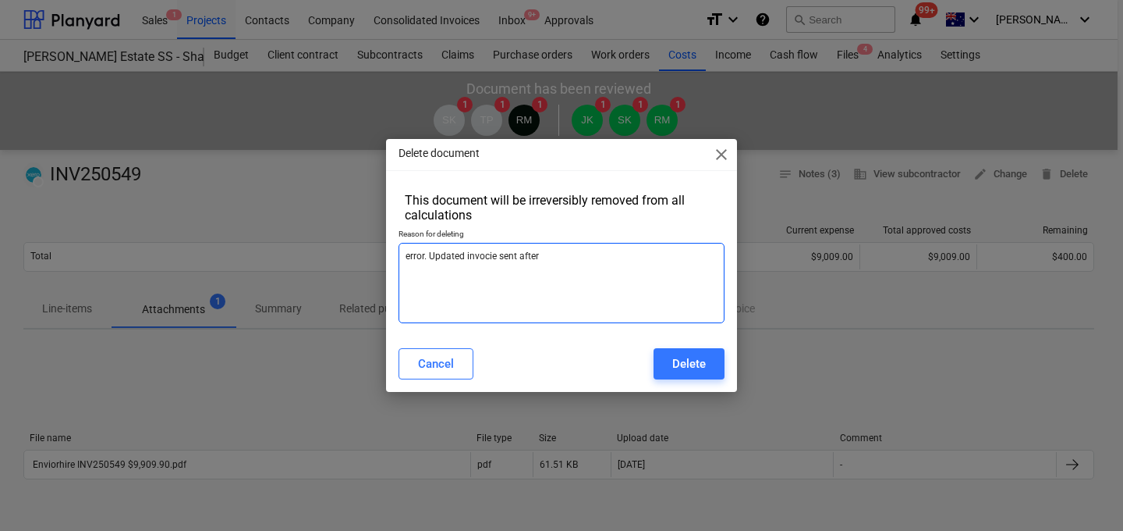
type textarea "x"
type textarea "error. Updated invocie sent after a"
type textarea "x"
type textarea "error. Updated invocie sent after ap"
type textarea "x"
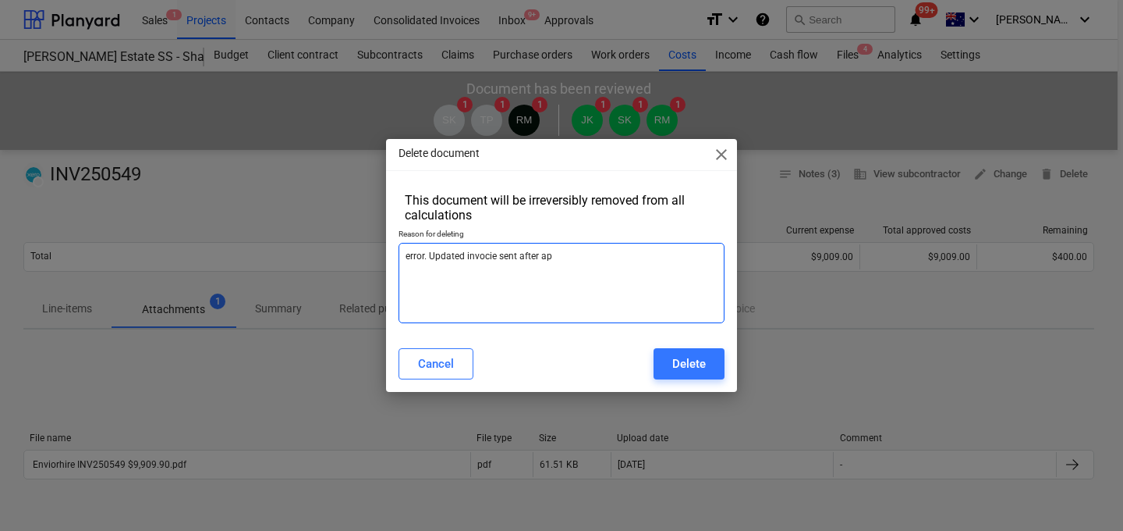
type textarea "error. Updated invocie sent after app"
type textarea "x"
type textarea "error. Updated invocie sent after appr"
type textarea "x"
type textarea "error. Updated invocie sent after appro"
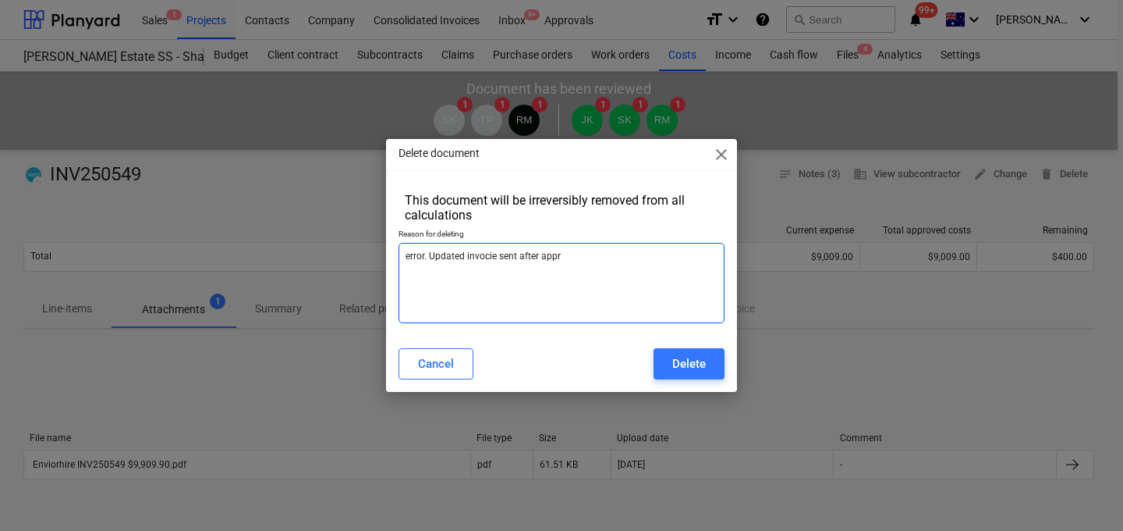
type textarea "x"
type textarea "error. Updated invocie sent after approv"
type textarea "x"
type textarea "error. Updated invocie sent after approva"
type textarea "x"
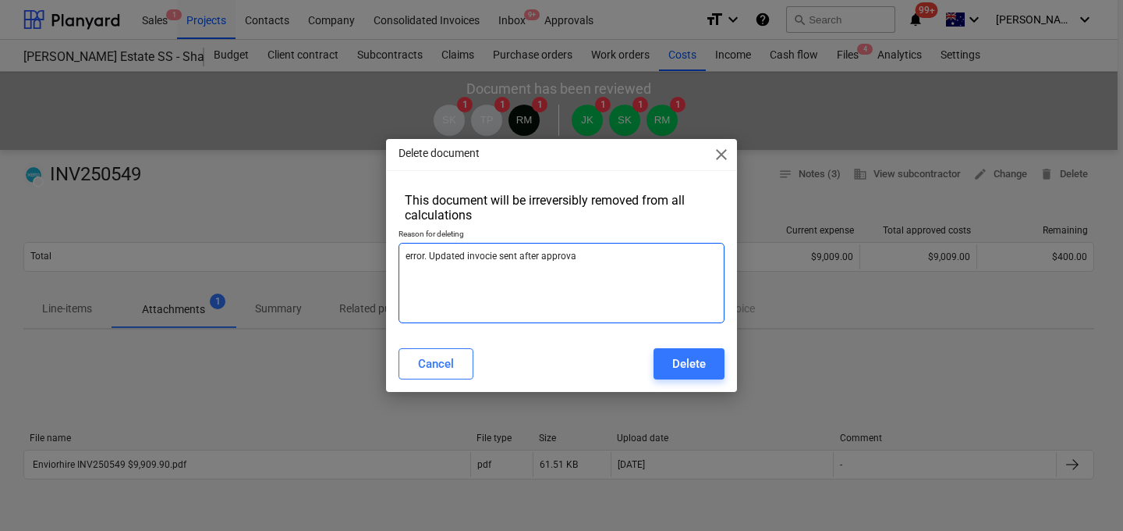
type textarea "error. Updated invocie sent after approval"
type textarea "x"
type textarea "error. Updated invocie sent after approval."
type textarea "x"
type textarea "error. Updated invocie sent after approval."
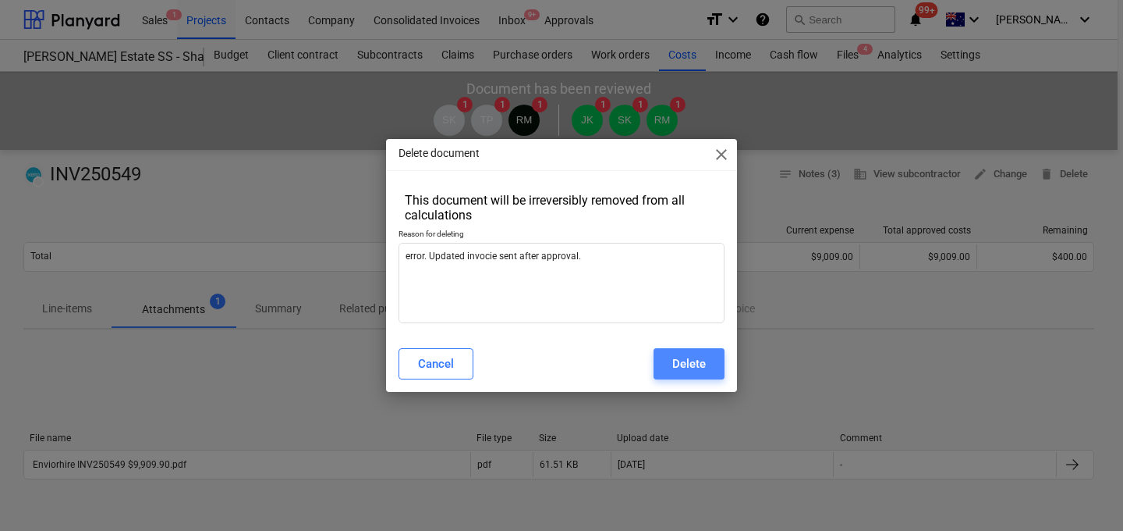
click at [693, 367] on div "Delete" at bounding box center [690, 363] width 34 height 20
type textarea "x"
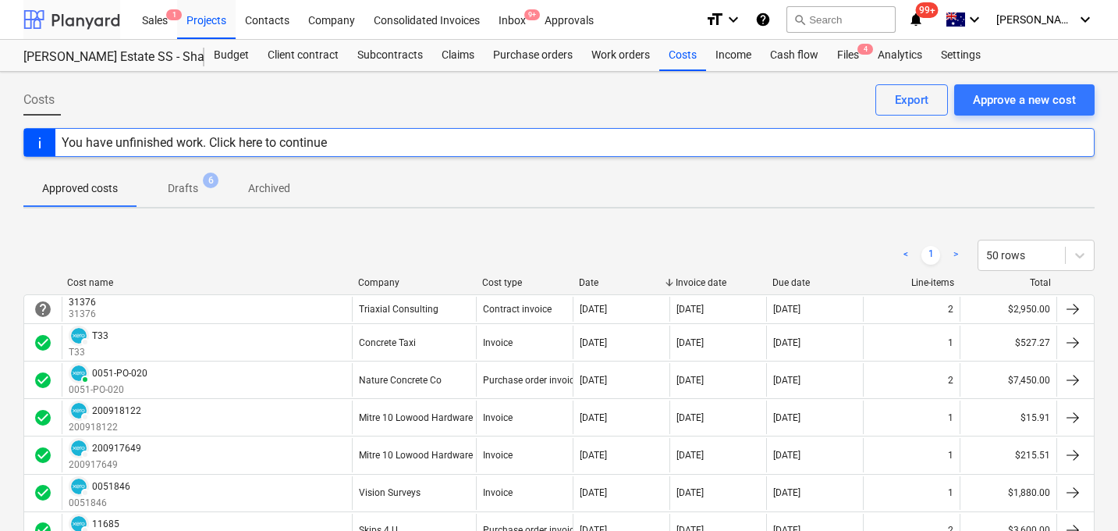
click at [67, 22] on div at bounding box center [71, 19] width 97 height 39
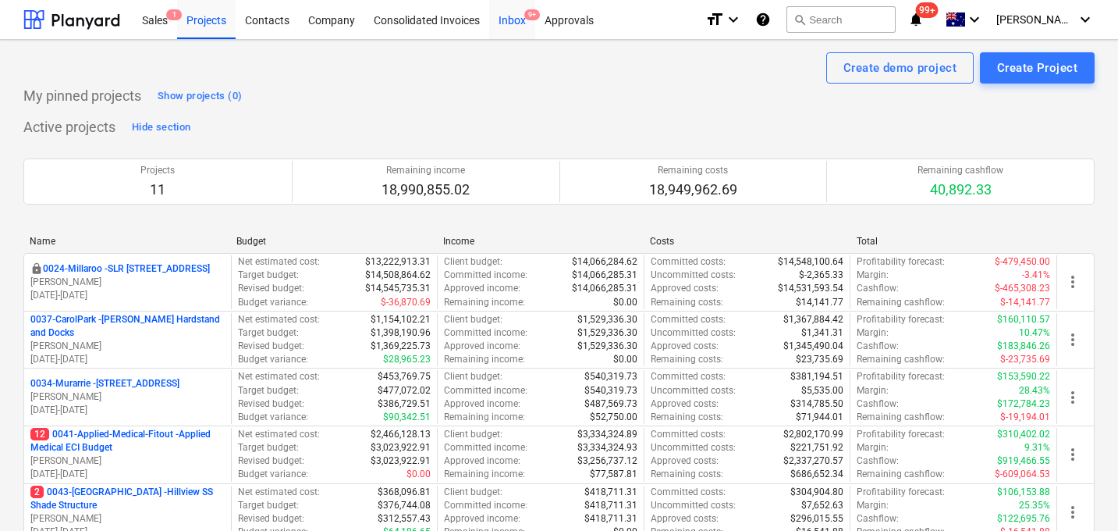
click at [526, 23] on div "Inbox 9+" at bounding box center [512, 19] width 46 height 40
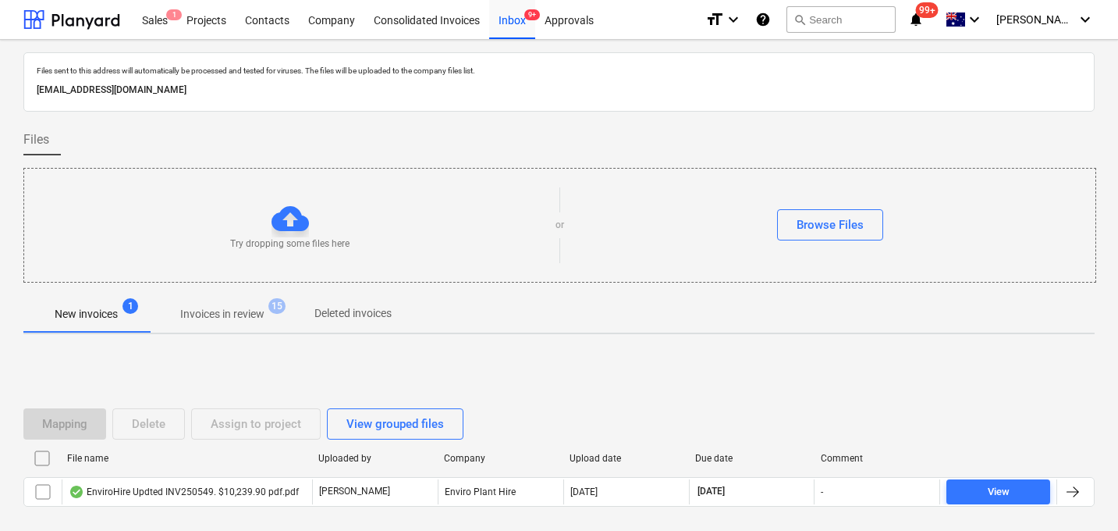
click at [229, 318] on p "Invoices in review" at bounding box center [222, 314] width 84 height 16
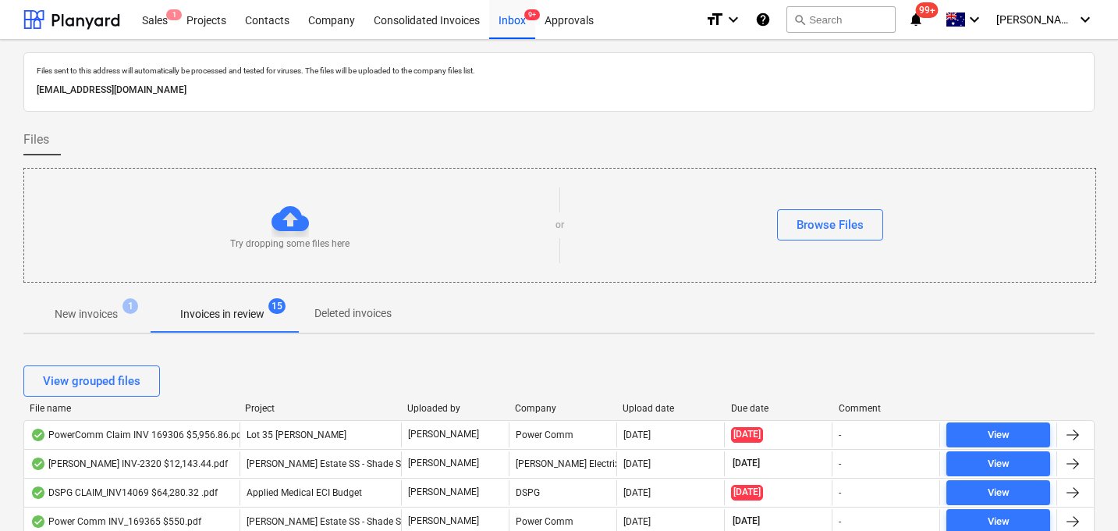
click at [109, 314] on p "New invoices" at bounding box center [86, 314] width 63 height 16
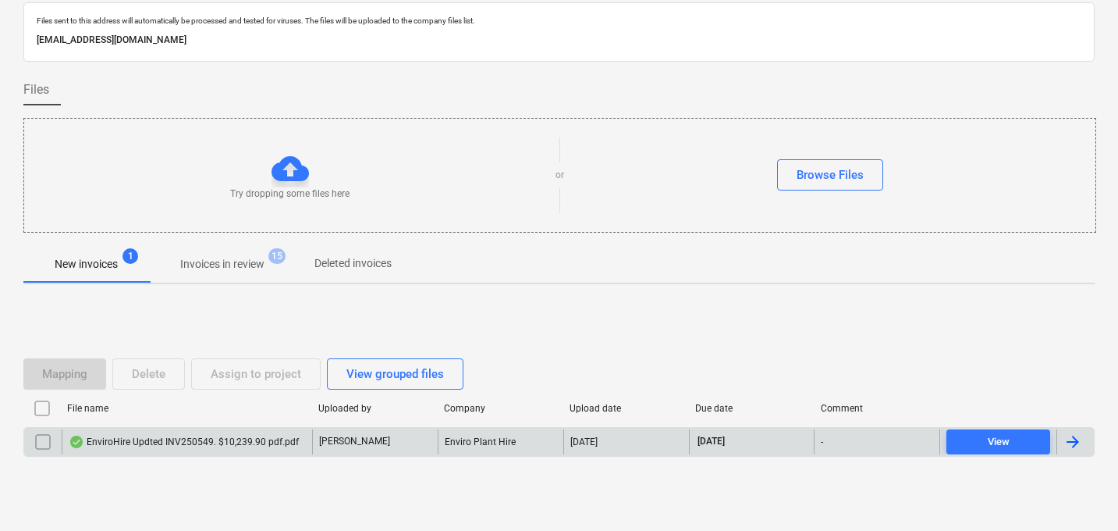
click at [204, 445] on div "EnviroHire Updted INV250549. $10,239.90 pdf.pdf" at bounding box center [184, 441] width 230 height 12
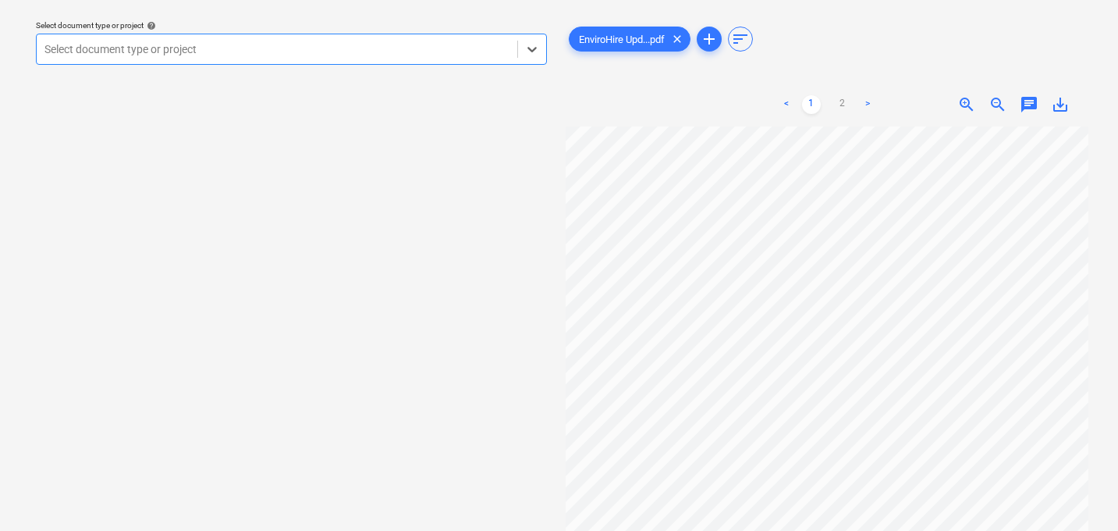
click at [311, 50] on div at bounding box center [276, 49] width 465 height 16
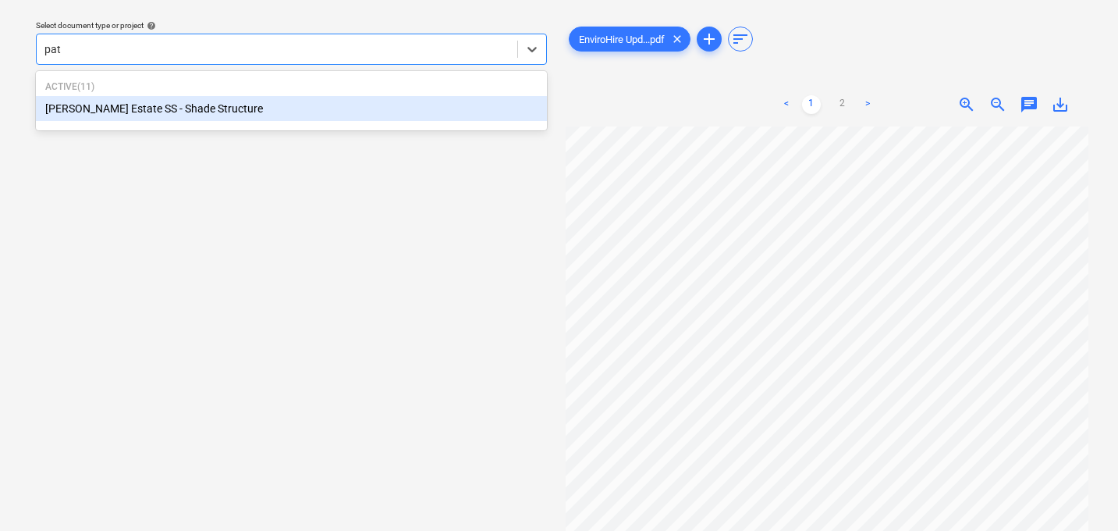
type input "patr"
click at [238, 94] on p "Active ( 11 )" at bounding box center [291, 86] width 492 height 13
click at [229, 112] on div "[PERSON_NAME] Estate SS - Shade Structure" at bounding box center [291, 108] width 511 height 25
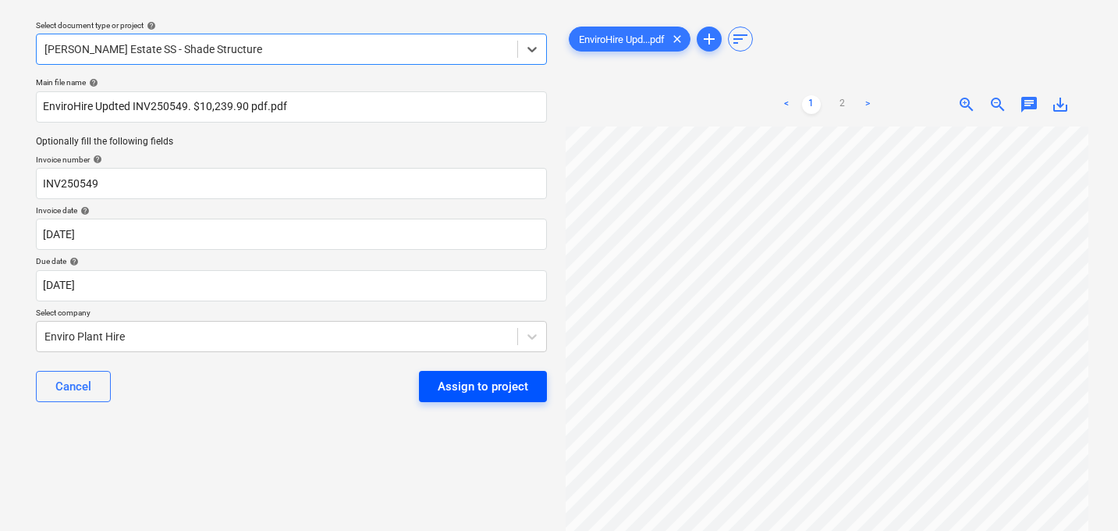
click at [468, 390] on div "Assign to project" at bounding box center [483, 386] width 91 height 20
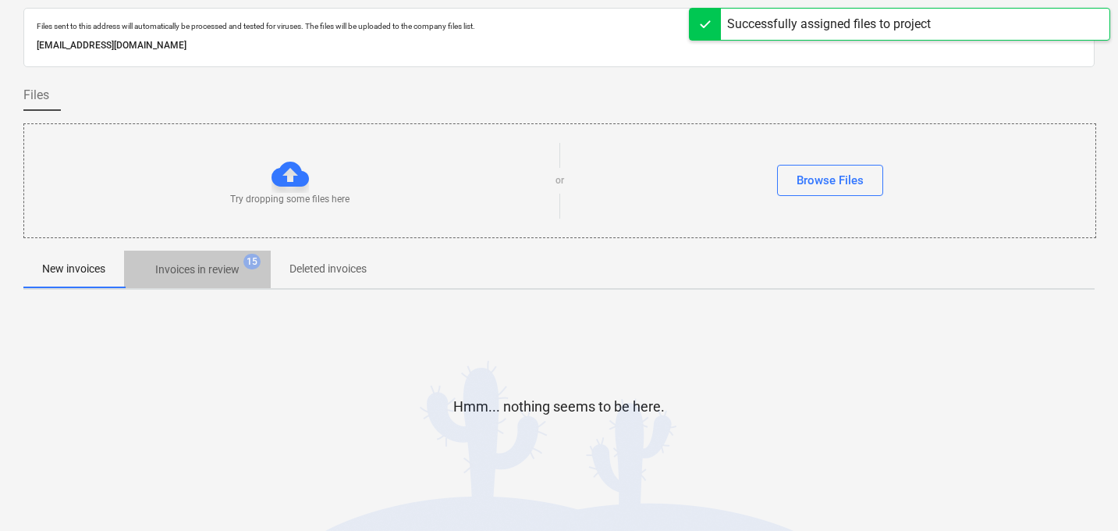
click at [229, 277] on p "Invoices in review" at bounding box center [197, 269] width 84 height 16
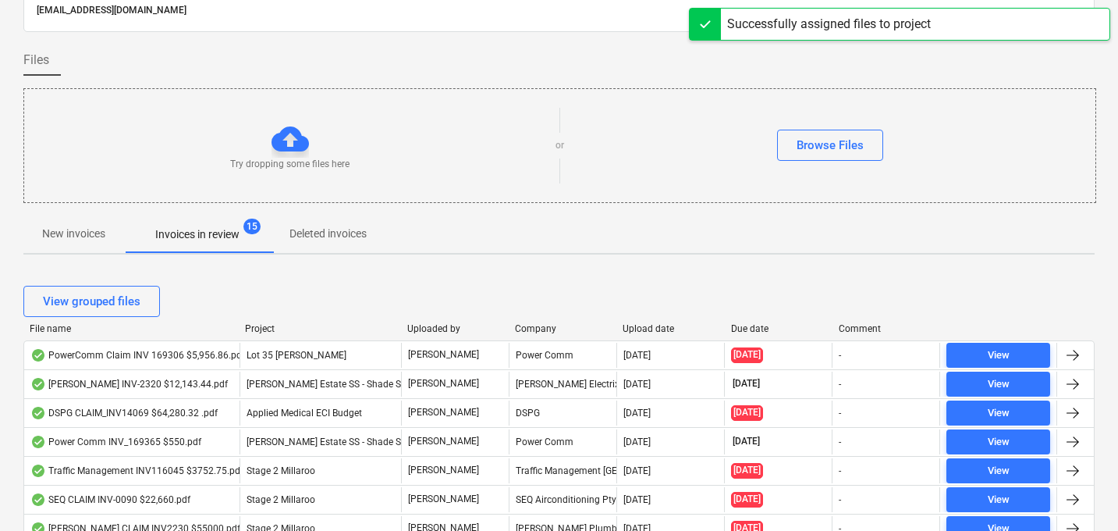
scroll to position [85, 0]
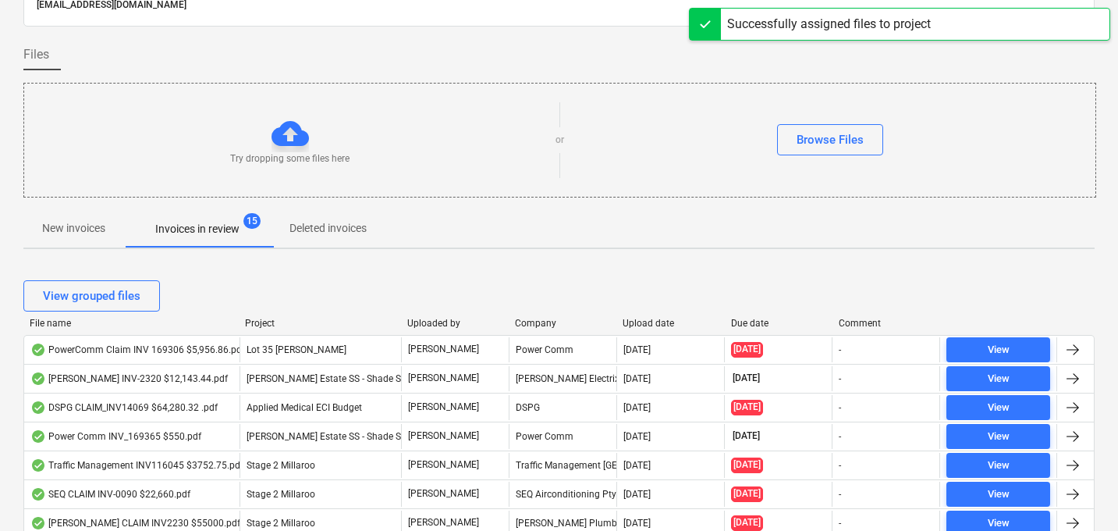
click at [754, 321] on div "Due date" at bounding box center [778, 323] width 95 height 11
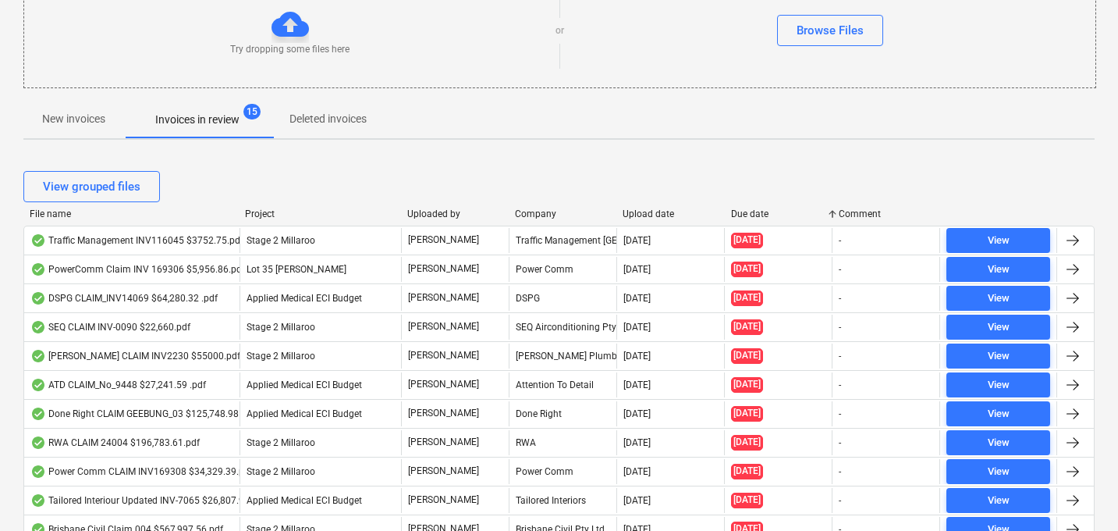
scroll to position [0, 0]
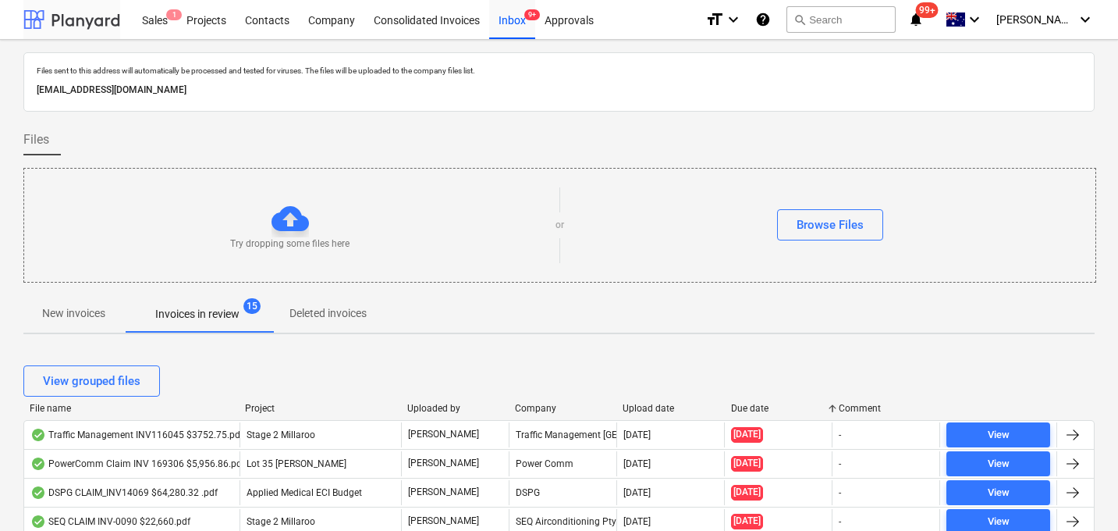
click at [58, 20] on div at bounding box center [71, 19] width 97 height 39
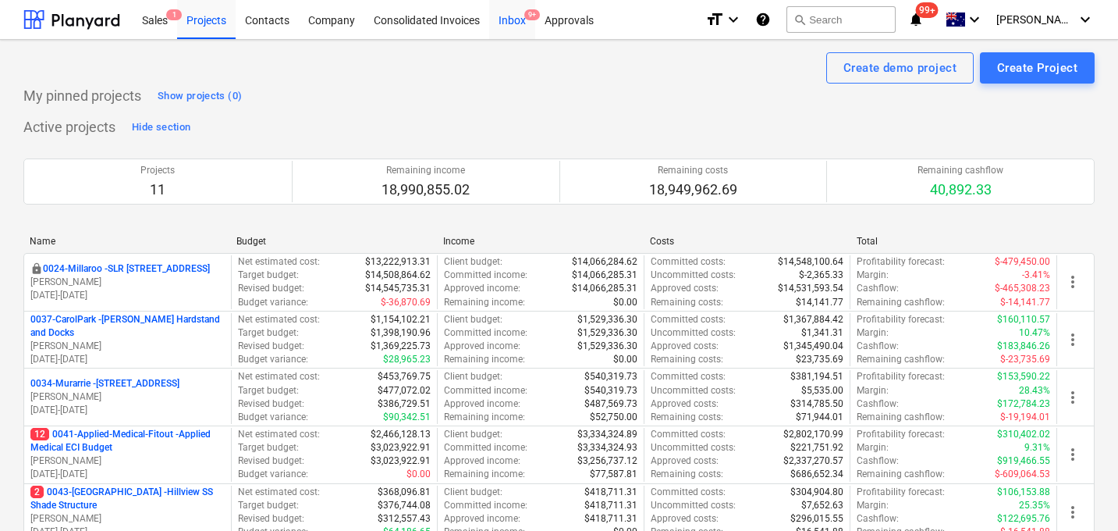
click at [504, 23] on div "Inbox 9+" at bounding box center [512, 19] width 46 height 40
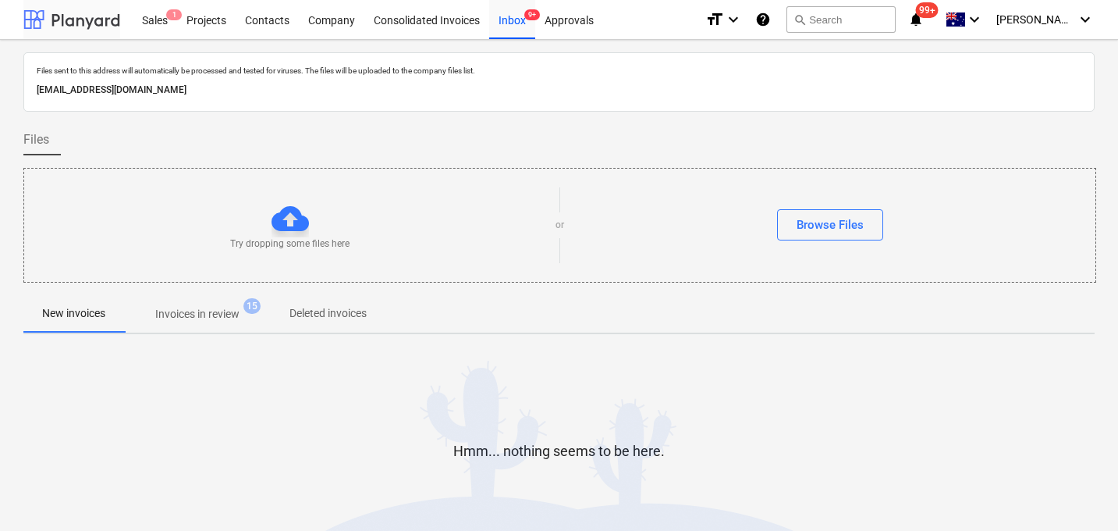
click at [59, 18] on div at bounding box center [71, 19] width 97 height 39
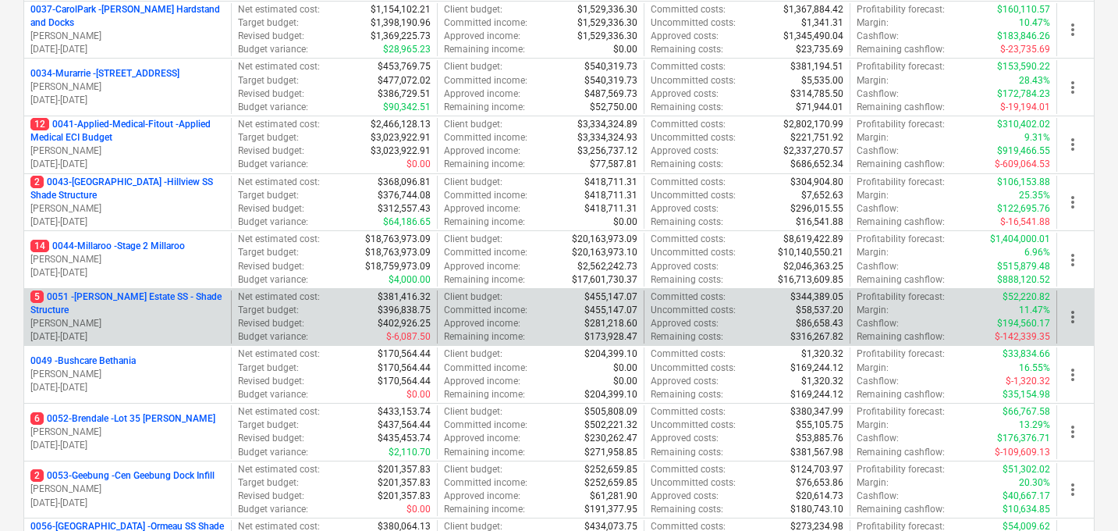
scroll to position [307, 0]
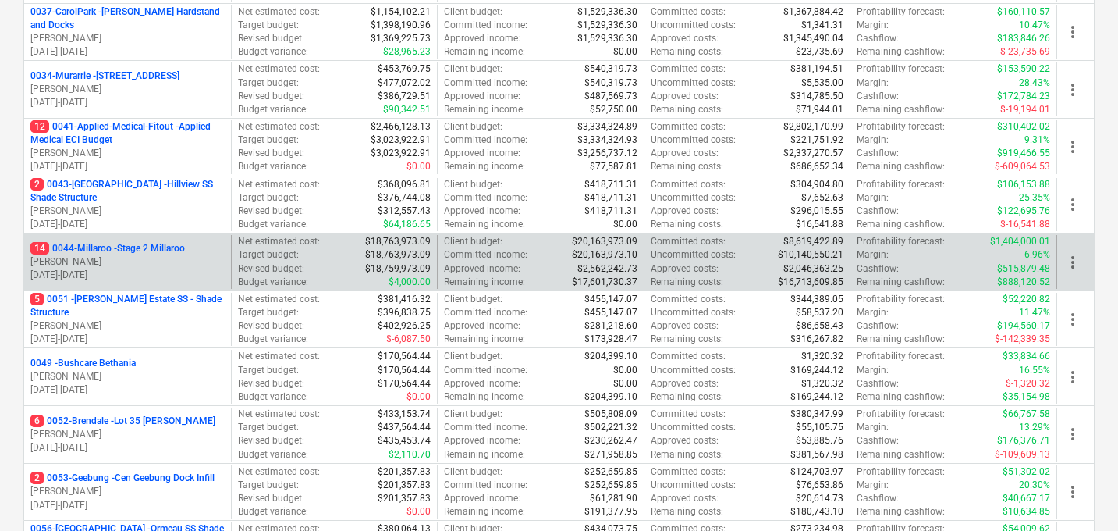
click at [120, 266] on p "[PERSON_NAME]" at bounding box center [127, 261] width 194 height 13
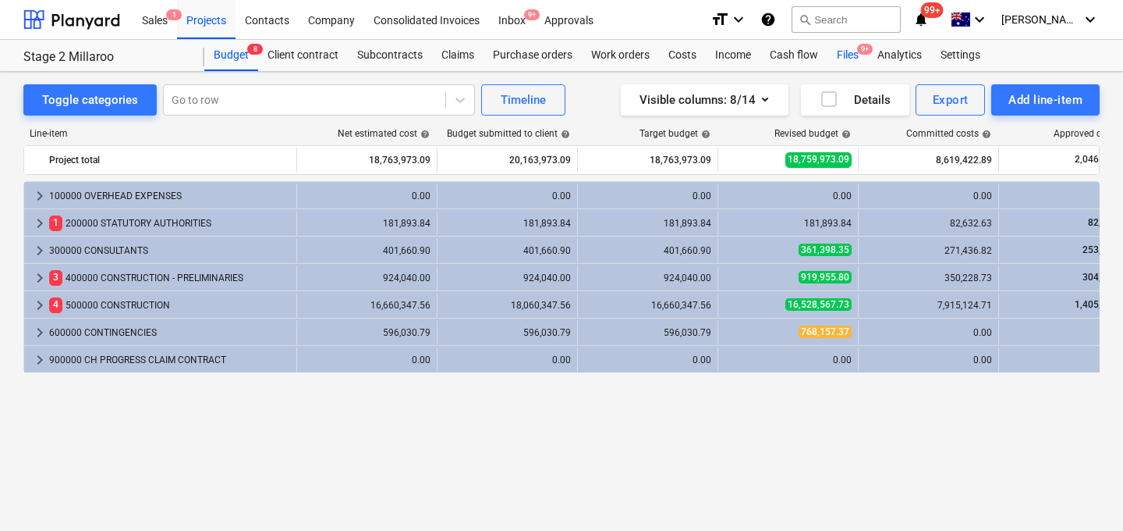
click at [852, 56] on div "Files 9+" at bounding box center [848, 55] width 41 height 31
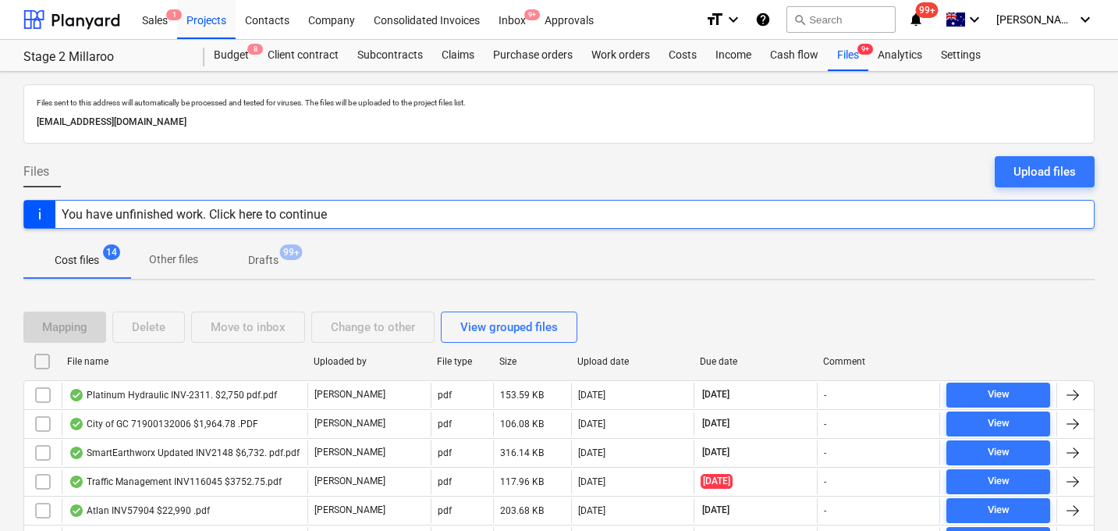
scroll to position [81, 0]
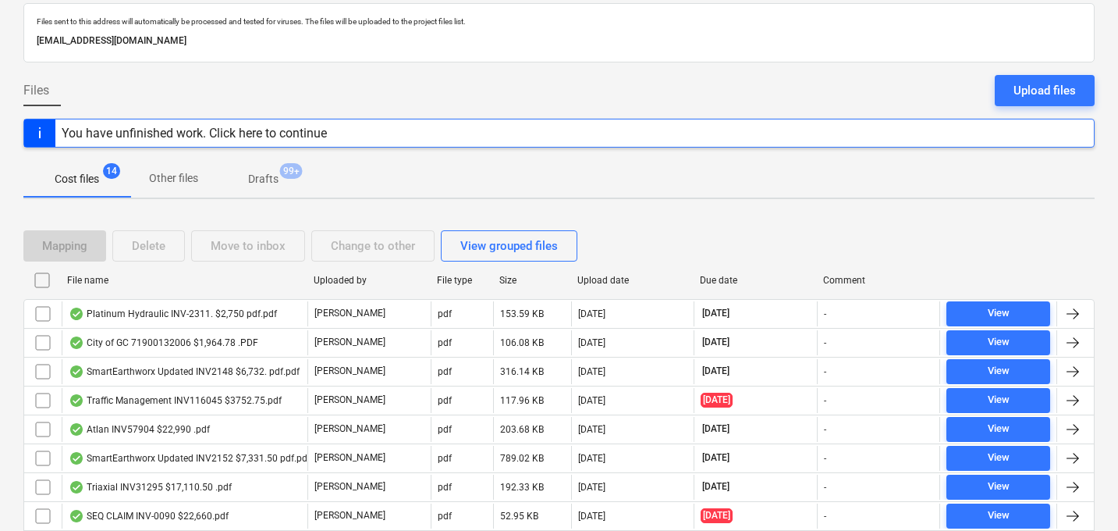
click at [80, 275] on div "File name" at bounding box center [184, 280] width 234 height 11
checkbox input "false"
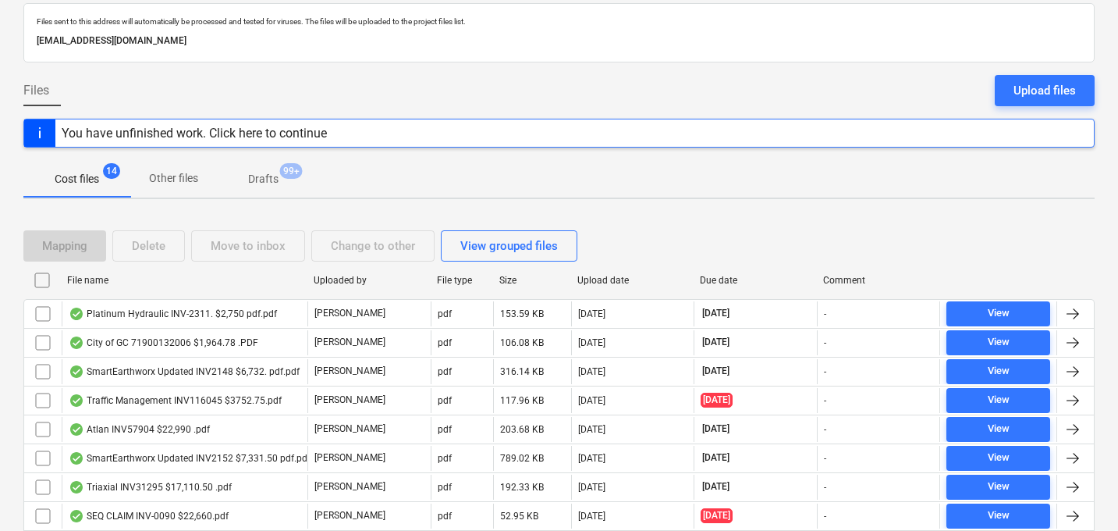
checkbox input "false"
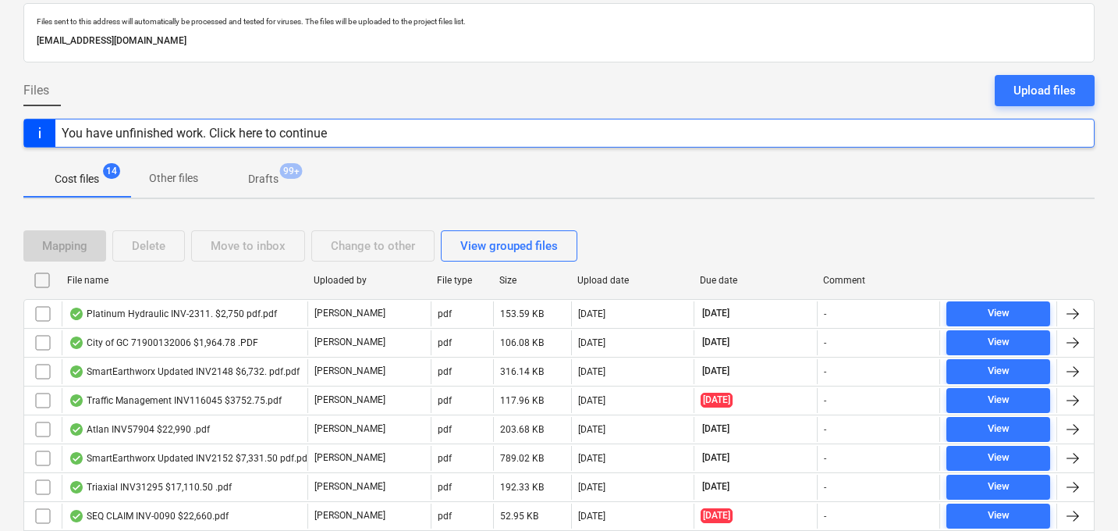
checkbox input "false"
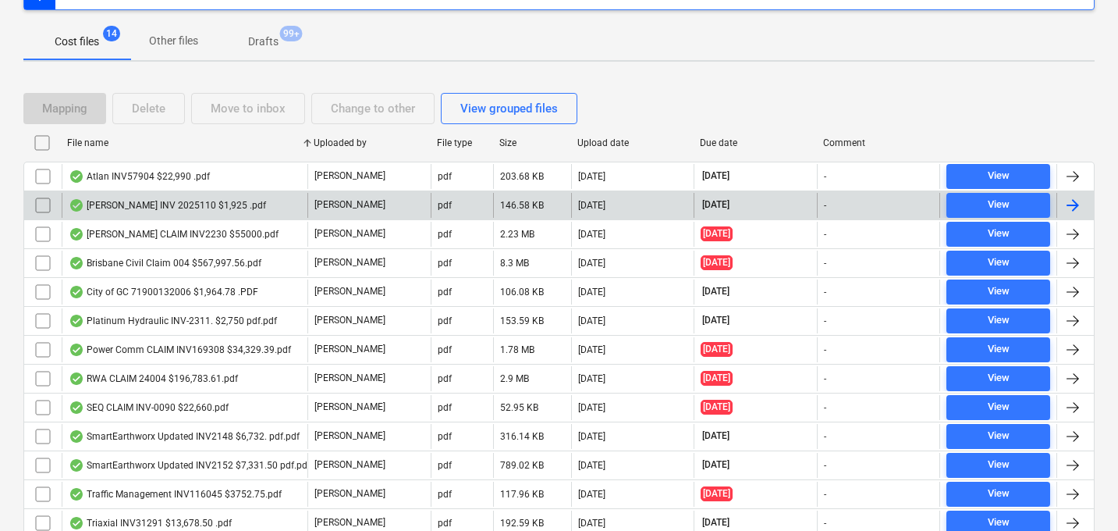
scroll to position [311, 0]
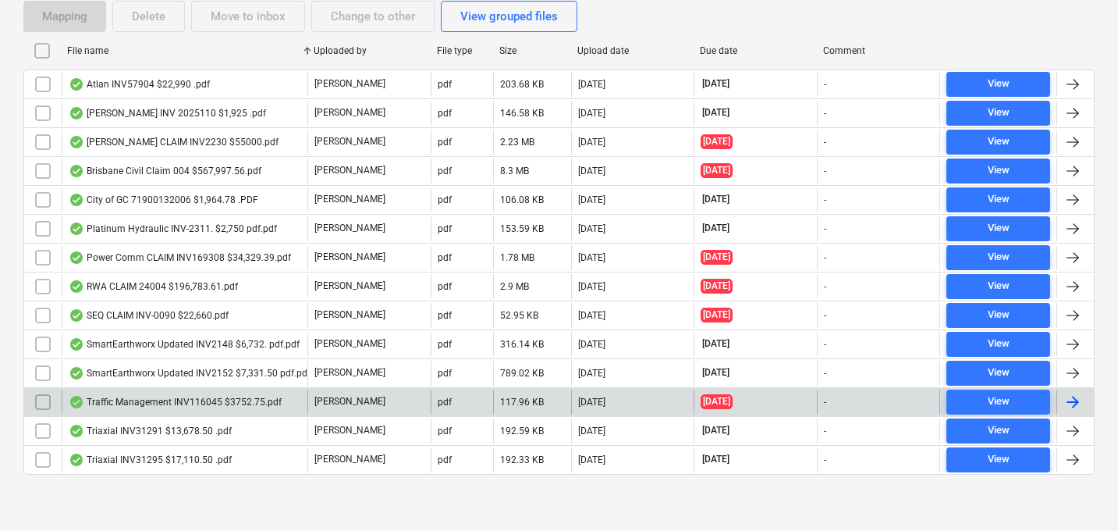
click at [42, 397] on input "checkbox" at bounding box center [42, 401] width 25 height 25
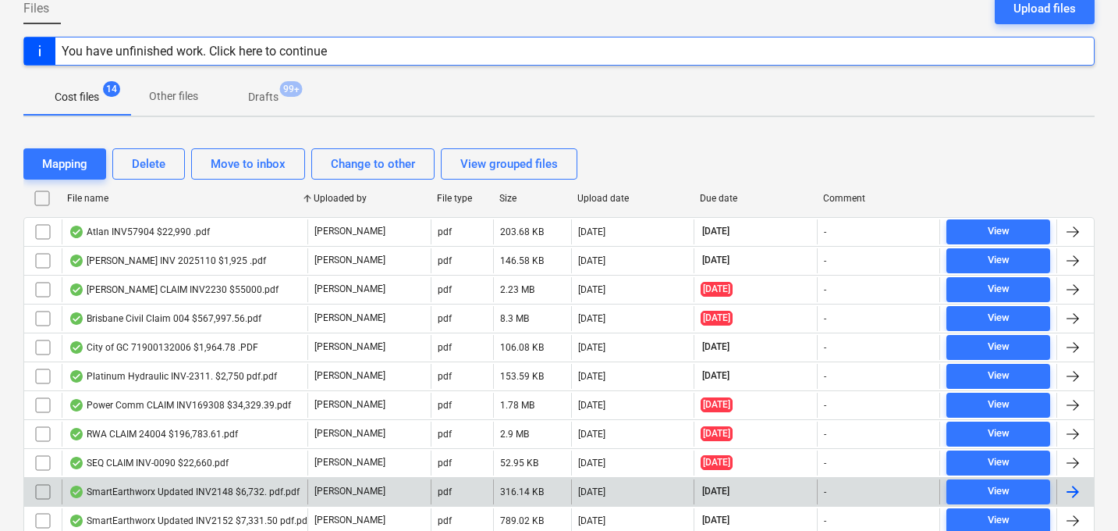
scroll to position [117, 0]
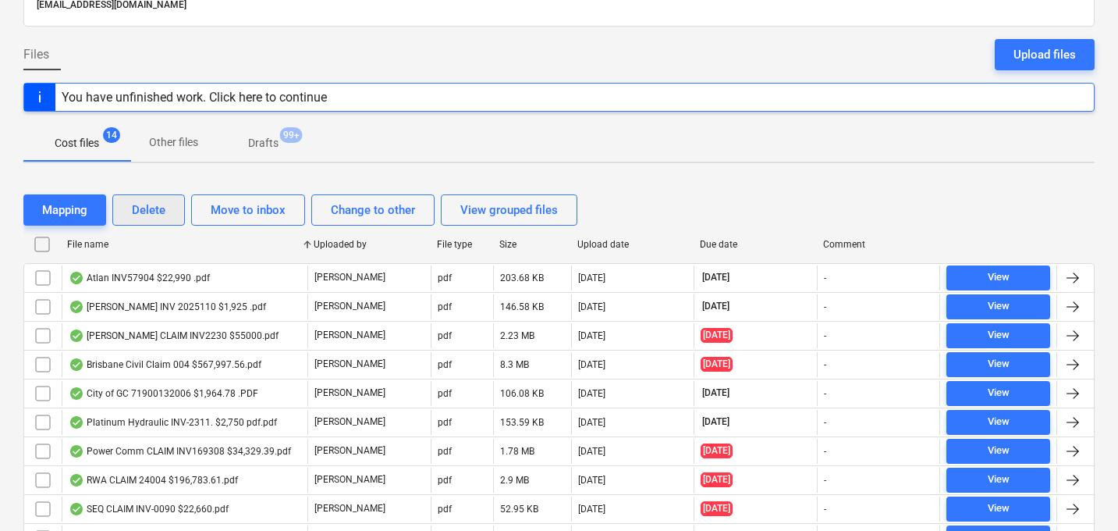
click at [153, 205] on div "Delete" at bounding box center [149, 210] width 34 height 20
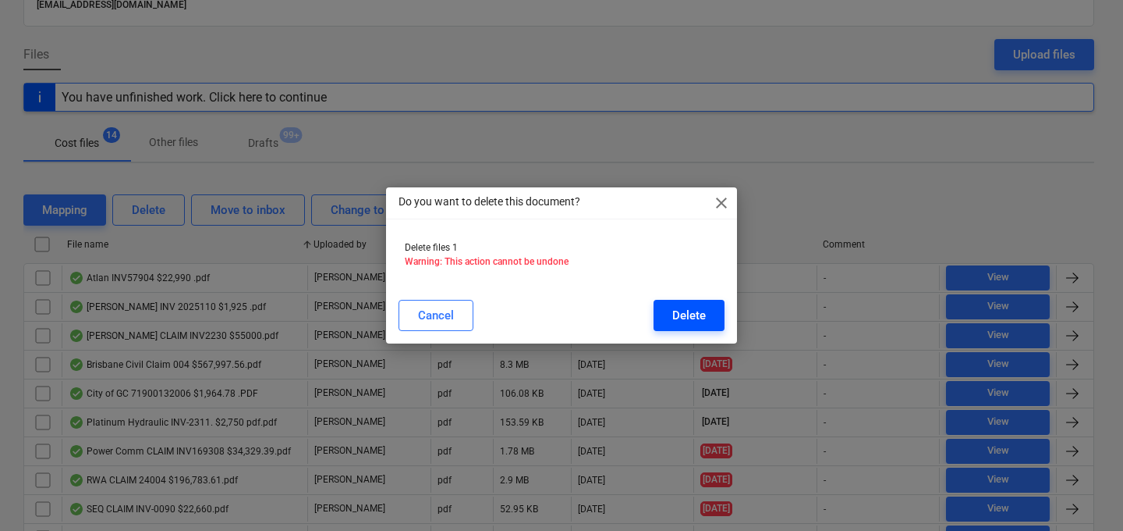
click at [701, 316] on div "Delete" at bounding box center [690, 315] width 34 height 20
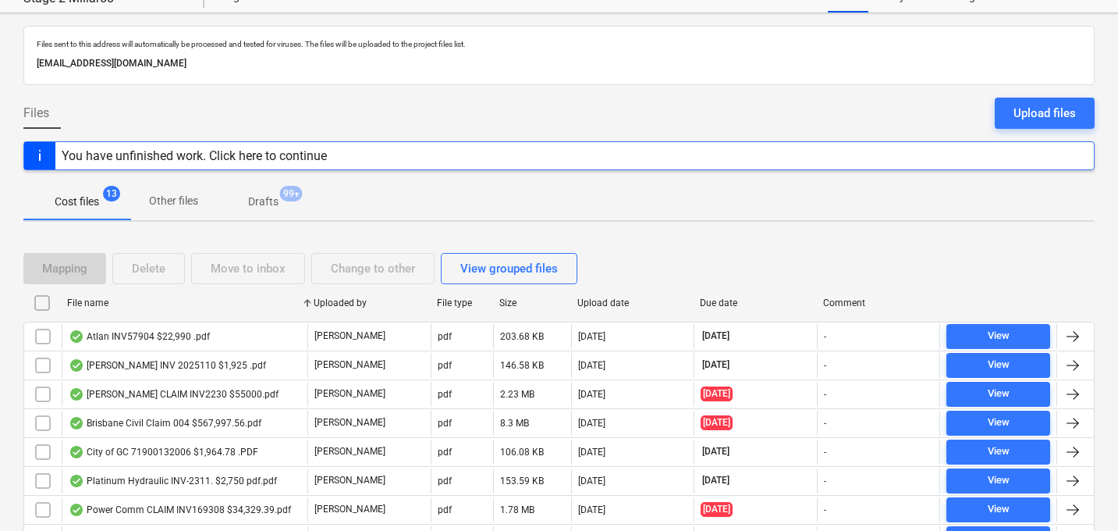
scroll to position [0, 0]
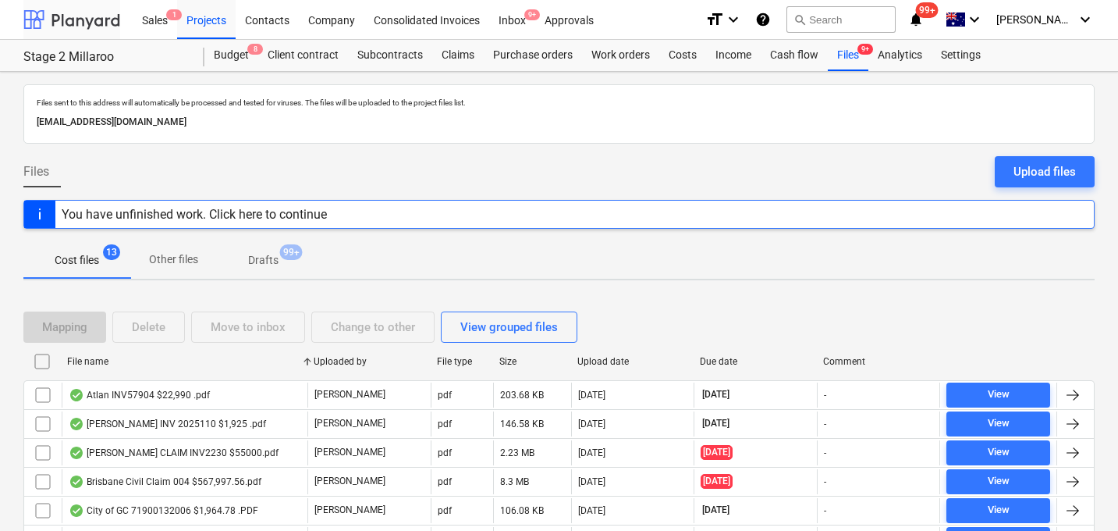
click at [66, 19] on div at bounding box center [71, 19] width 97 height 39
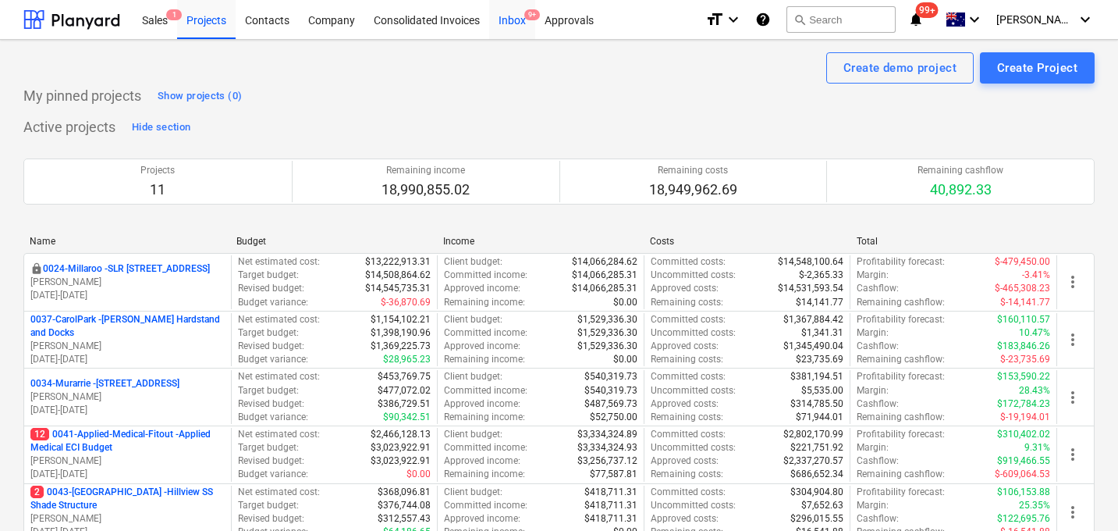
click at [508, 22] on div "Inbox 9+" at bounding box center [512, 19] width 46 height 40
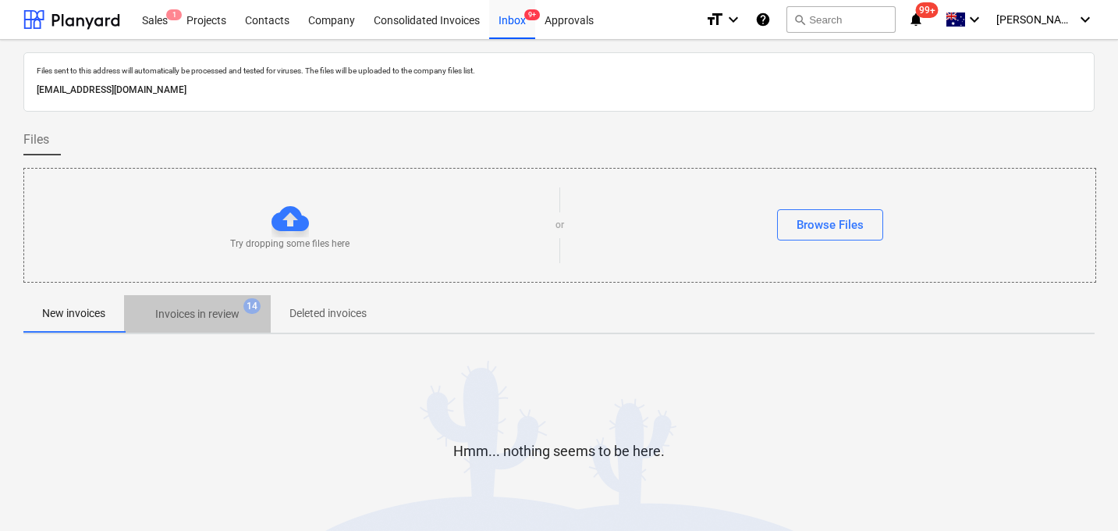
click at [210, 309] on p "Invoices in review" at bounding box center [197, 314] width 84 height 16
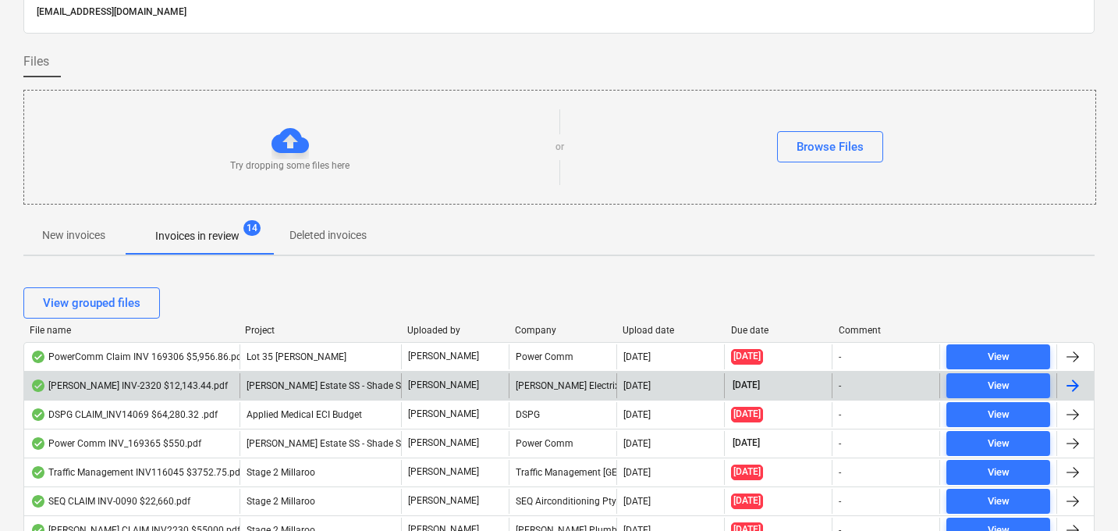
scroll to position [130, 0]
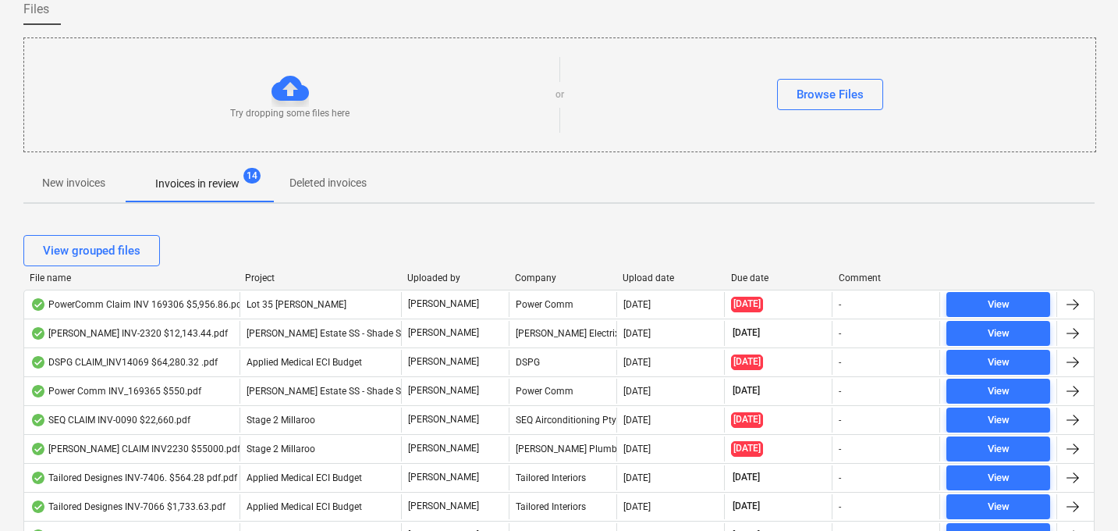
click at [747, 276] on div "Due date" at bounding box center [778, 277] width 95 height 11
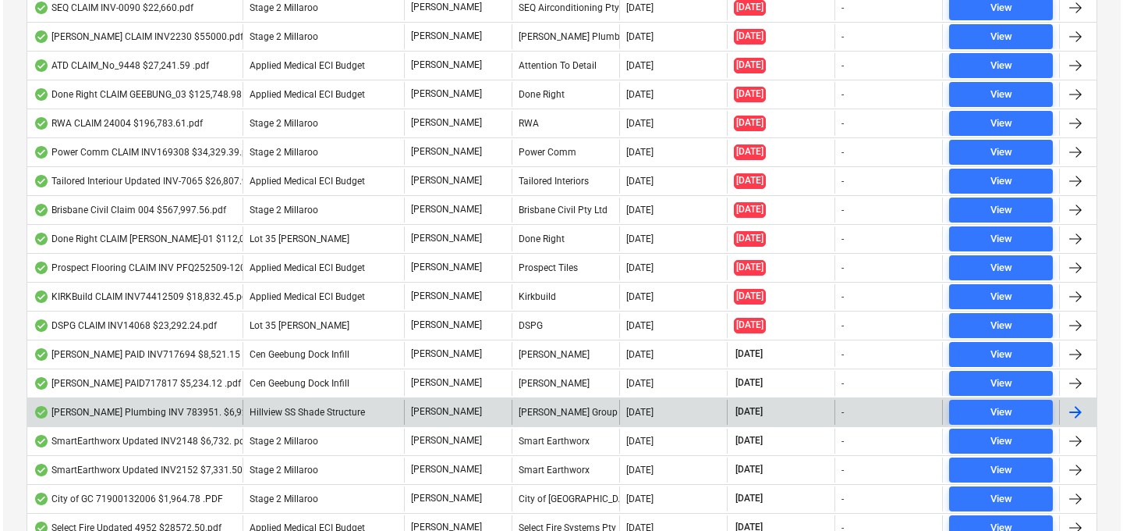
scroll to position [0, 0]
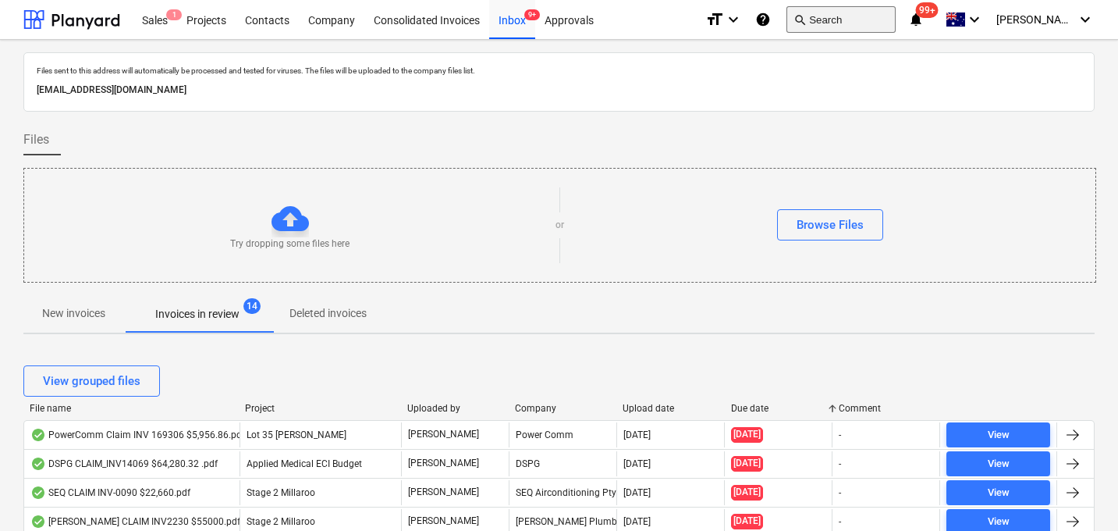
click at [870, 19] on button "search Search" at bounding box center [840, 19] width 109 height 27
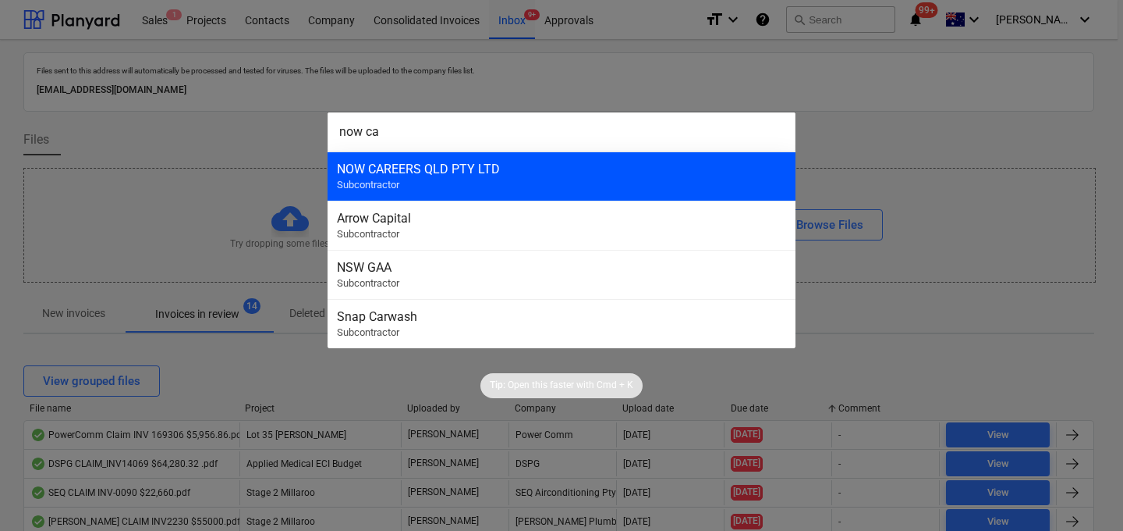
type input "now ca"
click at [562, 168] on div "NOW CAREERS QLD PTY LTD" at bounding box center [561, 169] width 449 height 15
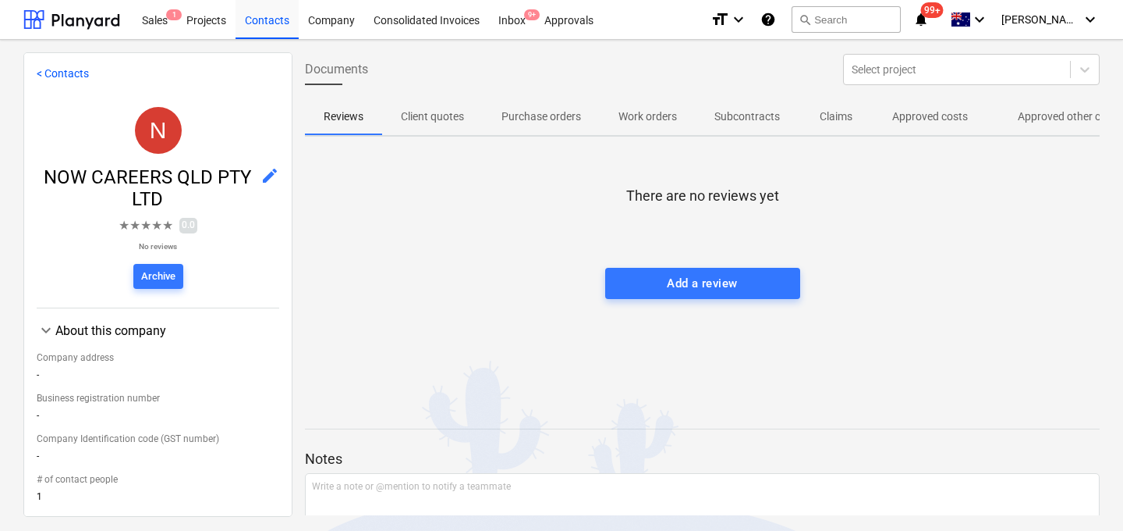
click at [1036, 118] on p "Approved other costs" at bounding box center [1070, 116] width 104 height 16
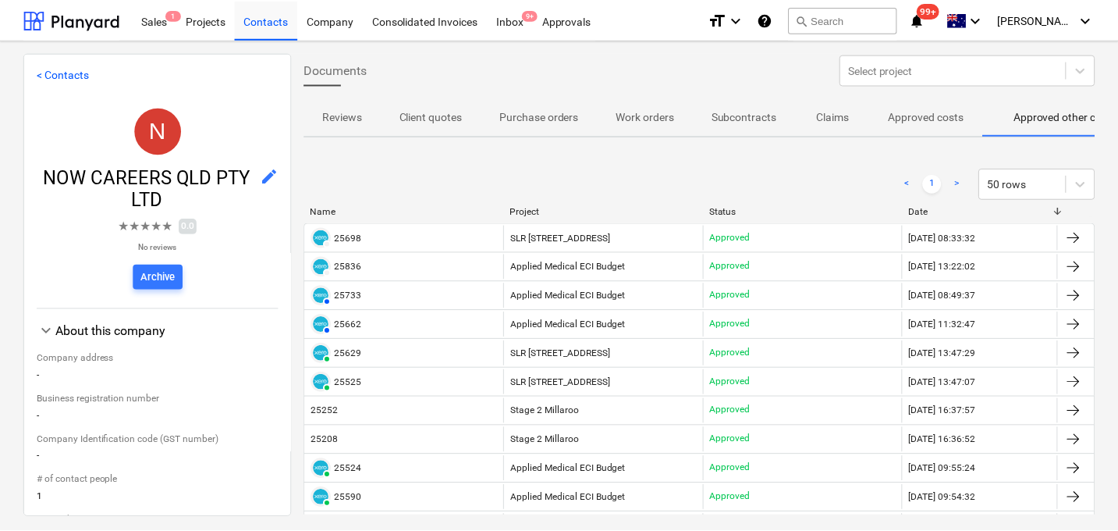
scroll to position [0, 59]
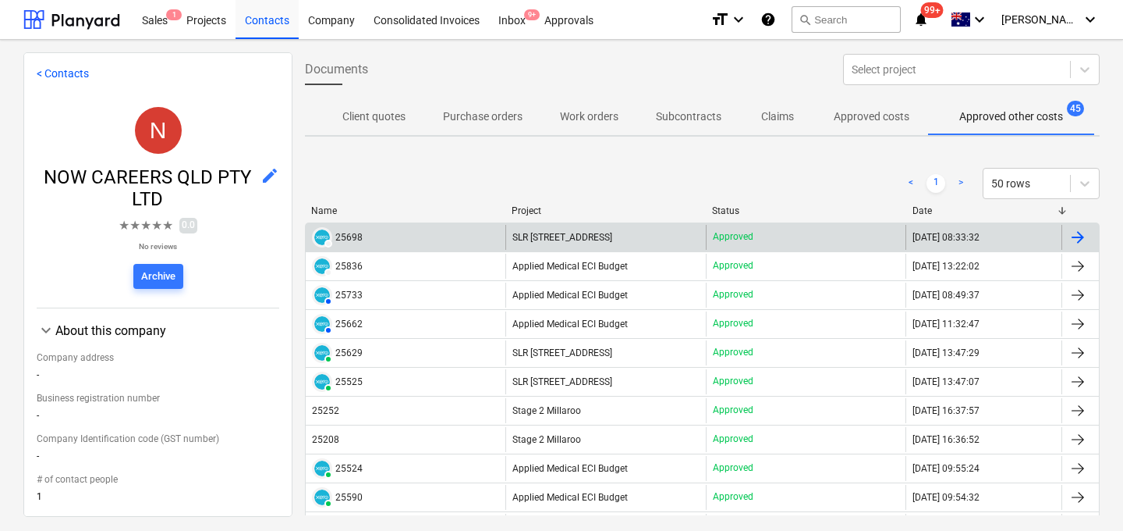
click at [366, 236] on div "DRAFT 25698" at bounding box center [406, 237] width 200 height 25
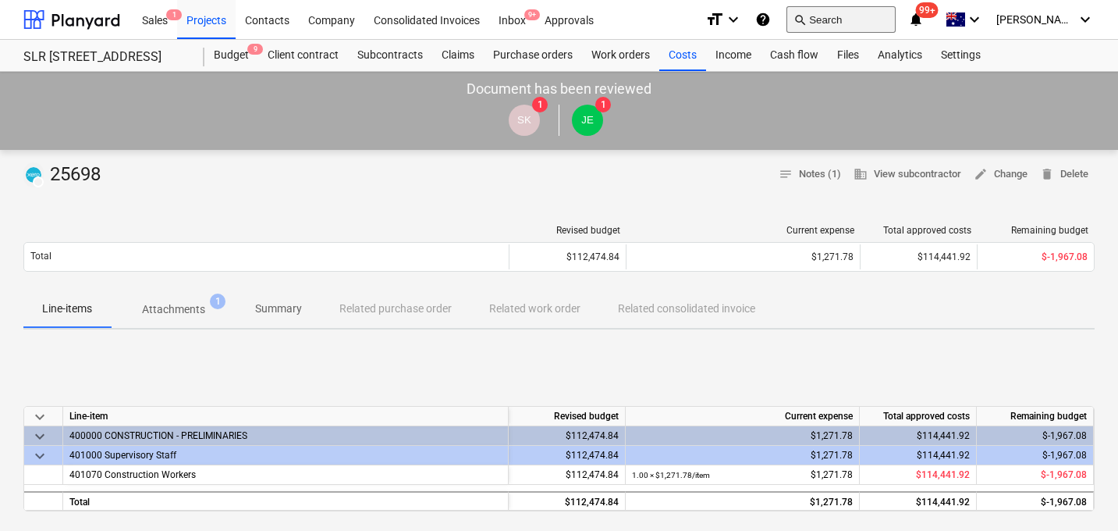
click at [854, 17] on button "search Search" at bounding box center [840, 19] width 109 height 27
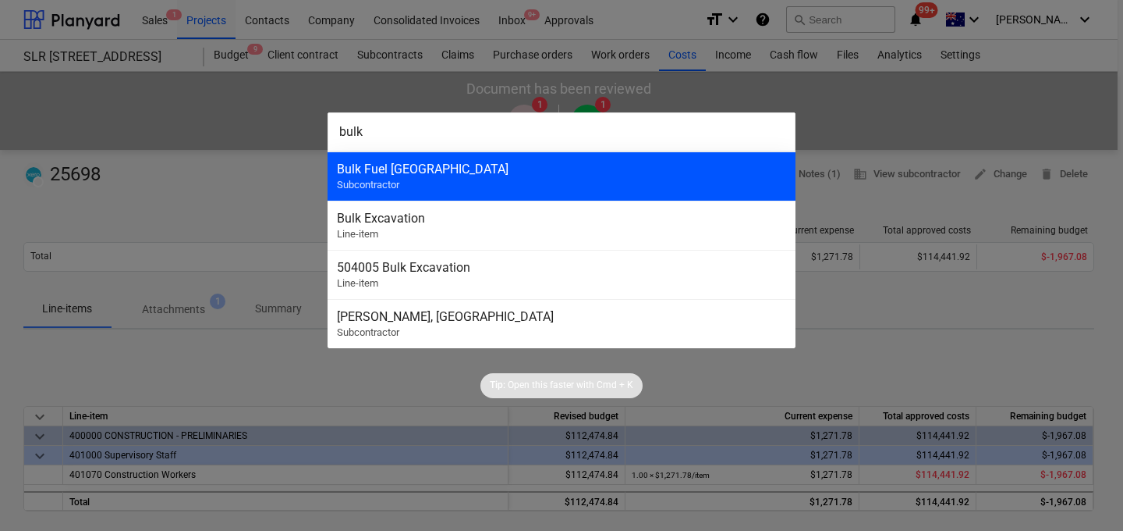
type input "bulk"
click at [506, 169] on div "Bulk Fuel [GEOGRAPHIC_DATA]" at bounding box center [561, 169] width 449 height 15
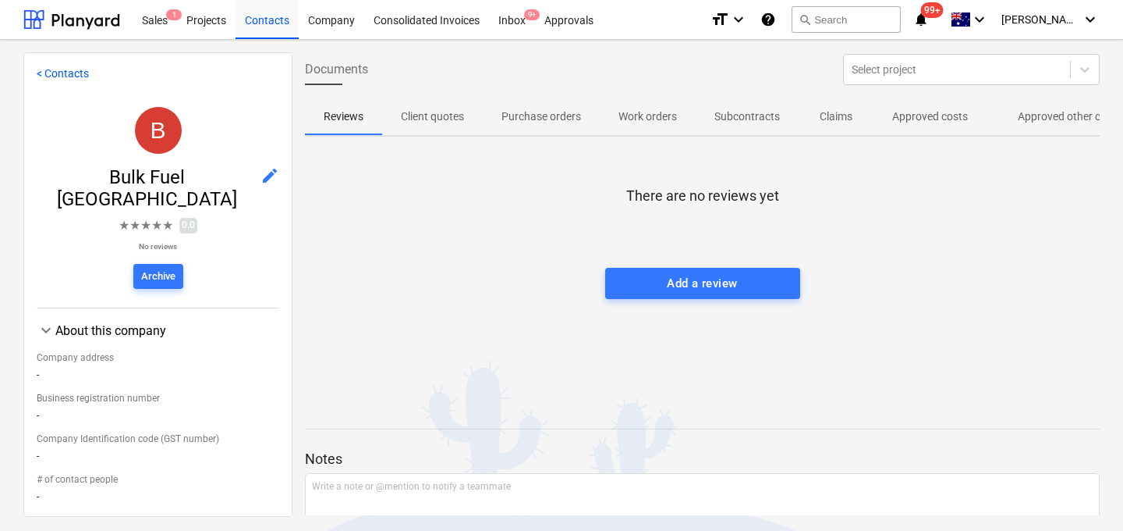
click at [953, 119] on p "Approved costs" at bounding box center [931, 116] width 76 height 16
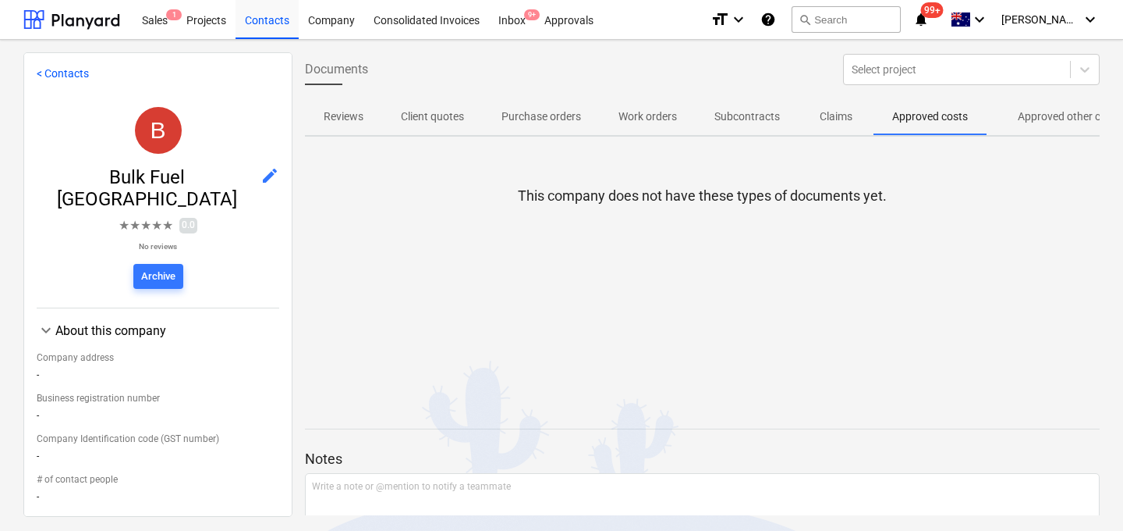
click at [1044, 118] on p "Approved other costs" at bounding box center [1070, 116] width 104 height 16
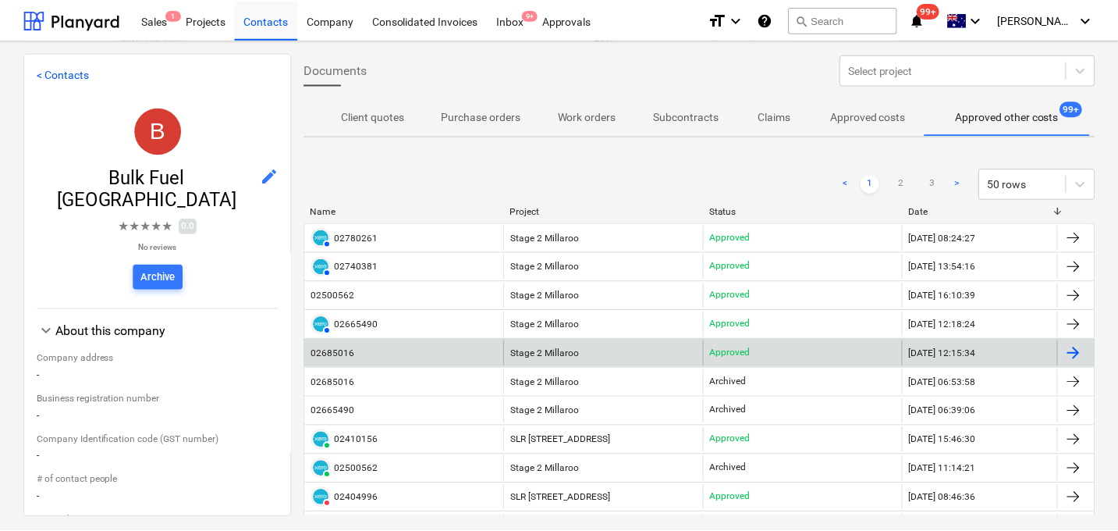
scroll to position [8, 0]
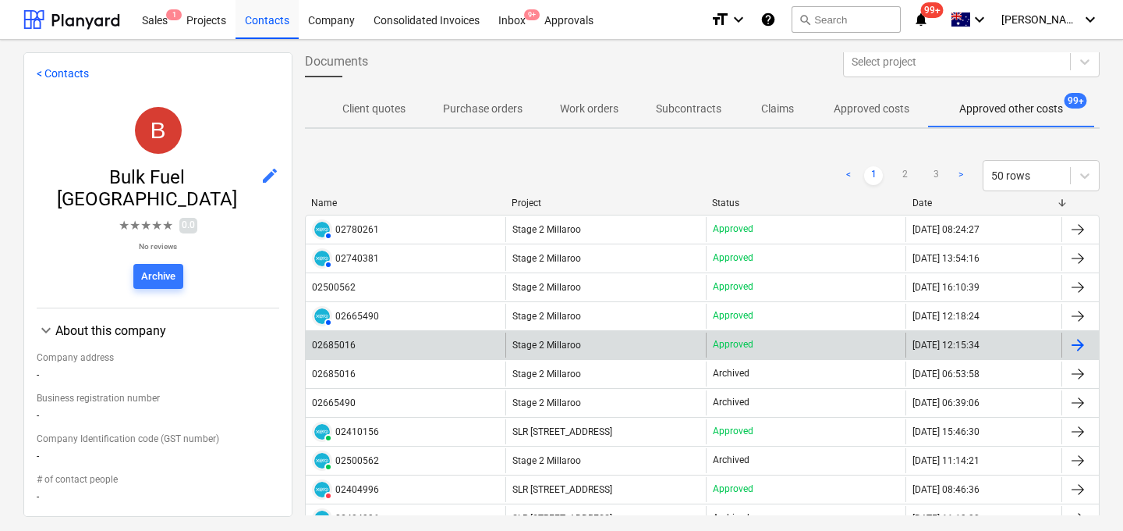
click at [351, 348] on div "02685016" at bounding box center [334, 344] width 44 height 11
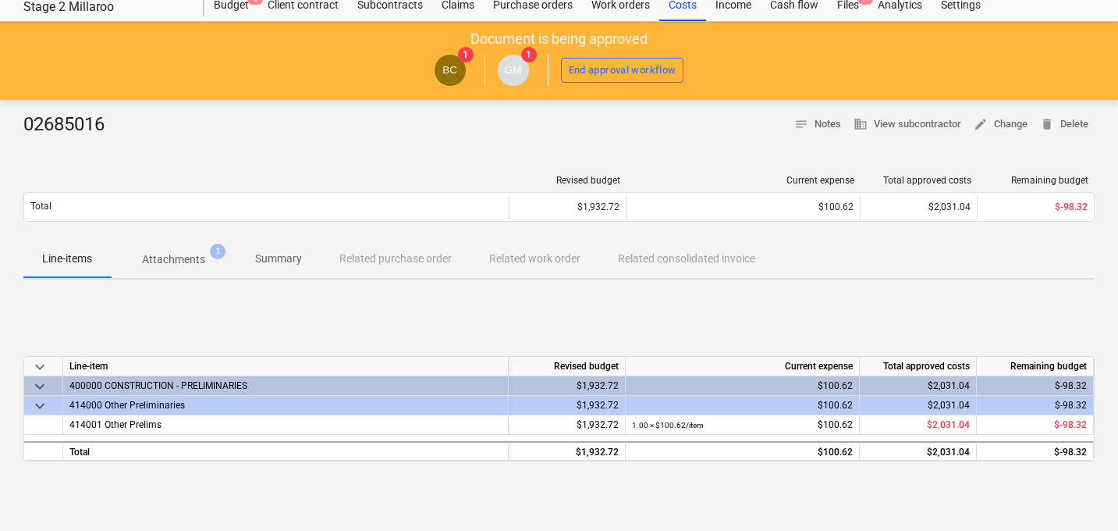
scroll to position [66, 0]
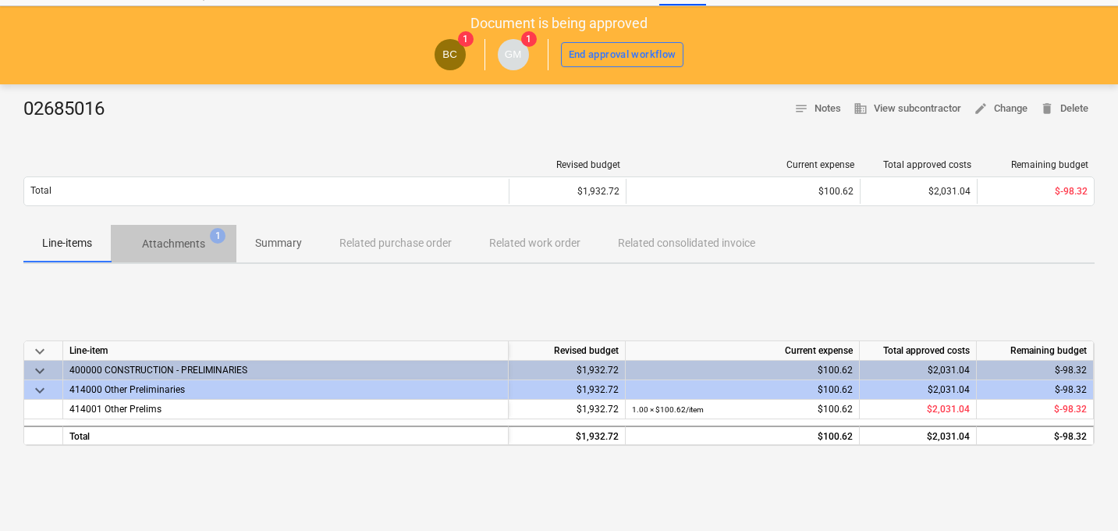
click at [194, 247] on p "Attachments" at bounding box center [173, 244] width 63 height 16
